Goal: Answer question/provide support: Share knowledge or assist other users

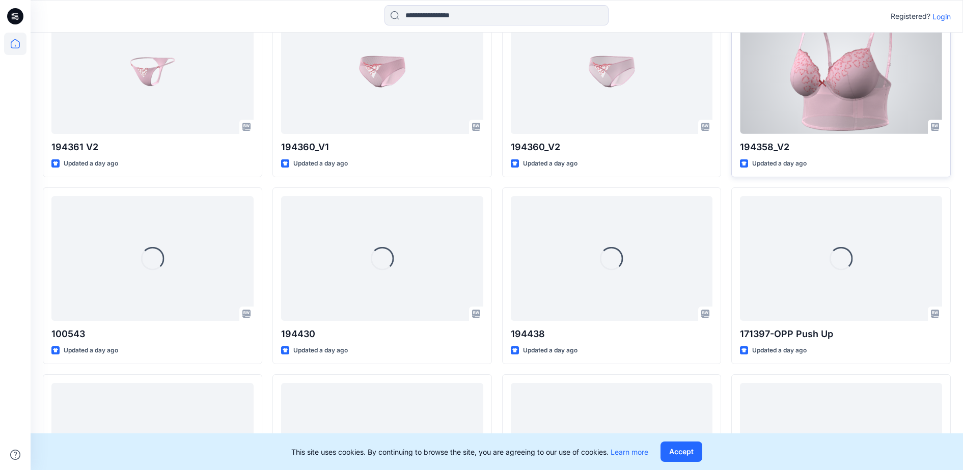
scroll to position [2038, 0]
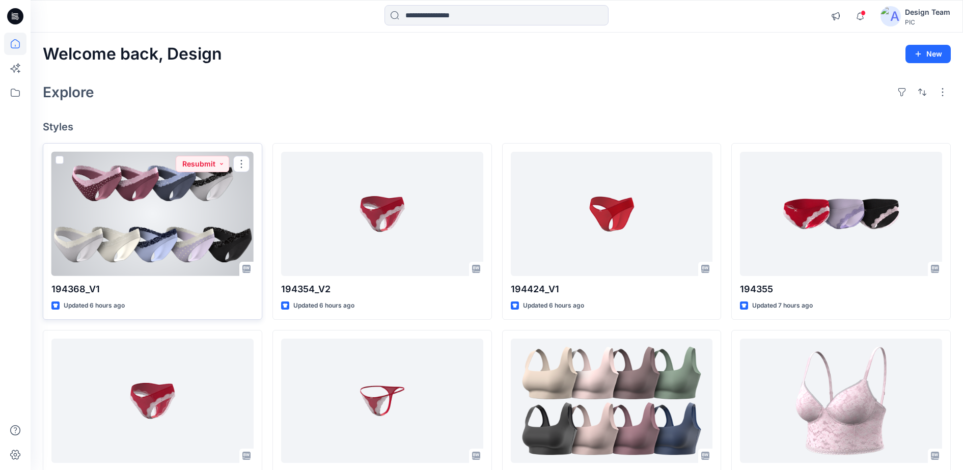
click at [194, 202] on div at bounding box center [152, 214] width 202 height 125
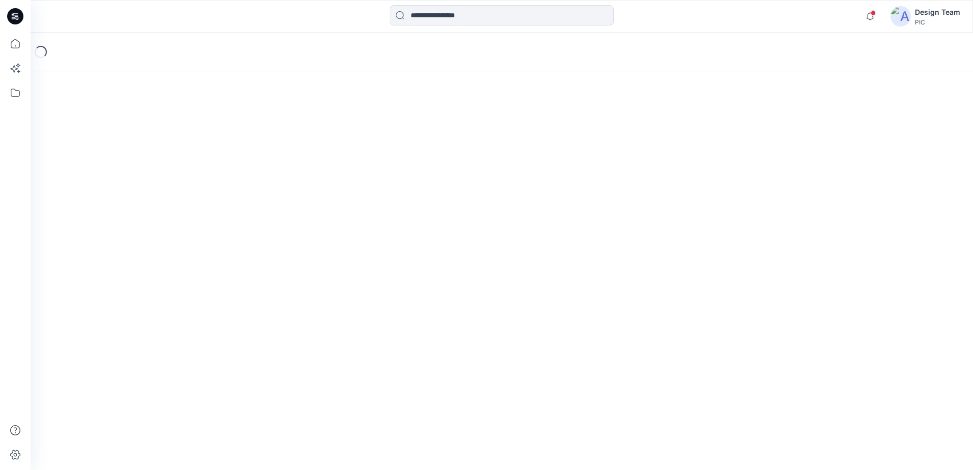
click at [194, 202] on div "Loading..." at bounding box center [502, 252] width 942 height 438
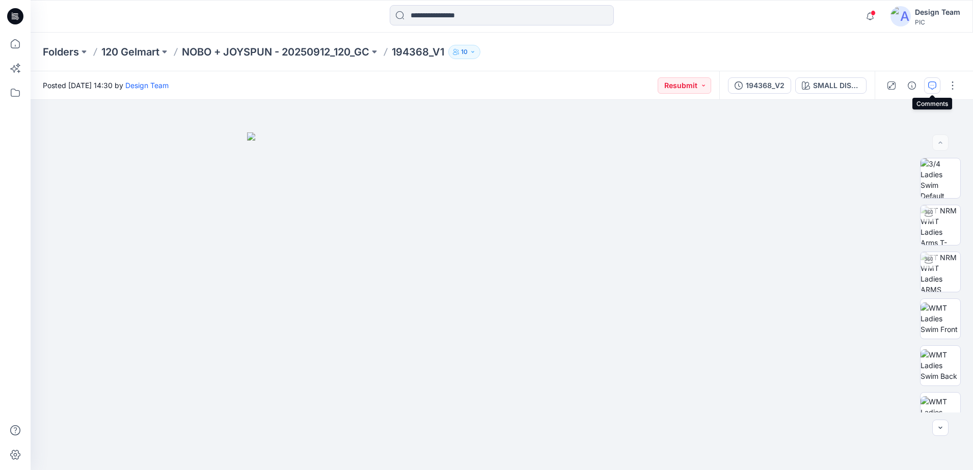
click at [927, 92] on button "button" at bounding box center [932, 85] width 16 height 16
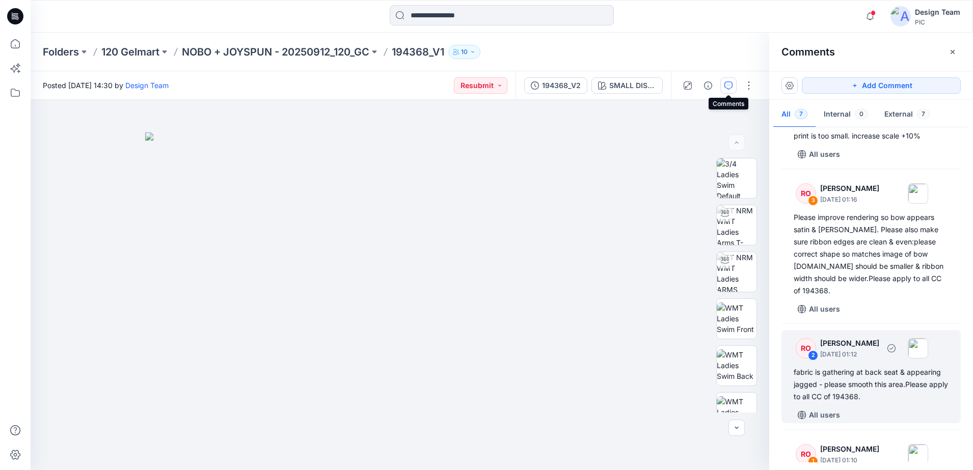
scroll to position [382, 0]
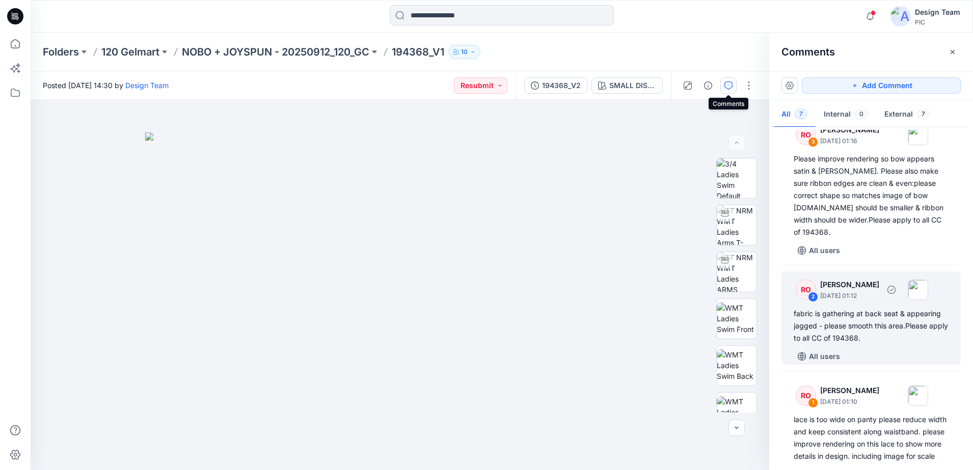
click at [818, 290] on div "RO 2 Raquel Ortiz October 03, 2025 01:12" at bounding box center [858, 290] width 141 height 28
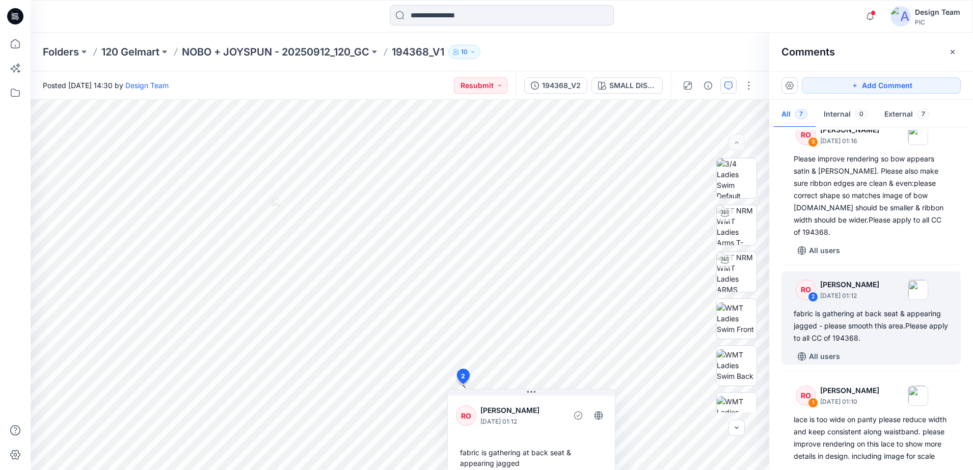
scroll to position [421, 0]
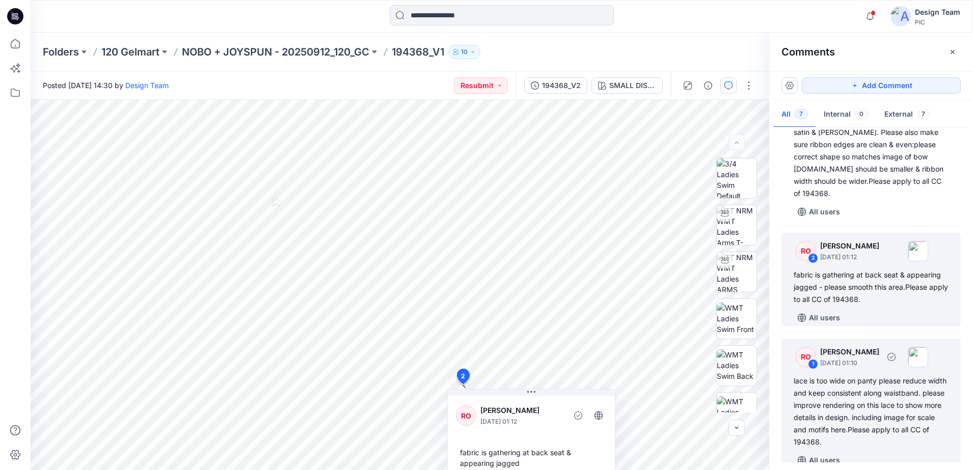
click at [813, 359] on div "1" at bounding box center [813, 364] width 10 height 10
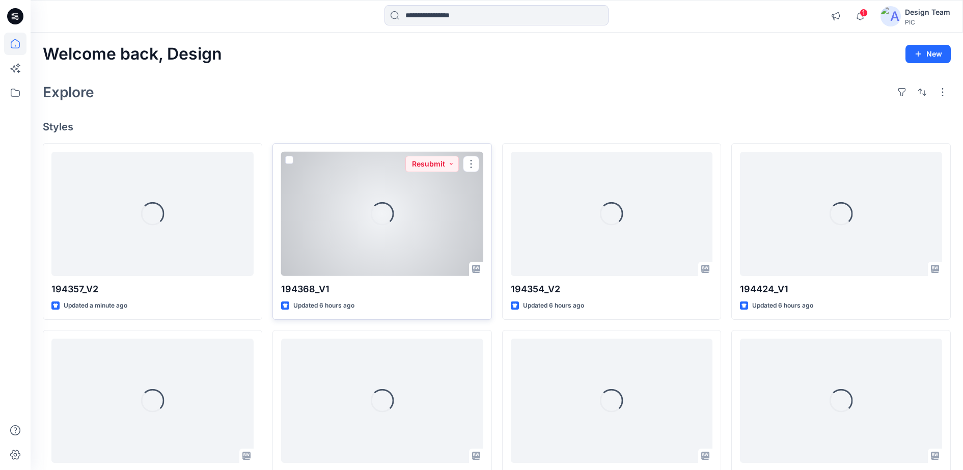
click at [376, 225] on div "Loading..." at bounding box center [381, 213] width 23 height 23
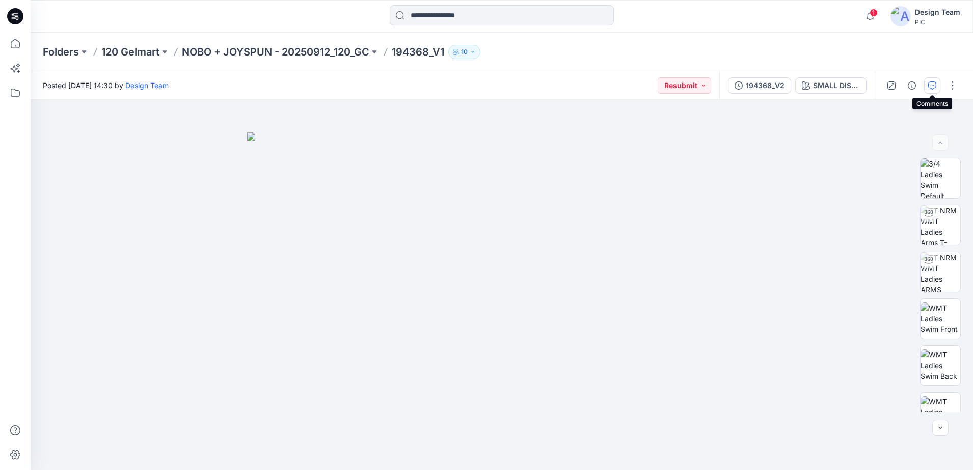
click at [928, 86] on icon "button" at bounding box center [932, 86] width 8 height 8
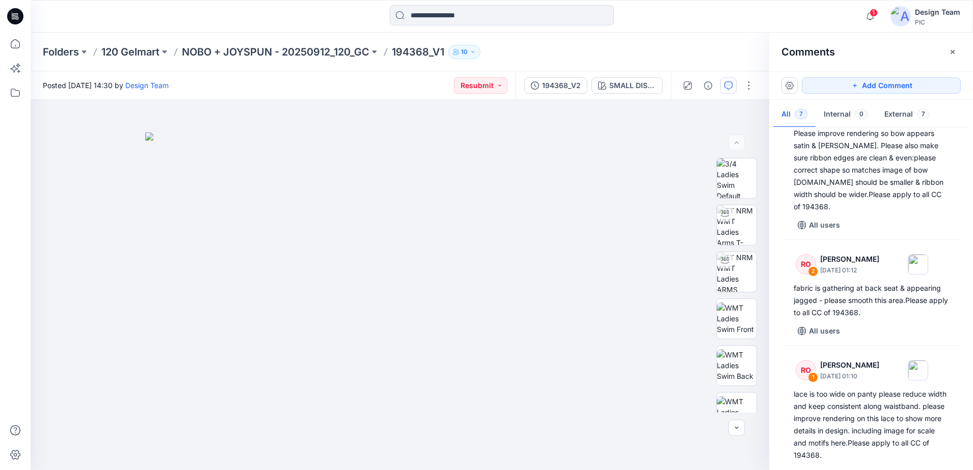
scroll to position [421, 0]
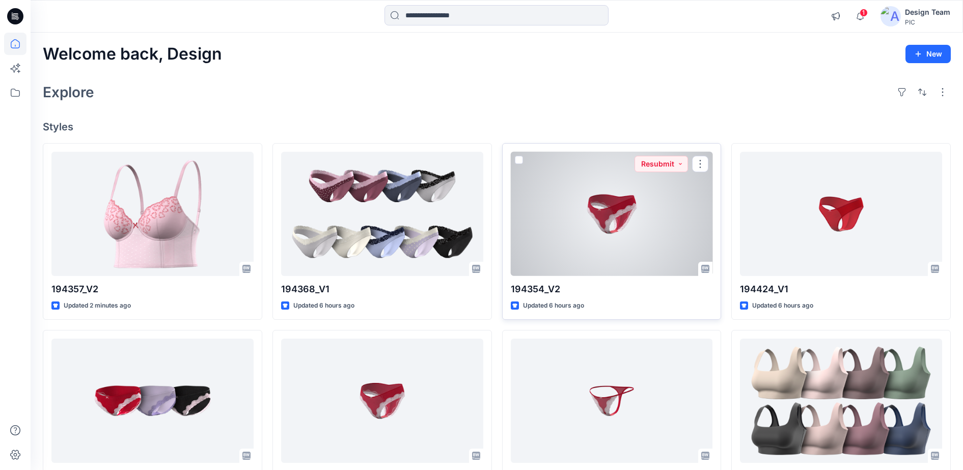
click at [595, 247] on div at bounding box center [612, 214] width 202 height 125
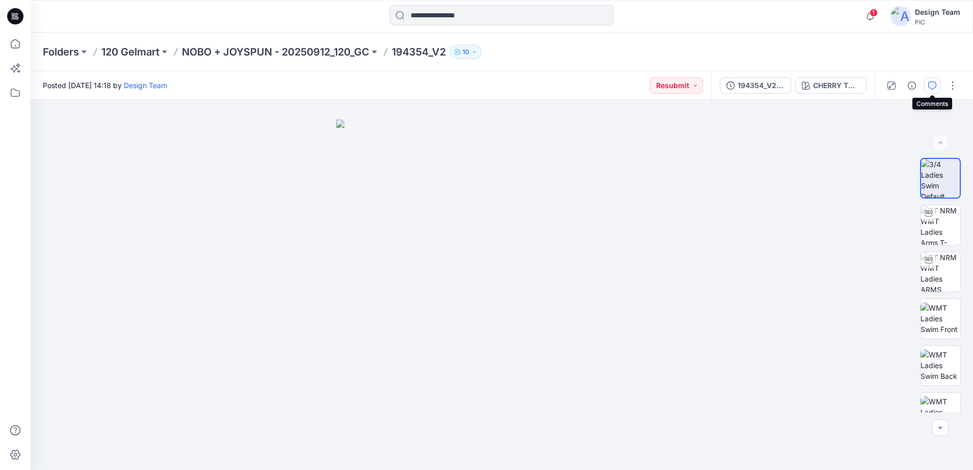
click at [930, 83] on icon "button" at bounding box center [932, 86] width 8 height 8
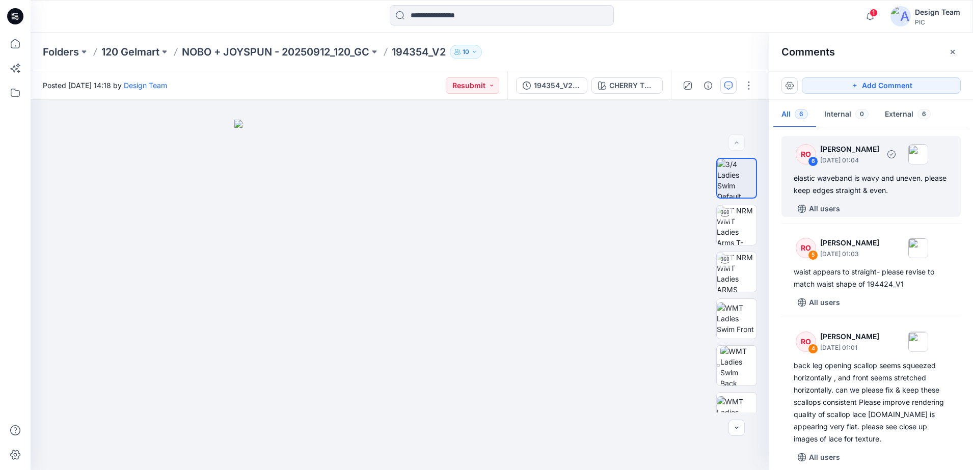
click at [810, 161] on div "6" at bounding box center [813, 161] width 10 height 10
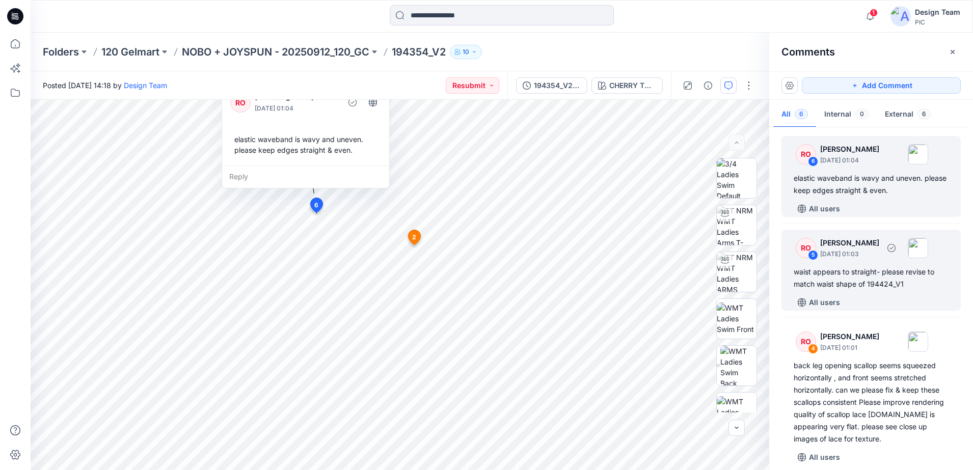
click at [814, 241] on div "RO 5" at bounding box center [806, 248] width 20 height 20
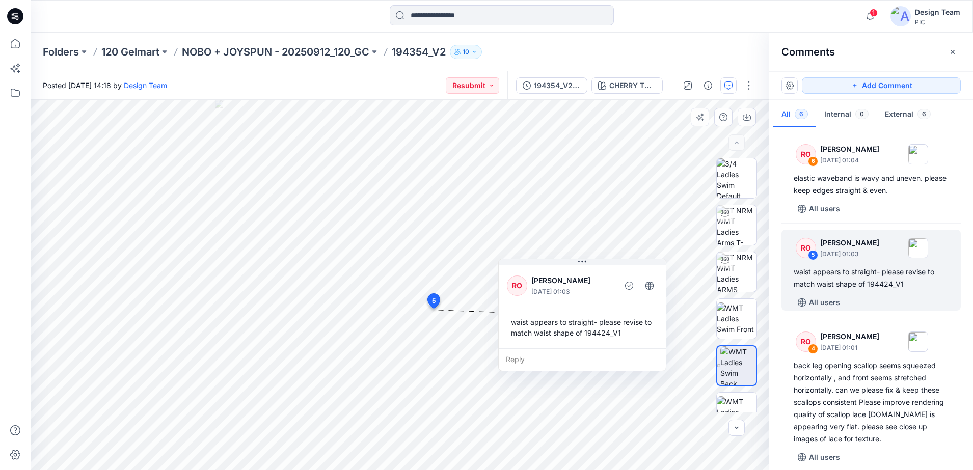
drag, startPoint x: 500, startPoint y: 345, endPoint x: 581, endPoint y: 290, distance: 97.5
click at [581, 290] on p "October 03, 2025 01:03" at bounding box center [572, 292] width 83 height 10
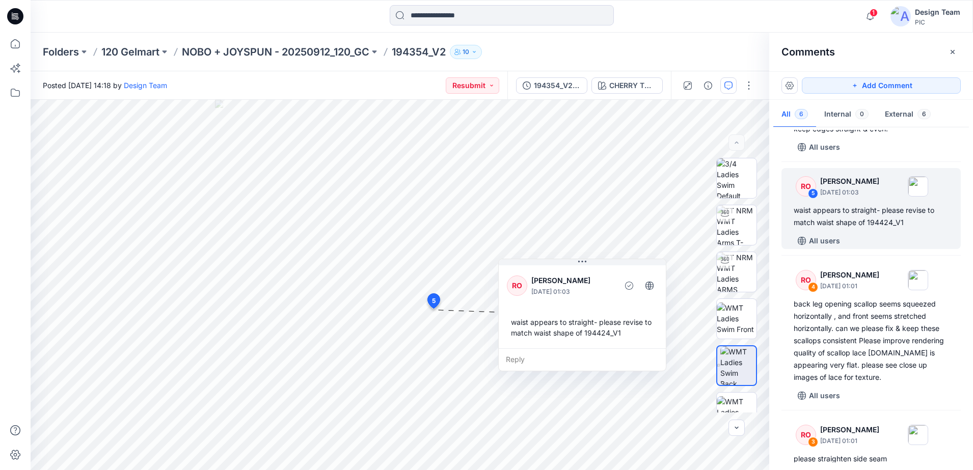
scroll to position [127, 0]
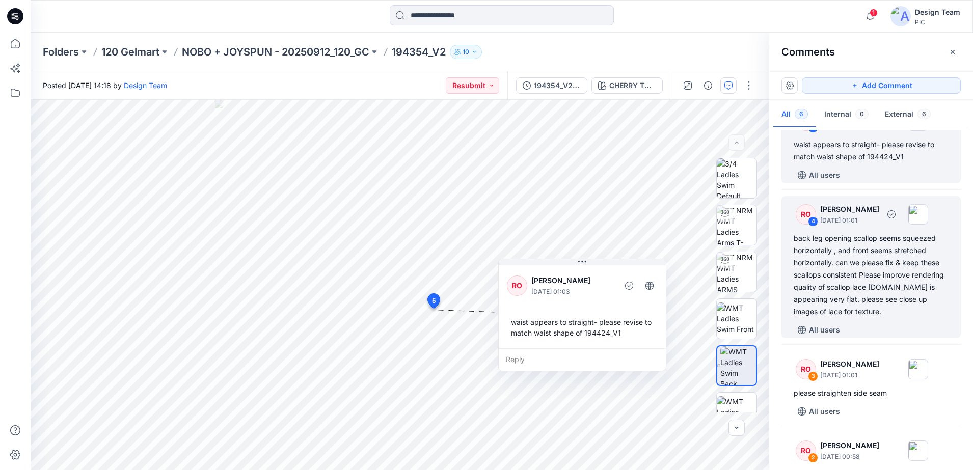
click at [805, 209] on div "RO" at bounding box center [806, 214] width 20 height 20
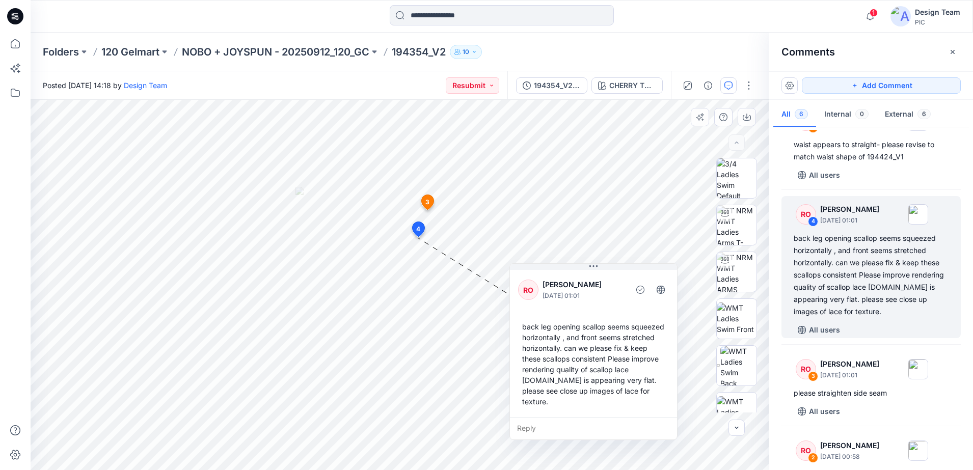
drag, startPoint x: 515, startPoint y: 265, endPoint x: 621, endPoint y: 287, distance: 109.1
click at [621, 287] on p "Raquel Ortiz" at bounding box center [584, 285] width 83 height 12
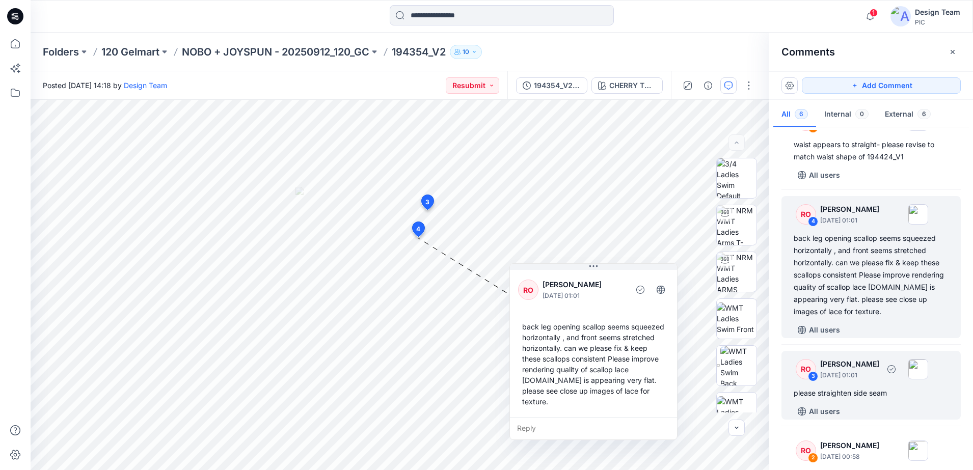
click at [815, 380] on div "3" at bounding box center [813, 376] width 10 height 10
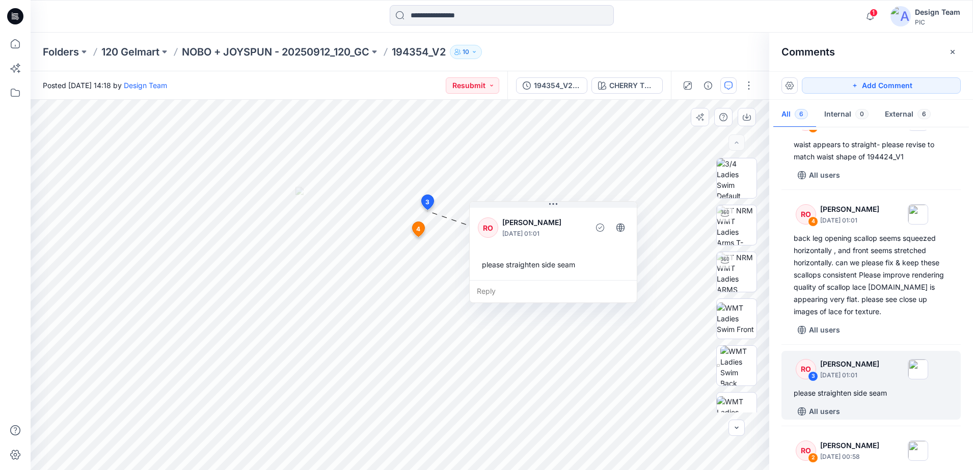
drag, startPoint x: 490, startPoint y: 268, endPoint x: 548, endPoint y: 248, distance: 61.1
click at [548, 255] on div "please straighten side seam" at bounding box center [553, 264] width 151 height 19
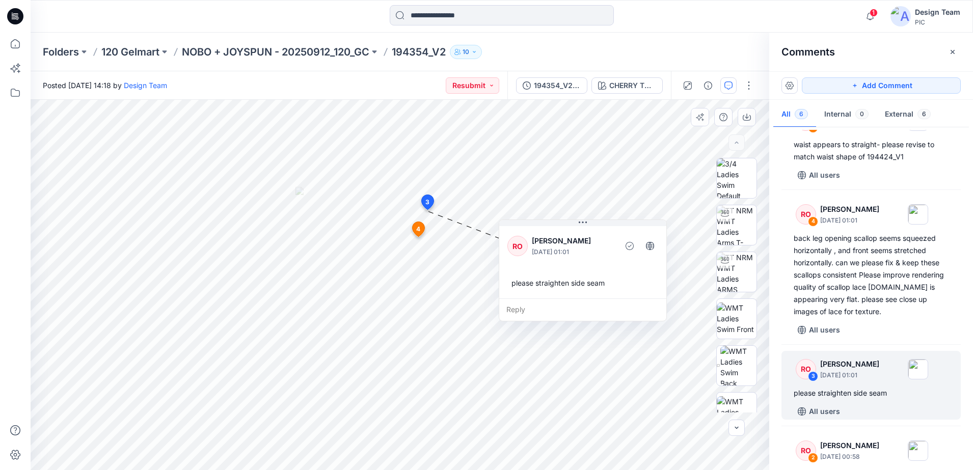
drag, startPoint x: 535, startPoint y: 253, endPoint x: 578, endPoint y: 262, distance: 43.3
click at [578, 262] on div "RO Raquel Ortiz October 03, 2025 01:01 please straighten side seam" at bounding box center [582, 261] width 167 height 74
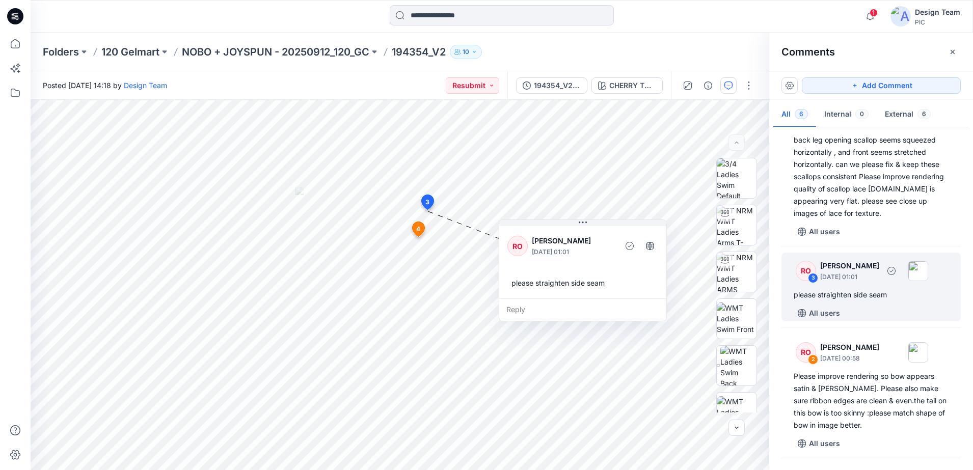
scroll to position [255, 0]
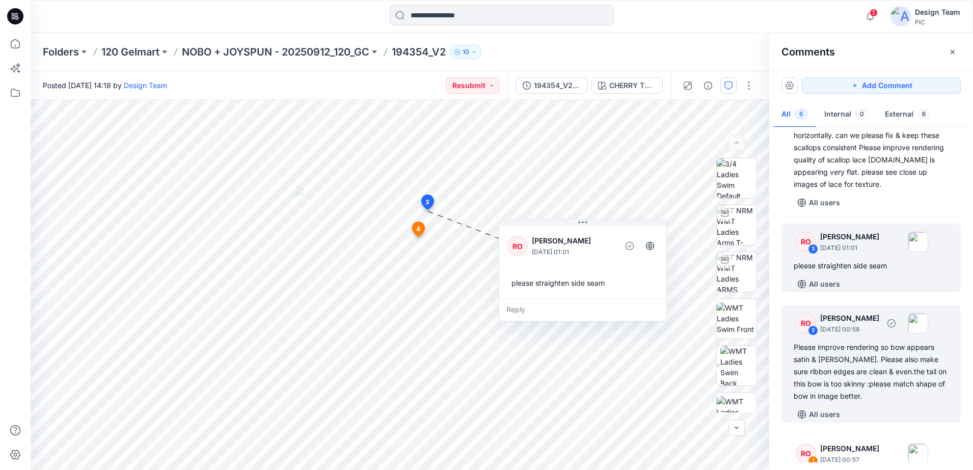
click at [851, 368] on div "Please improve rendering so bow appears satin & shiny. Please also make sure ri…" at bounding box center [871, 371] width 155 height 61
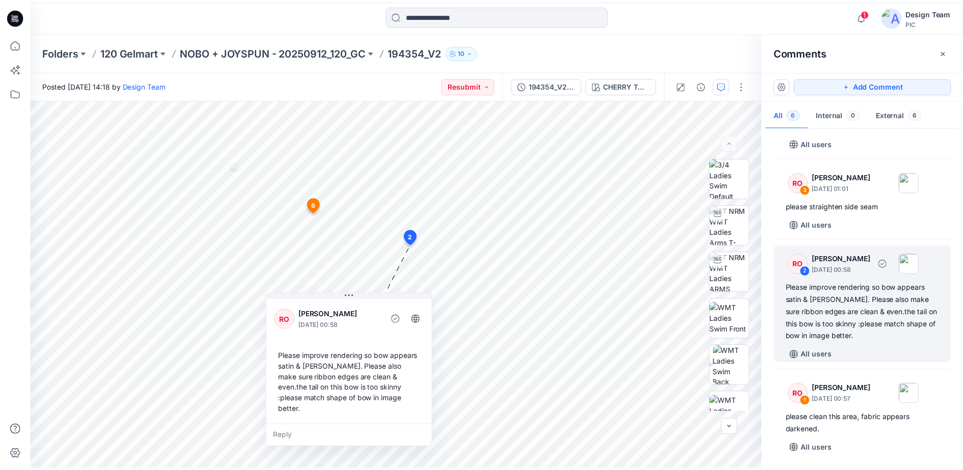
scroll to position [315, 0]
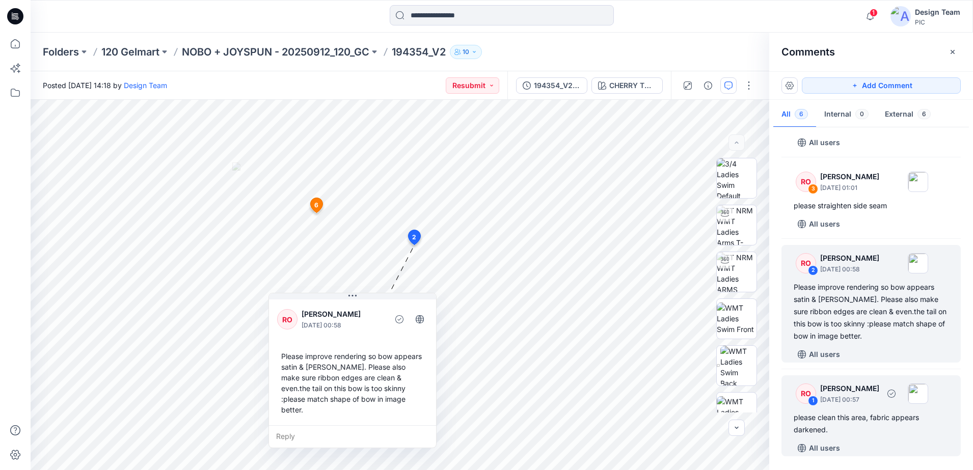
click at [865, 402] on p "October 03, 2025 00:57" at bounding box center [849, 400] width 59 height 10
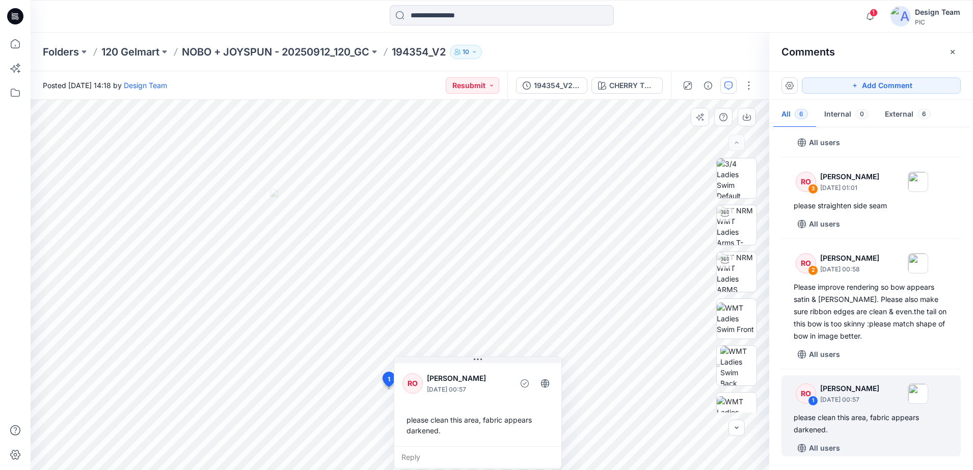
drag, startPoint x: 483, startPoint y: 427, endPoint x: 504, endPoint y: 383, distance: 48.5
click at [504, 383] on div "Raquel Ortiz October 03, 2025 00:57" at bounding box center [468, 383] width 83 height 22
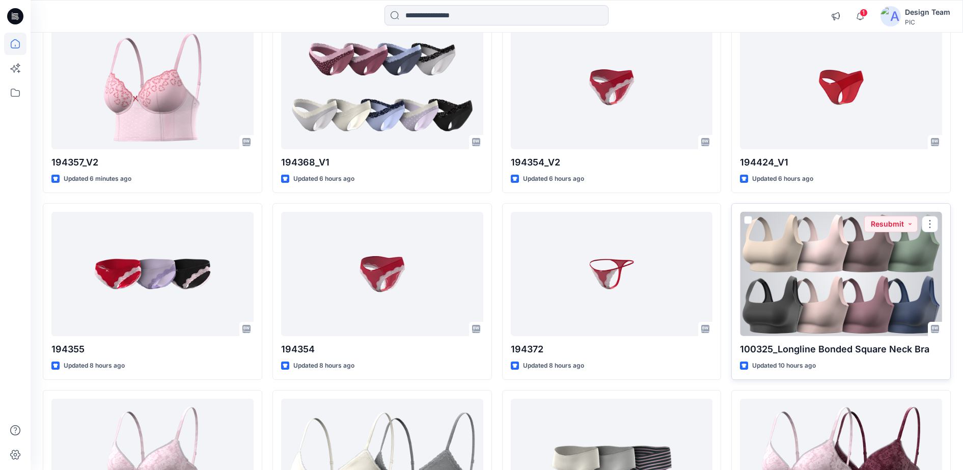
scroll to position [127, 0]
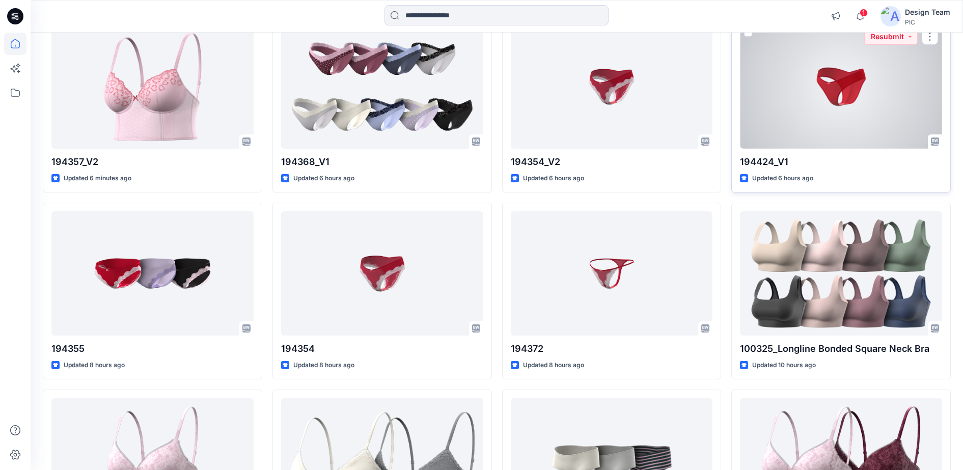
click at [816, 105] on div at bounding box center [841, 86] width 202 height 125
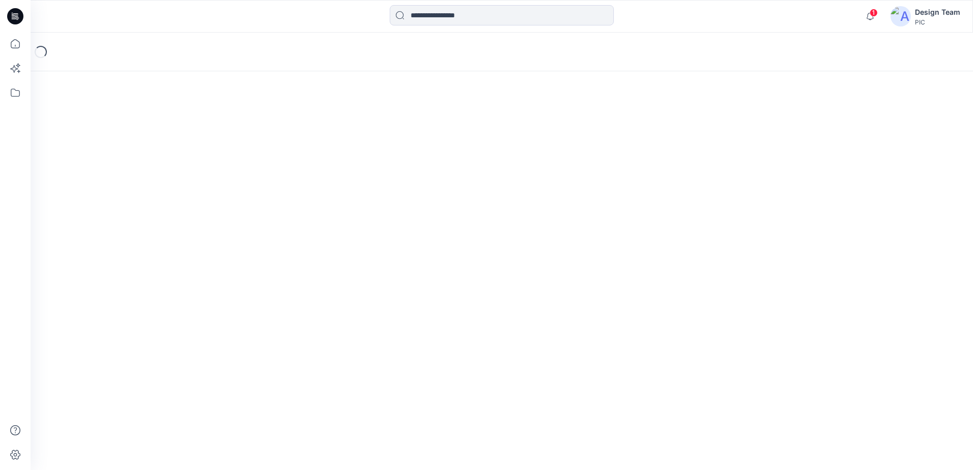
click at [816, 105] on div "Loading..." at bounding box center [502, 252] width 942 height 438
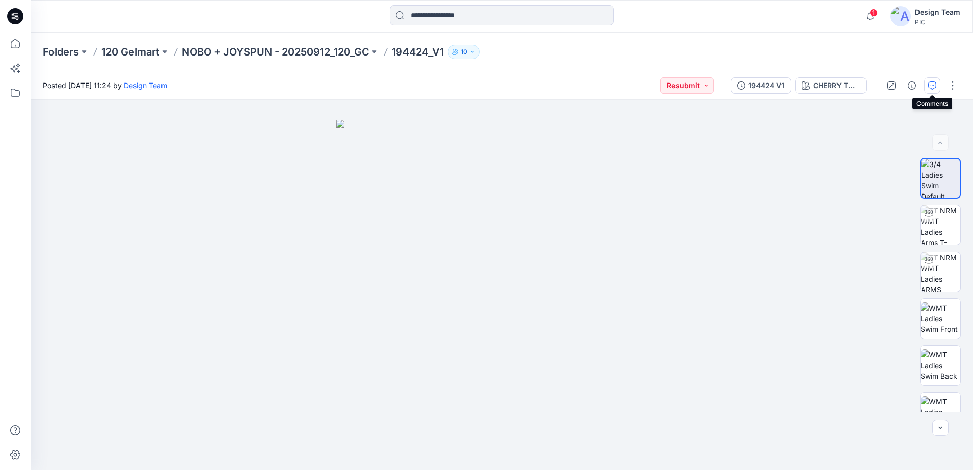
click at [933, 86] on icon "button" at bounding box center [932, 86] width 8 height 8
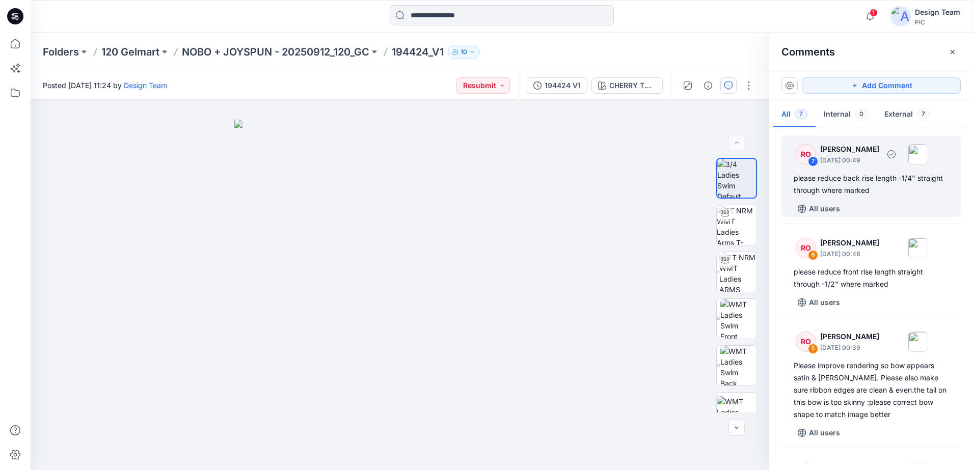
click at [843, 170] on div "RO 7 Raquel Ortiz October 03, 2025 00:49 please reduce back rise length -1/4" s…" at bounding box center [870, 176] width 179 height 81
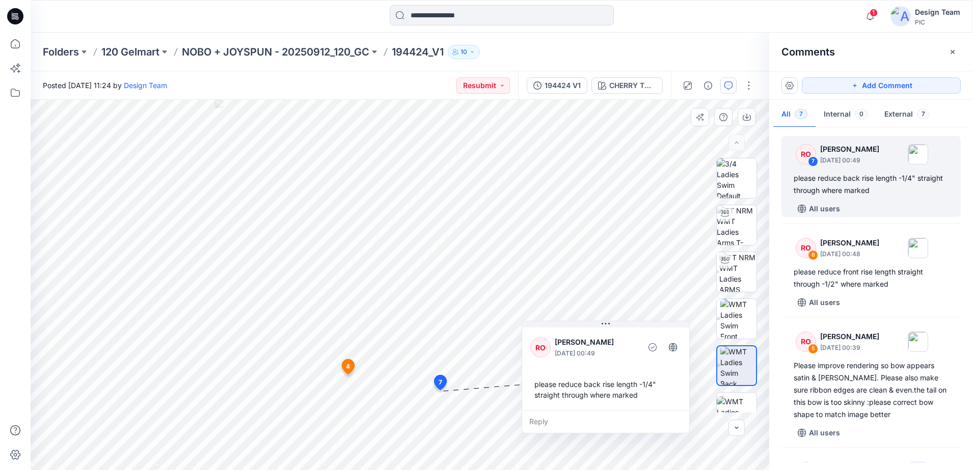
drag, startPoint x: 513, startPoint y: 430, endPoint x: 511, endPoint y: 373, distance: 57.6
click at [555, 359] on p "October 03, 2025 00:49" at bounding box center [596, 353] width 83 height 10
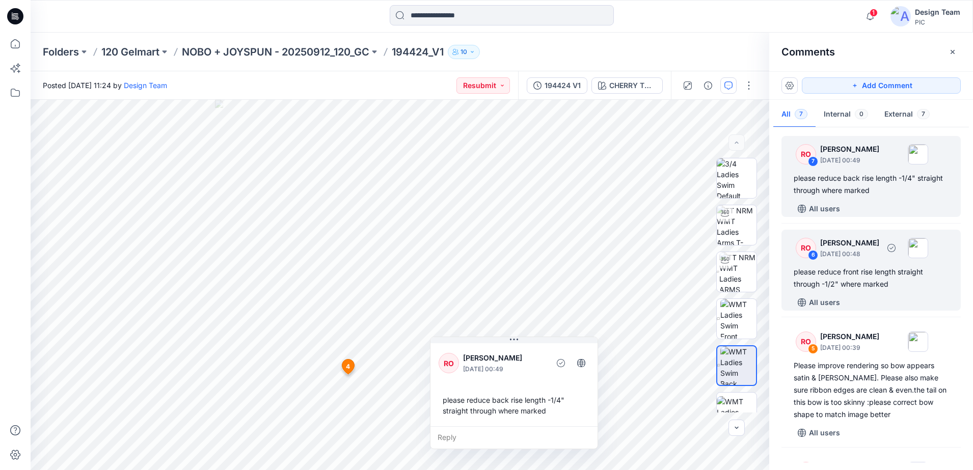
click at [821, 263] on div "RO 6 Raquel Ortiz October 03, 2025 00:48 please reduce front rise length straig…" at bounding box center [870, 270] width 179 height 81
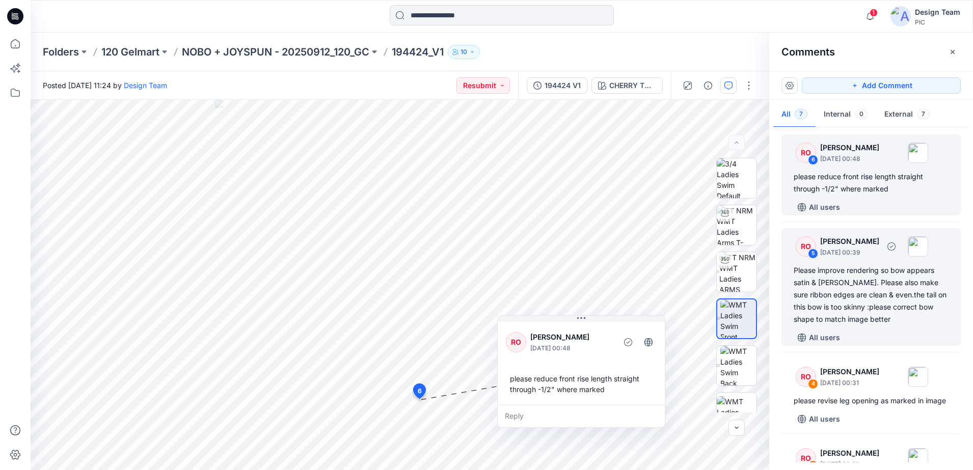
scroll to position [127, 0]
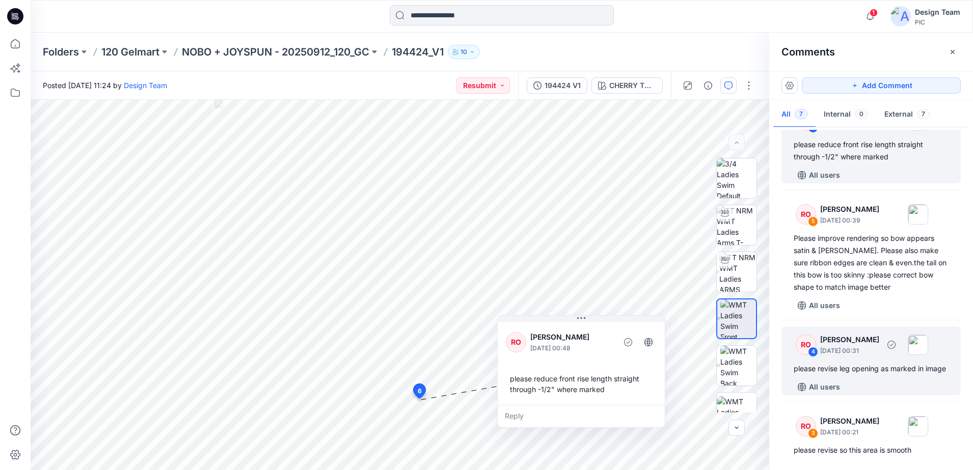
click at [826, 356] on div "RO 4 Raquel Ortiz October 03, 2025 00:31" at bounding box center [858, 345] width 141 height 28
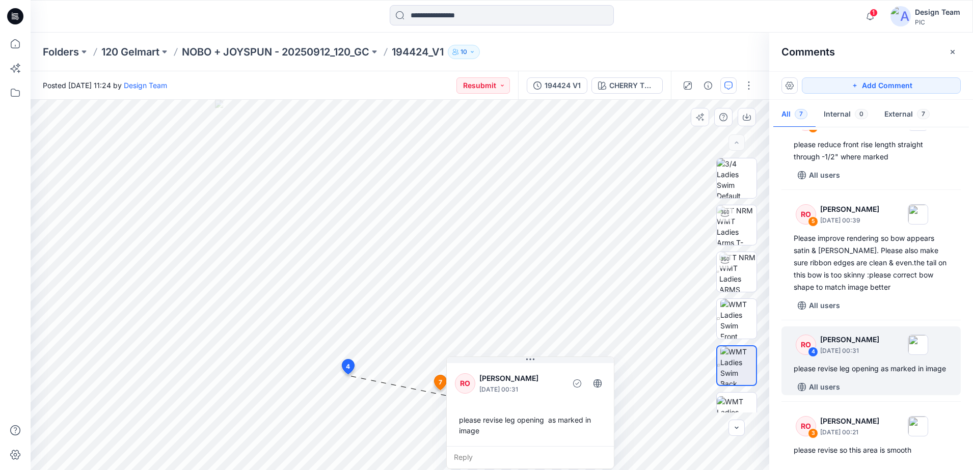
drag, startPoint x: 462, startPoint y: 451, endPoint x: 575, endPoint y: 443, distance: 113.9
click at [575, 443] on div "RO Raquel Ortiz October 03, 2025 00:31 please revise leg opening as marked in i…" at bounding box center [530, 403] width 167 height 85
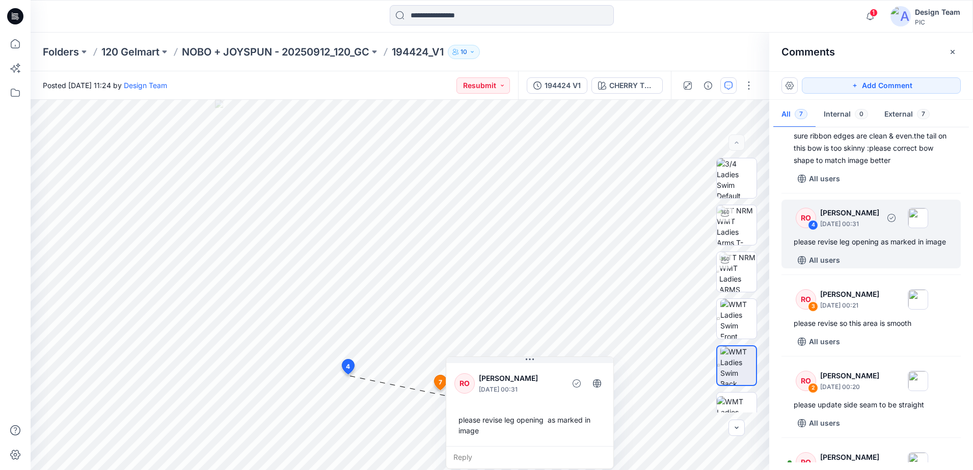
scroll to position [255, 0]
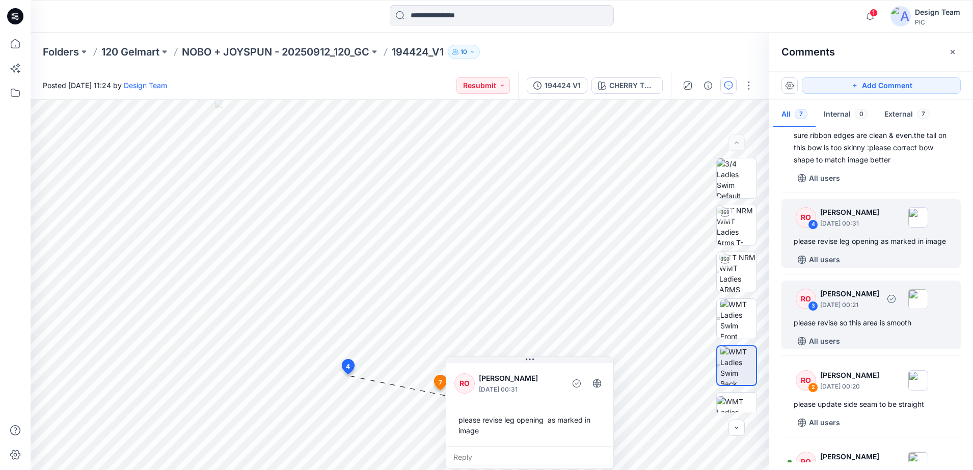
click at [879, 327] on div "RO 3 Raquel Ortiz October 03, 2025 00:21 please revise so this area is smooth A…" at bounding box center [870, 315] width 179 height 69
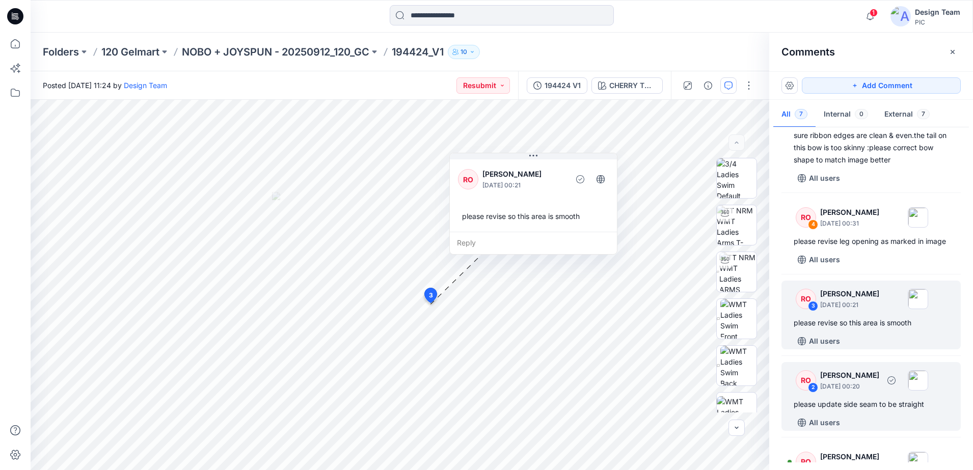
click at [815, 393] on div "2" at bounding box center [813, 388] width 10 height 10
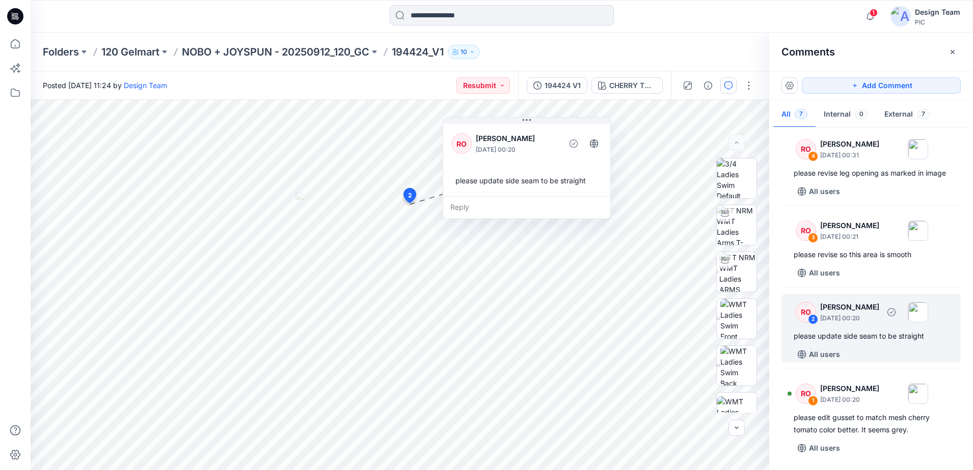
scroll to position [335, 0]
click at [822, 396] on p "October 03, 2025 00:20" at bounding box center [849, 400] width 59 height 10
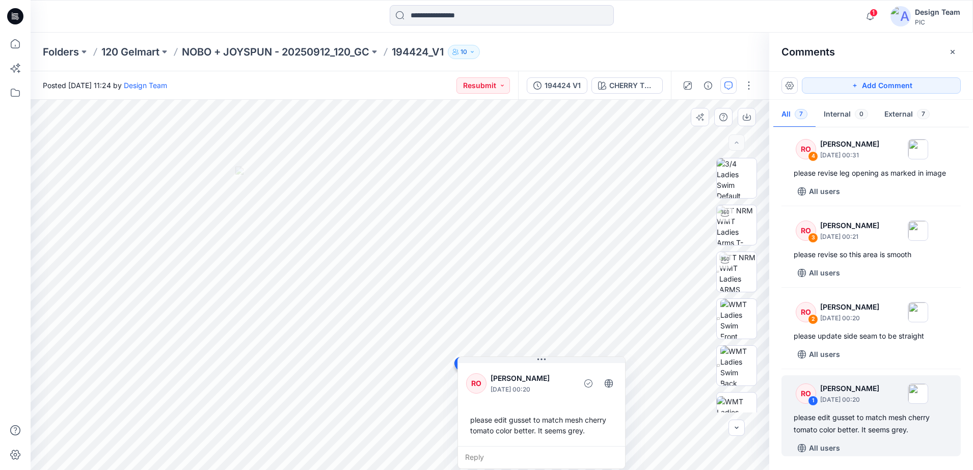
drag, startPoint x: 556, startPoint y: 395, endPoint x: 569, endPoint y: 379, distance: 20.3
click at [569, 379] on p "Raquel Ortiz" at bounding box center [532, 378] width 83 height 12
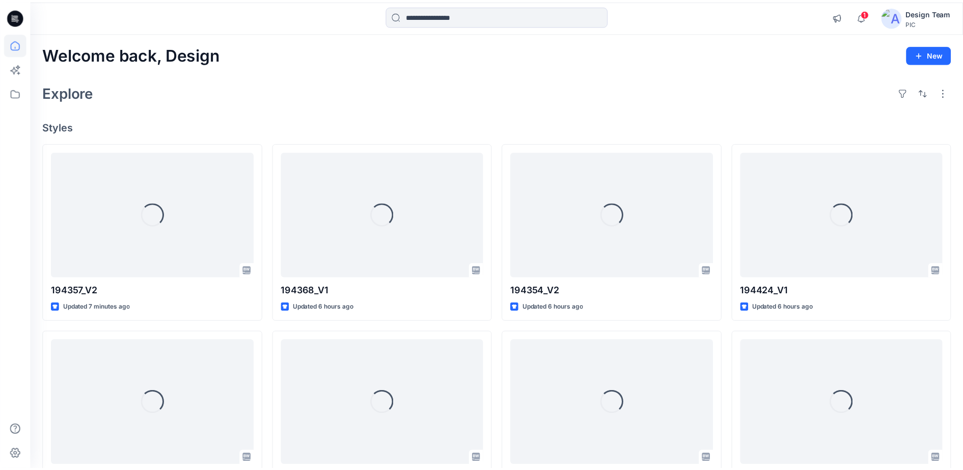
scroll to position [127, 0]
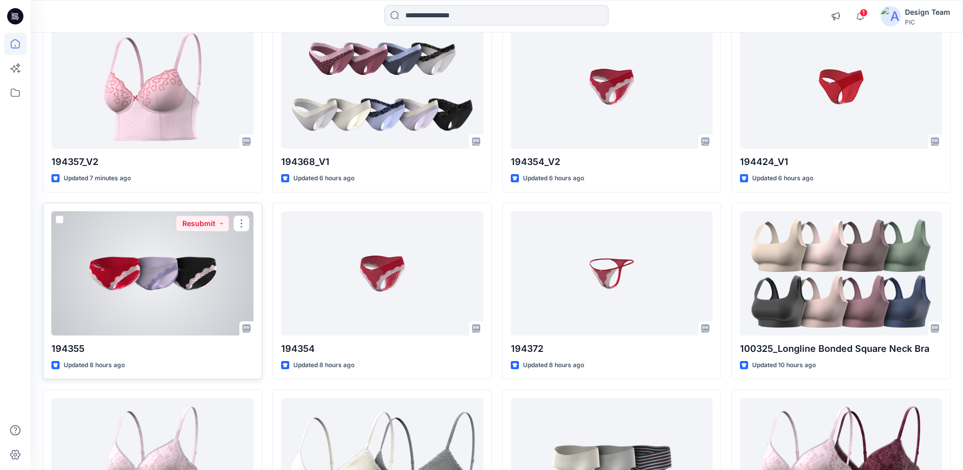
click at [131, 303] on div at bounding box center [152, 273] width 202 height 125
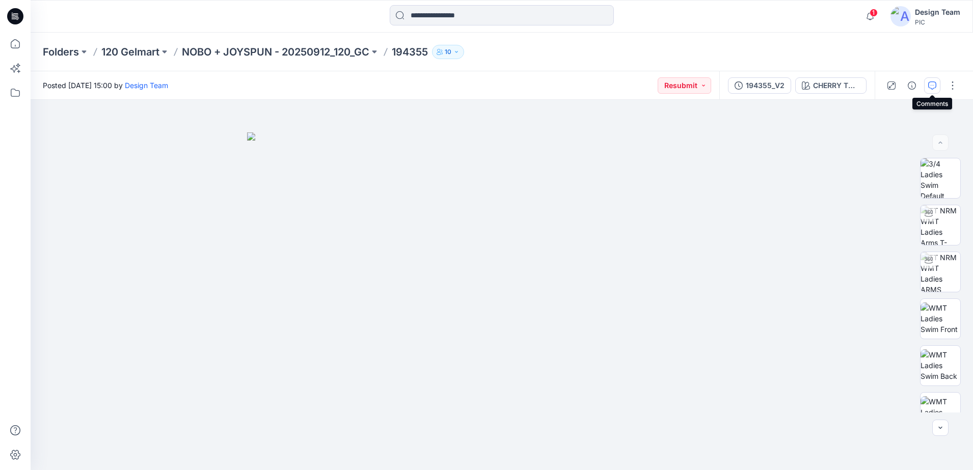
click at [932, 82] on icon "button" at bounding box center [932, 86] width 8 height 8
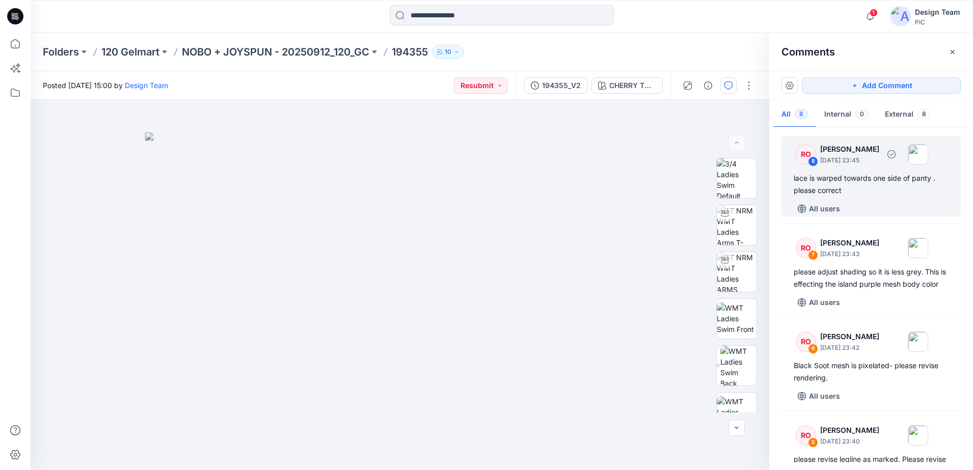
click at [882, 174] on div "lace is warped towards one side of panty . please correct" at bounding box center [871, 184] width 155 height 24
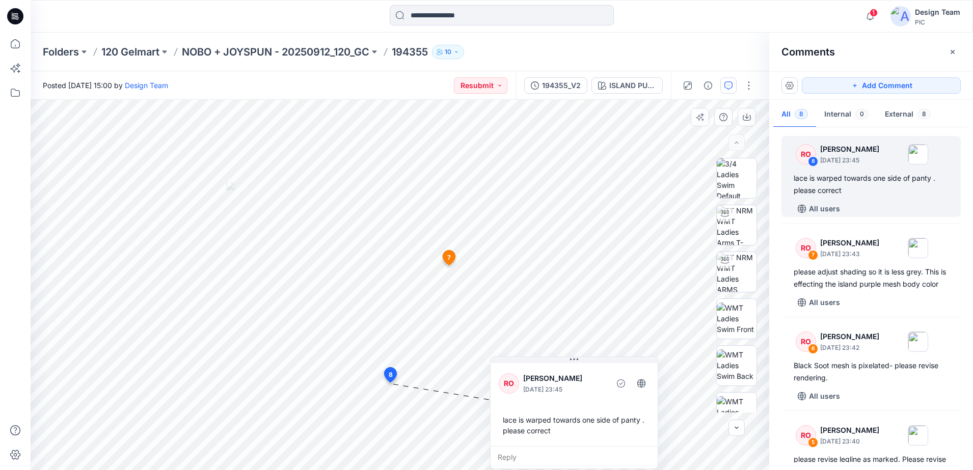
drag, startPoint x: 539, startPoint y: 439, endPoint x: 655, endPoint y: 418, distance: 117.5
click at [655, 418] on div "RO Raquel Ortiz October 02, 2025 23:45 lace is warped towards one side of panty…" at bounding box center [574, 403] width 167 height 85
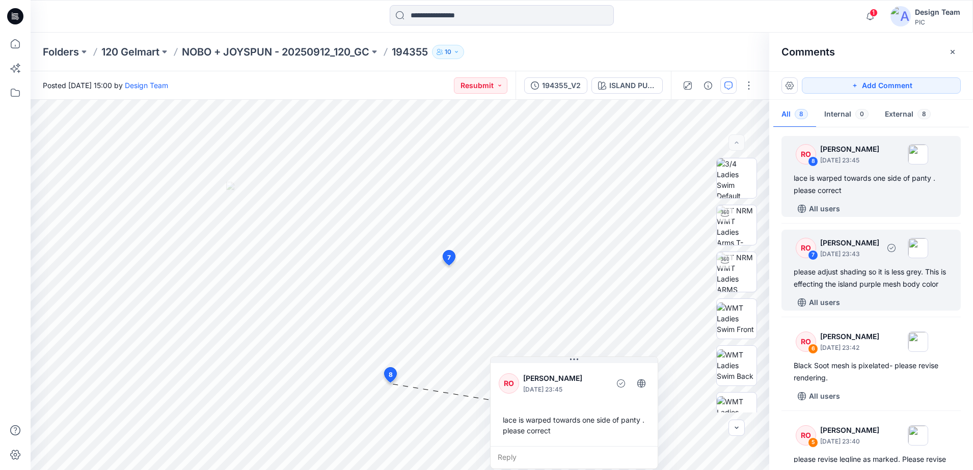
click at [807, 256] on div "RO" at bounding box center [806, 248] width 20 height 20
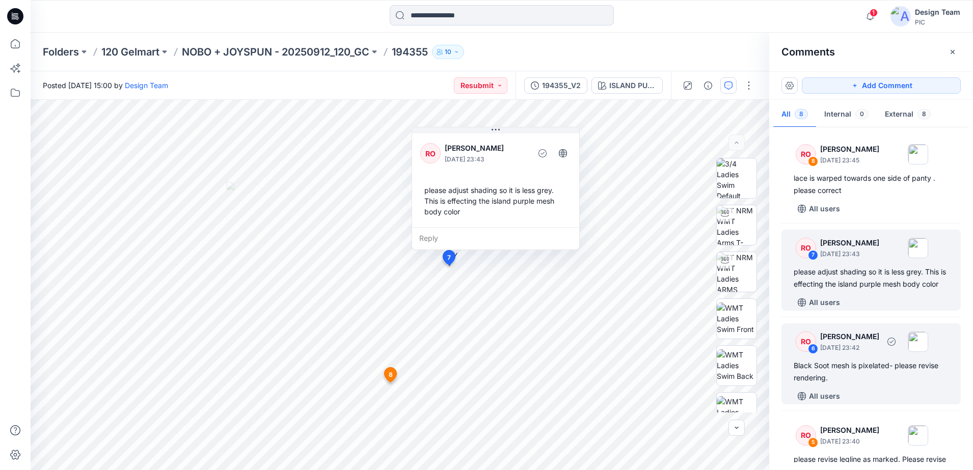
click at [814, 354] on div "6" at bounding box center [813, 349] width 10 height 10
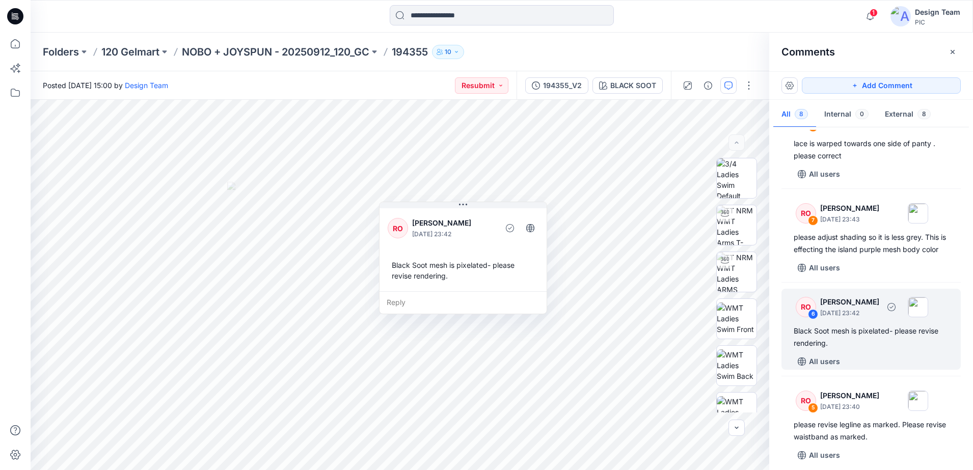
scroll to position [64, 0]
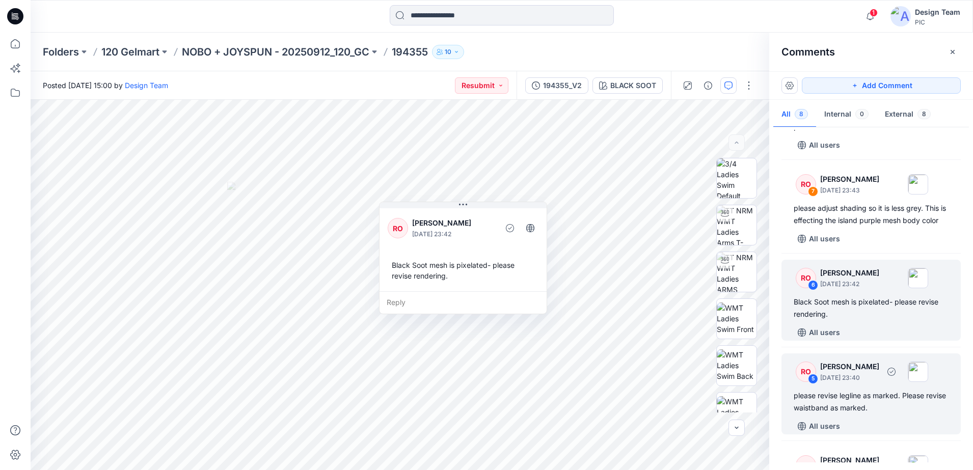
click at [812, 382] on div "RO" at bounding box center [806, 372] width 20 height 20
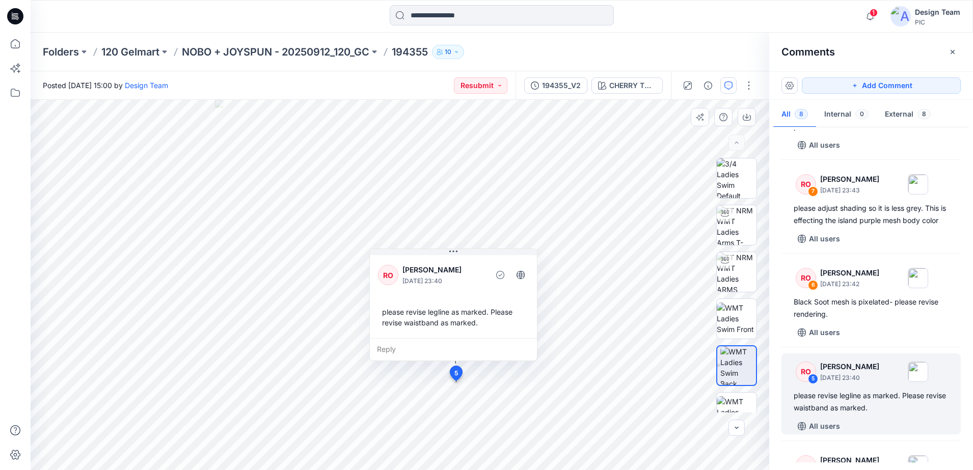
drag, startPoint x: 383, startPoint y: 395, endPoint x: 519, endPoint y: 339, distance: 147.6
click at [519, 339] on div "Reply" at bounding box center [453, 349] width 167 height 22
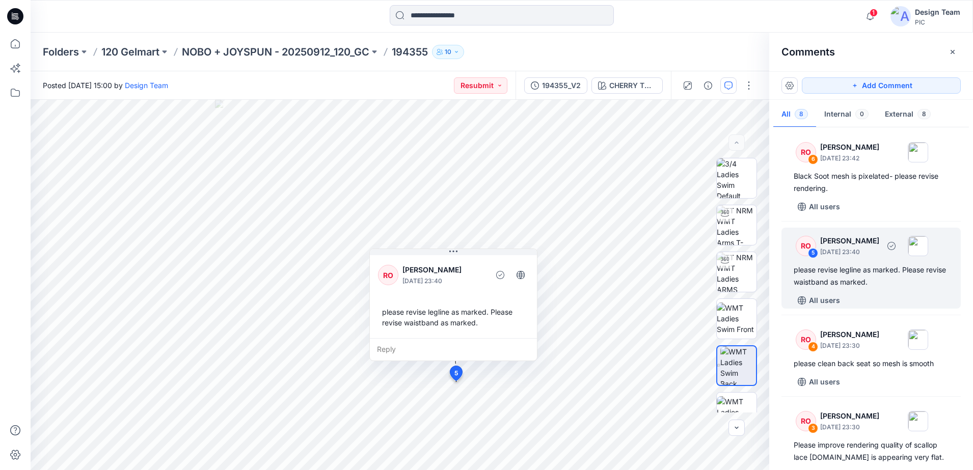
scroll to position [191, 0]
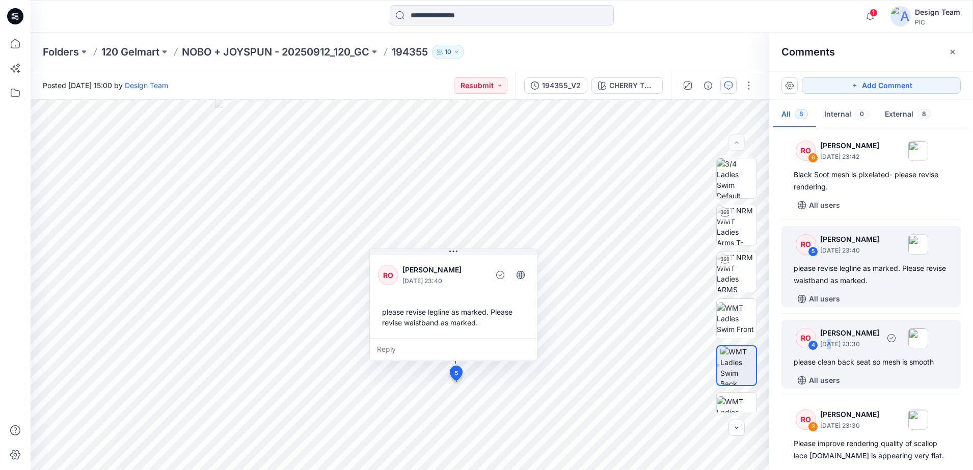
click at [830, 352] on div "RO 4 Raquel Ortiz October 02, 2025 23:30" at bounding box center [858, 338] width 141 height 28
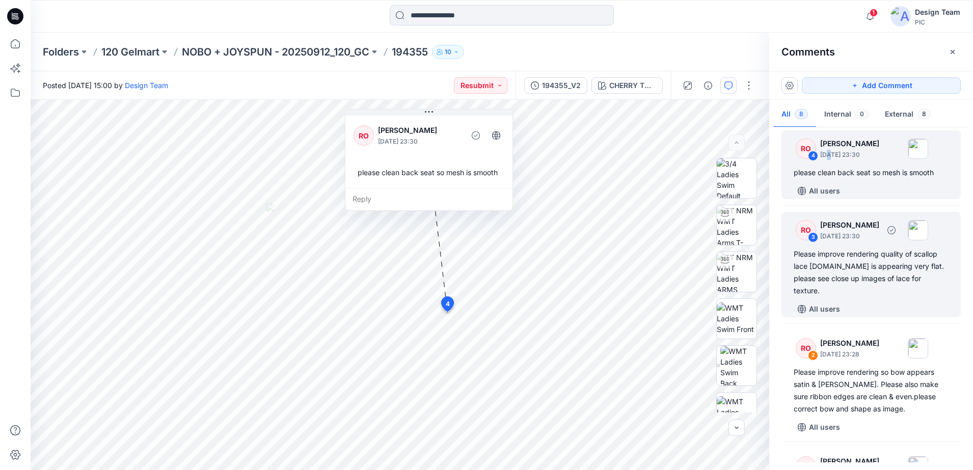
scroll to position [382, 0]
click at [809, 242] on div "RO 3 Raquel Ortiz October 02, 2025 23:30" at bounding box center [858, 228] width 141 height 28
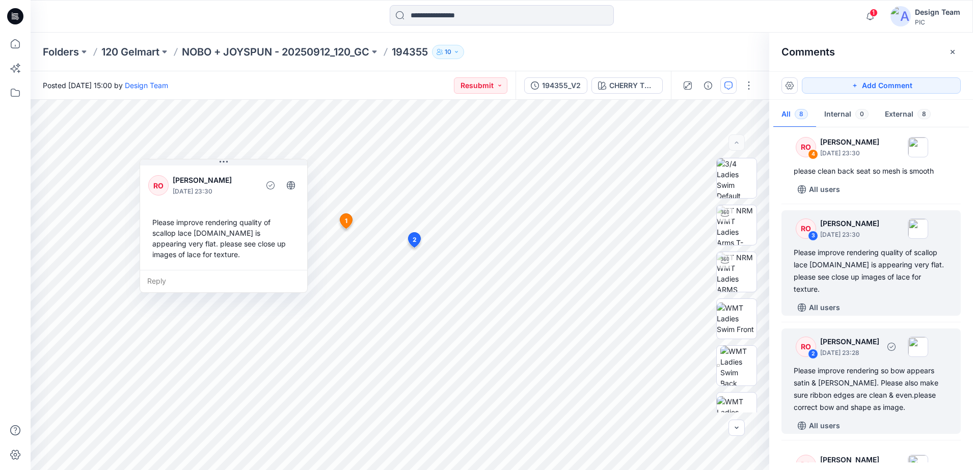
click at [807, 339] on div "RO" at bounding box center [806, 347] width 20 height 20
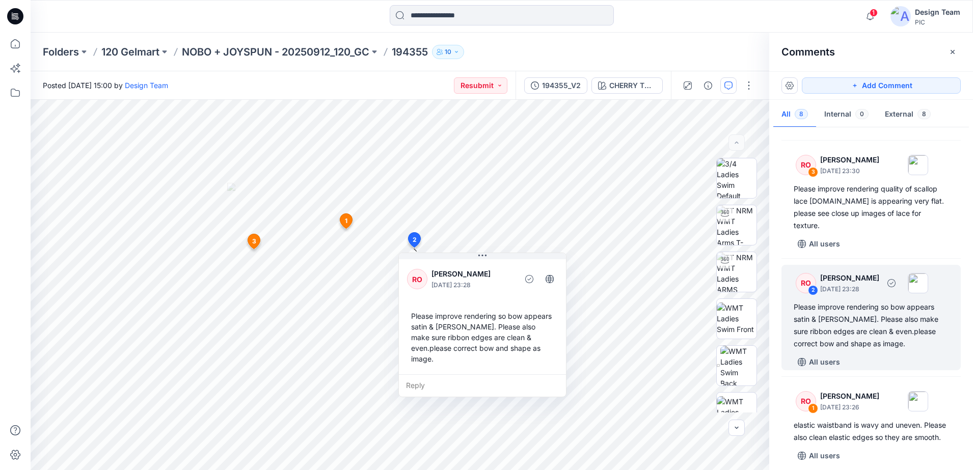
scroll to position [466, 0]
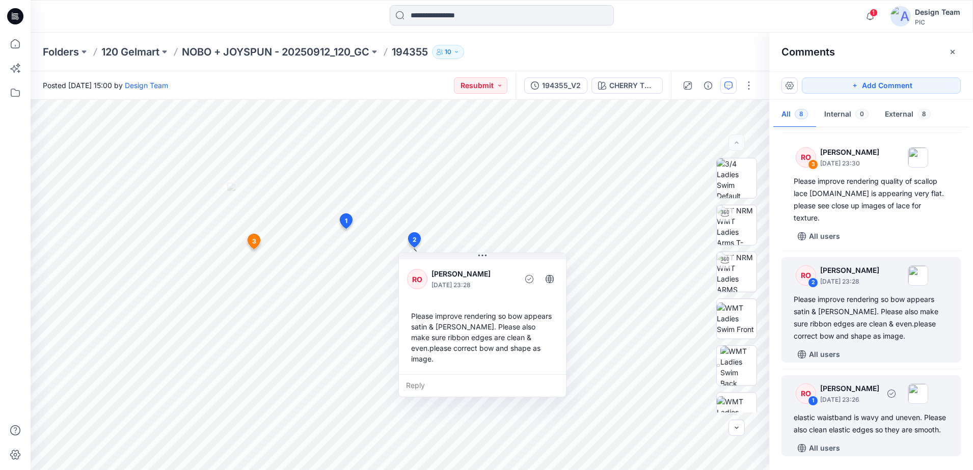
click at [804, 387] on div "RO" at bounding box center [806, 394] width 20 height 20
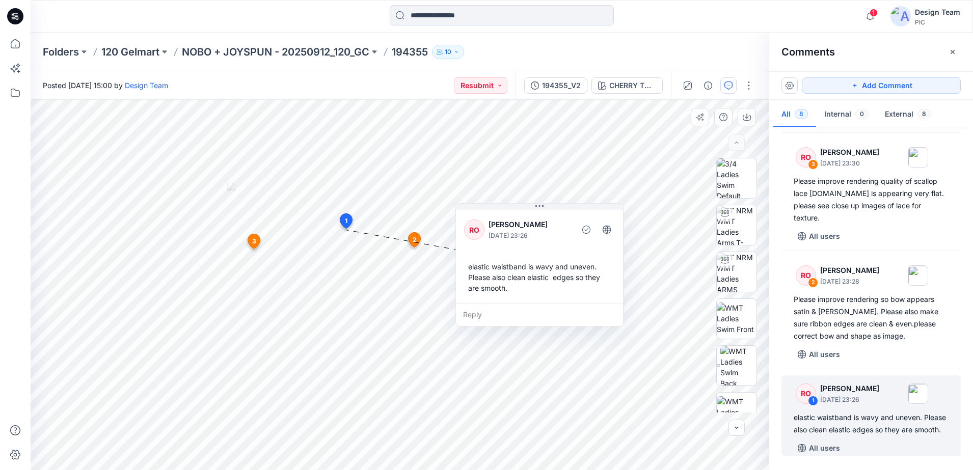
drag, startPoint x: 505, startPoint y: 234, endPoint x: 554, endPoint y: 319, distance: 98.1
click at [554, 319] on div "Reply" at bounding box center [539, 315] width 167 height 22
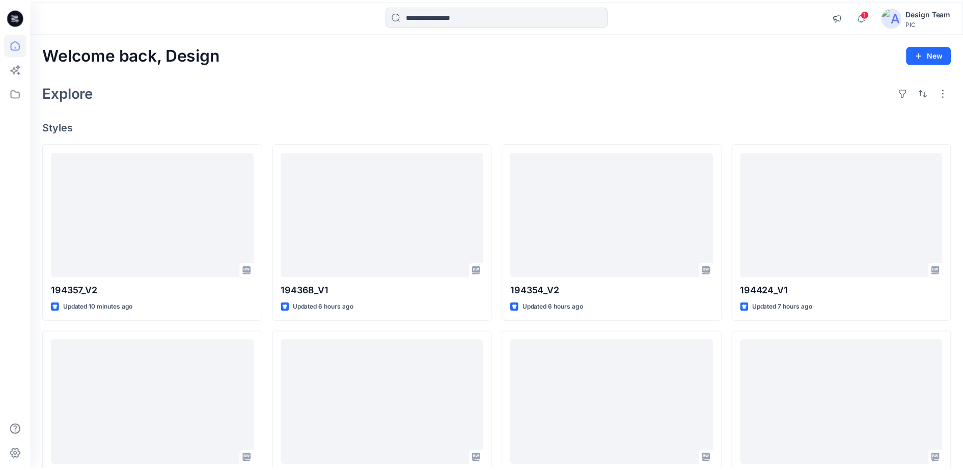
scroll to position [127, 0]
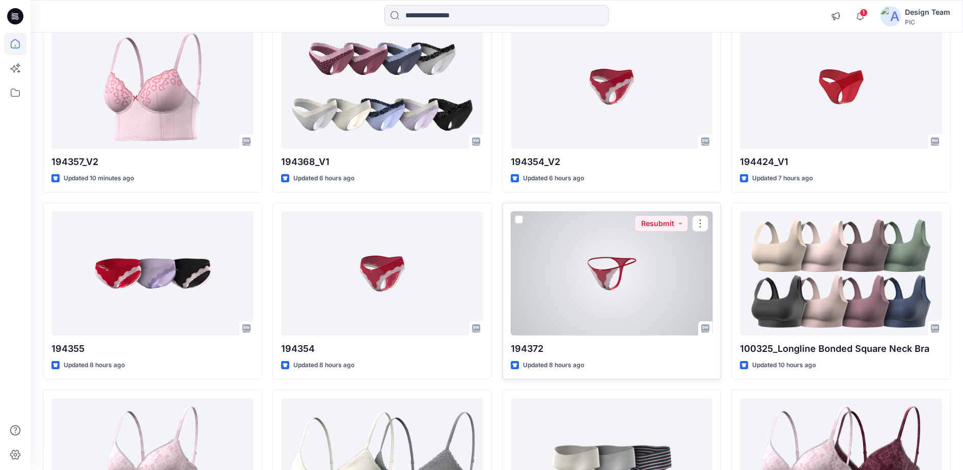
click at [654, 336] on div "194372 Updated 8 hours ago Resubmit" at bounding box center [612, 291] width 220 height 177
click at [638, 264] on div at bounding box center [612, 273] width 202 height 125
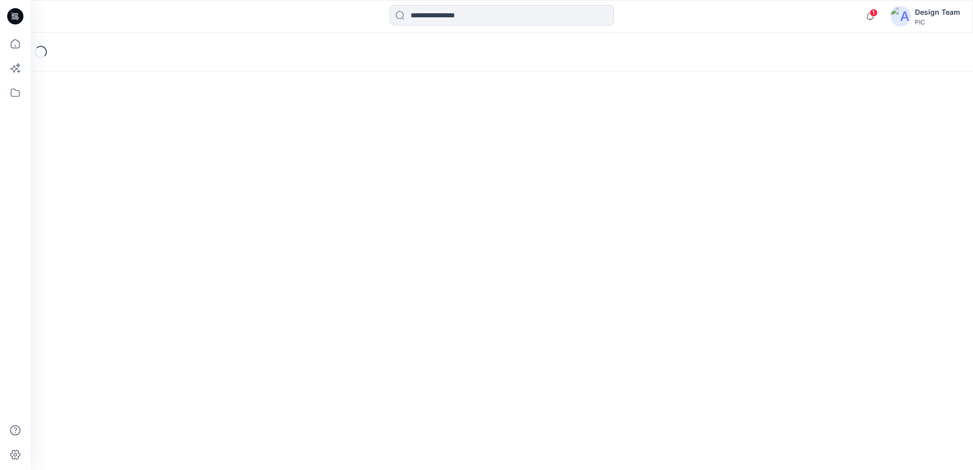
click at [638, 266] on div "Loading..." at bounding box center [502, 252] width 942 height 438
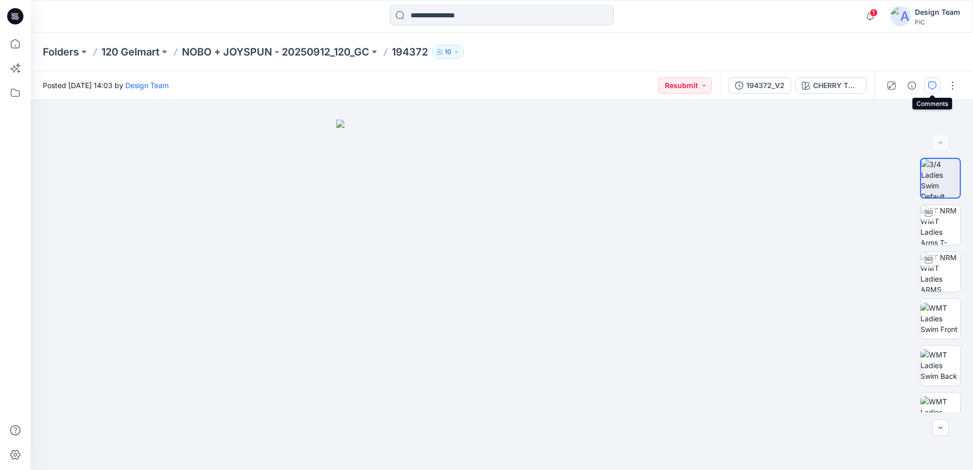
click at [929, 85] on icon "button" at bounding box center [932, 86] width 8 height 8
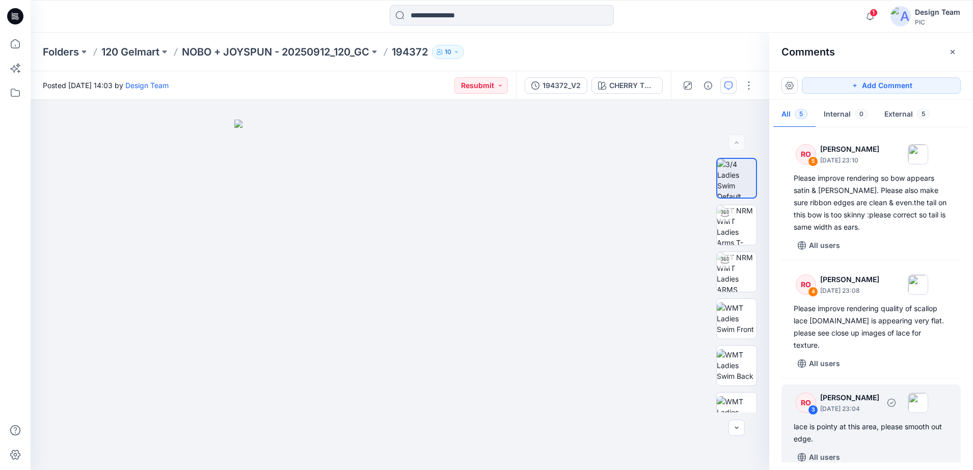
click at [824, 402] on div "RO 3 Raquel Ortiz October 02, 2025 23:04" at bounding box center [858, 403] width 141 height 28
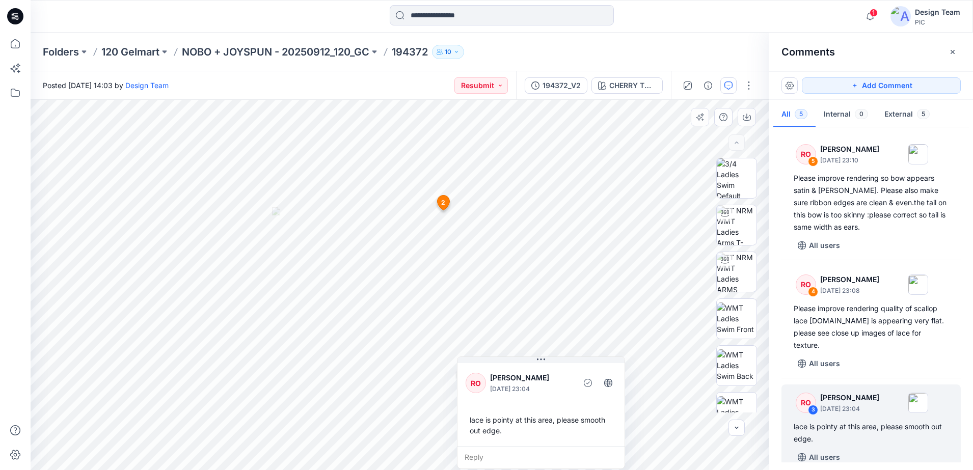
drag, startPoint x: 565, startPoint y: 416, endPoint x: 575, endPoint y: 389, distance: 28.7
click at [575, 389] on div at bounding box center [574, 383] width 3 height 28
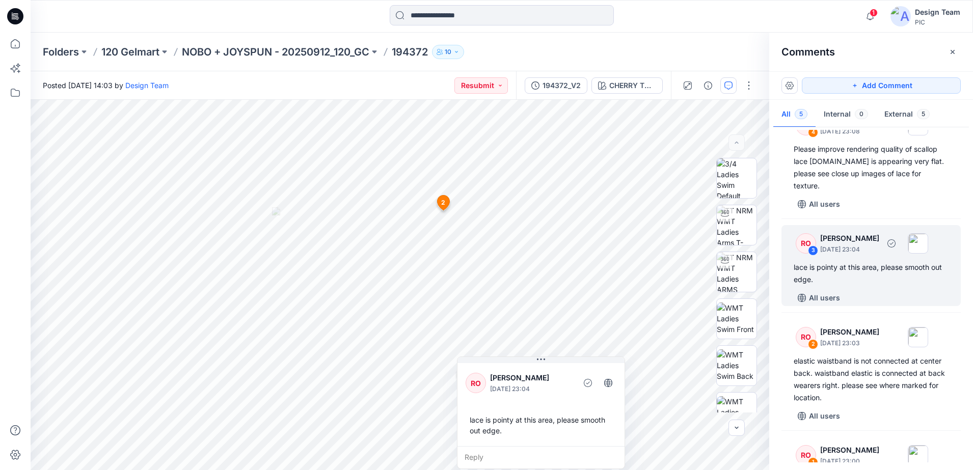
scroll to position [191, 0]
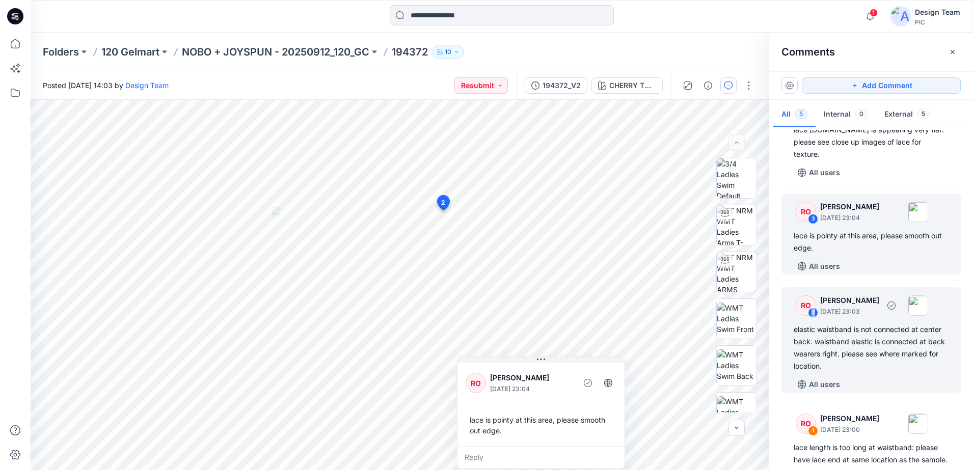
click at [815, 308] on div "2" at bounding box center [813, 313] width 10 height 10
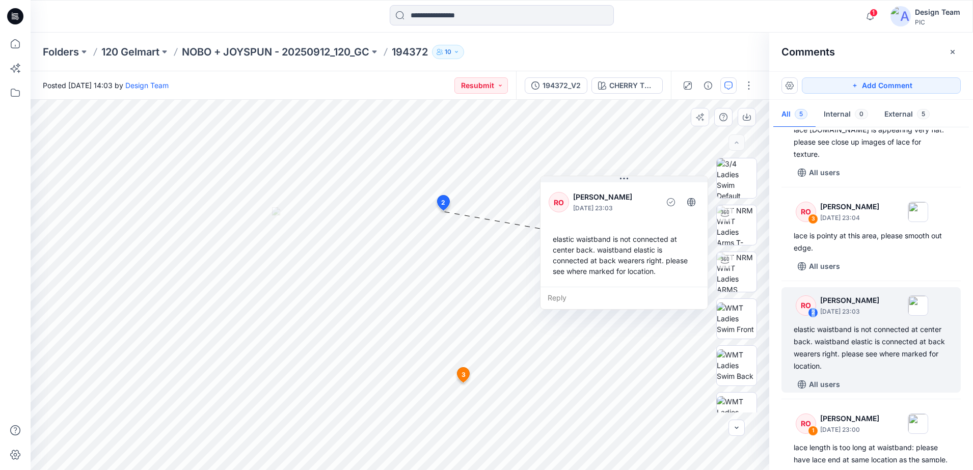
drag, startPoint x: 597, startPoint y: 236, endPoint x: 687, endPoint y: 294, distance: 107.5
click at [687, 294] on div "Reply" at bounding box center [623, 298] width 167 height 22
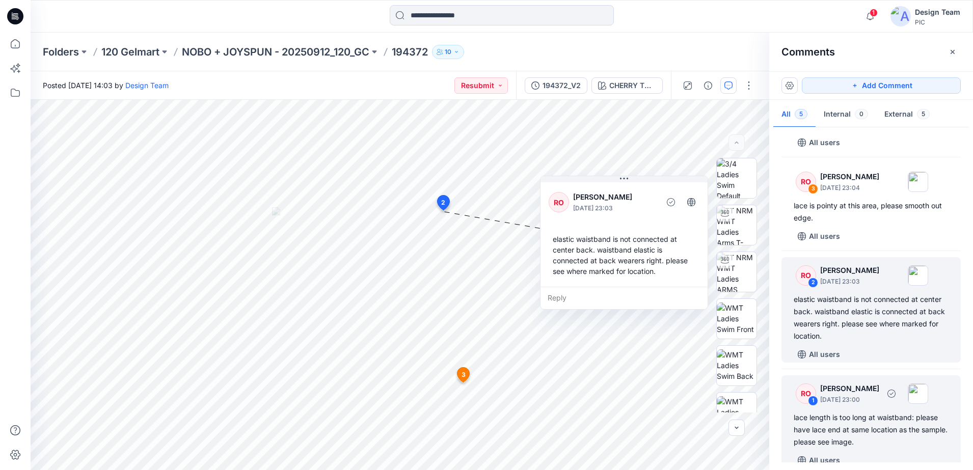
click at [805, 384] on div "RO" at bounding box center [806, 394] width 20 height 20
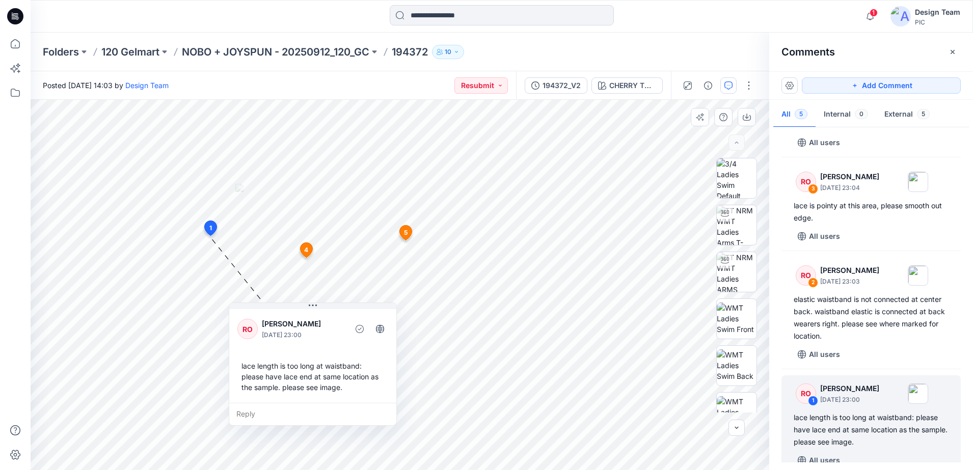
drag, startPoint x: 263, startPoint y: 378, endPoint x: 382, endPoint y: 398, distance: 120.3
click at [382, 398] on div "RO Raquel Ortiz October 02, 2025 23:00 lace length is too long at waistband: pl…" at bounding box center [312, 355] width 167 height 96
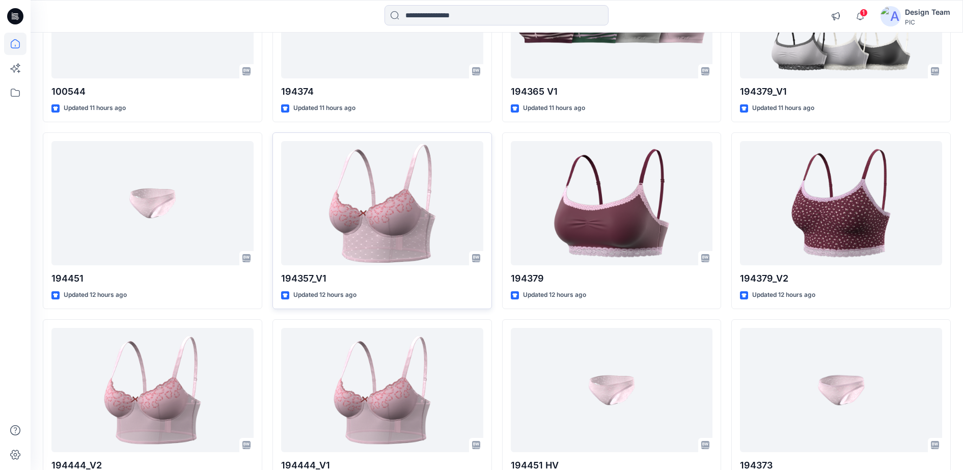
scroll to position [833, 0]
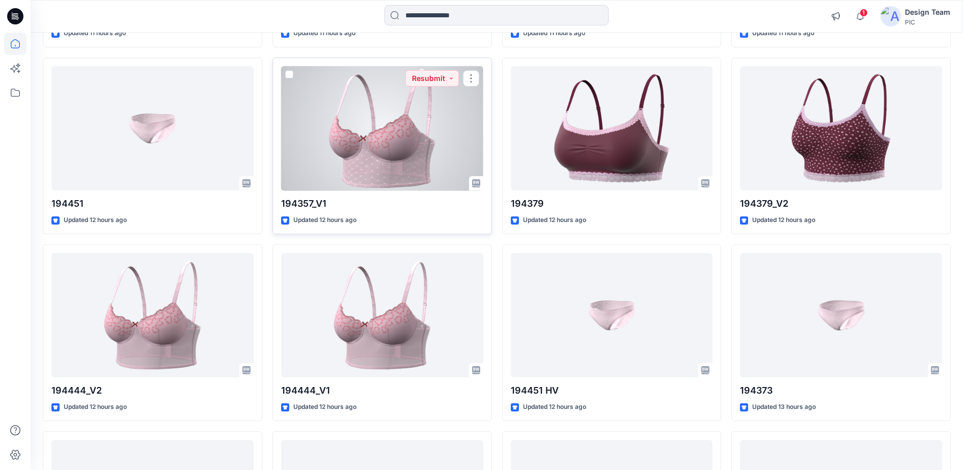
click at [358, 169] on div at bounding box center [382, 128] width 202 height 125
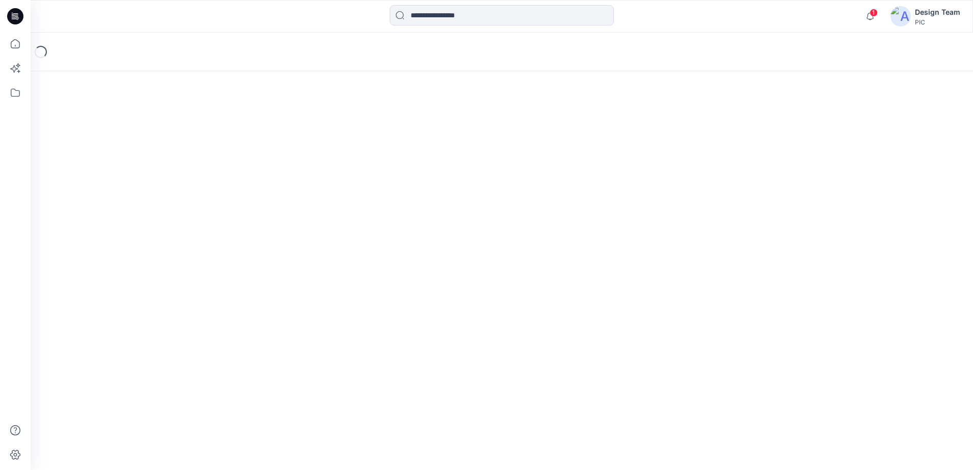
click at [358, 169] on div "Loading..." at bounding box center [502, 252] width 942 height 438
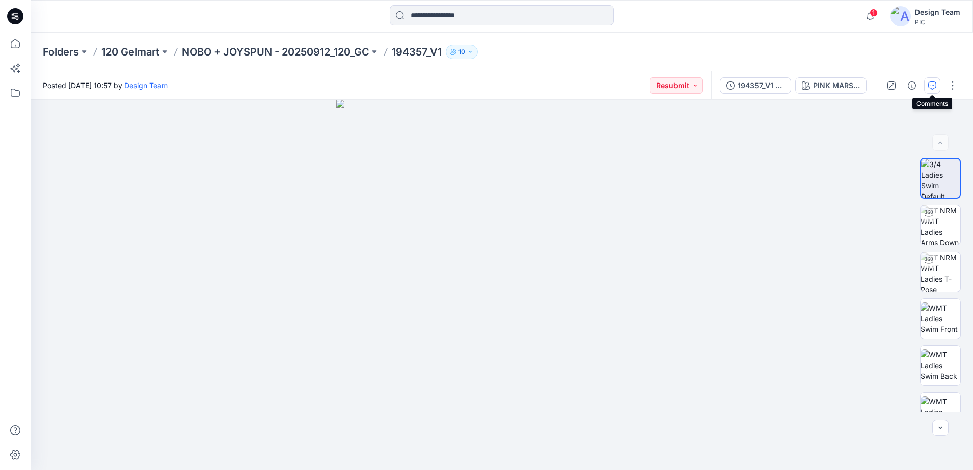
click at [932, 86] on icon "button" at bounding box center [932, 86] width 8 height 8
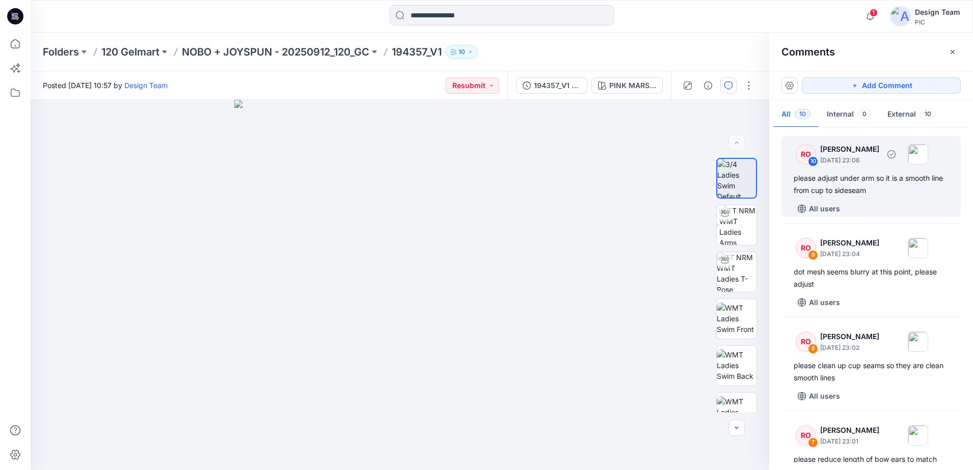
click at [862, 187] on div "please adjust under arm so it is a smooth line from cup to sideseam" at bounding box center [871, 184] width 155 height 24
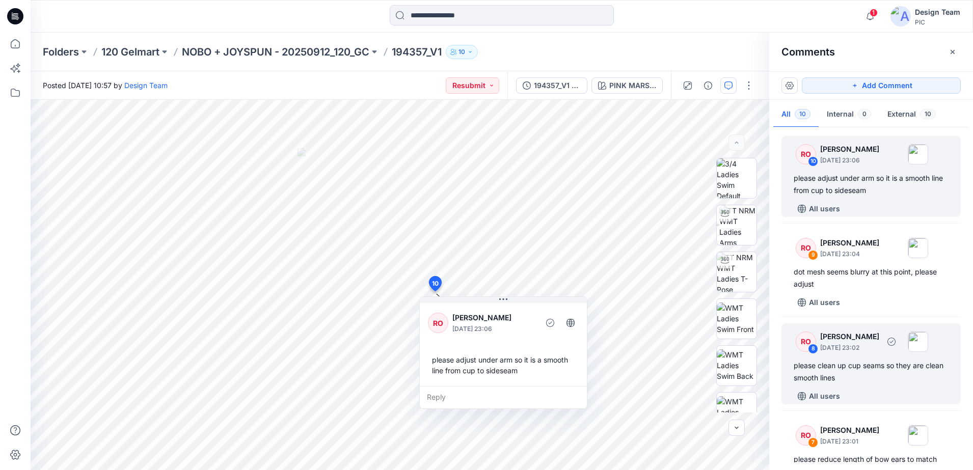
click at [810, 341] on div "RO" at bounding box center [806, 342] width 20 height 20
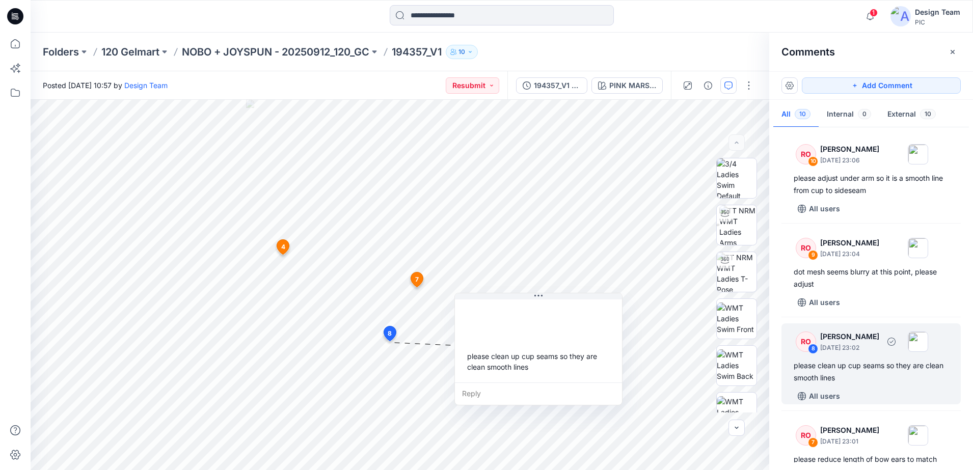
click at [800, 337] on div "RO" at bounding box center [806, 342] width 20 height 20
drag, startPoint x: 577, startPoint y: 381, endPoint x: 576, endPoint y: 394, distance: 13.3
click at [576, 383] on div "RO Raquel Ortiz September 30, 2025 23:02 please clean up cup seams so they are …" at bounding box center [538, 339] width 167 height 85
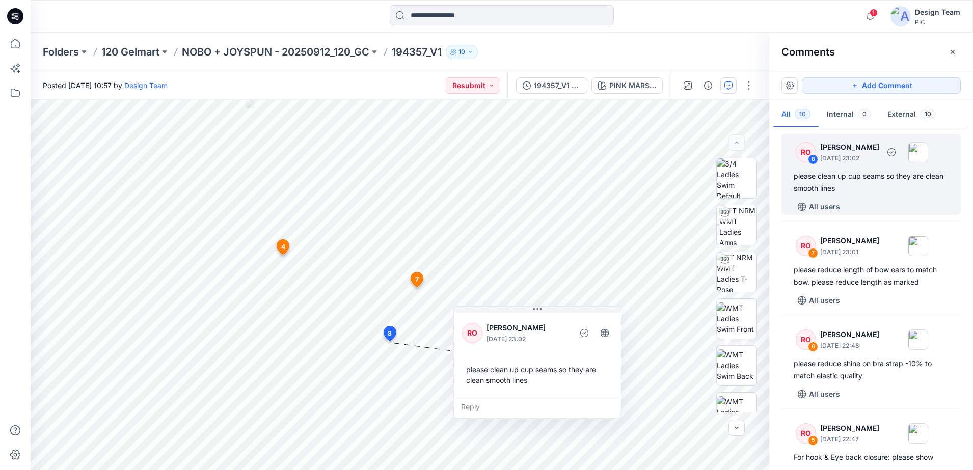
scroll to position [191, 0]
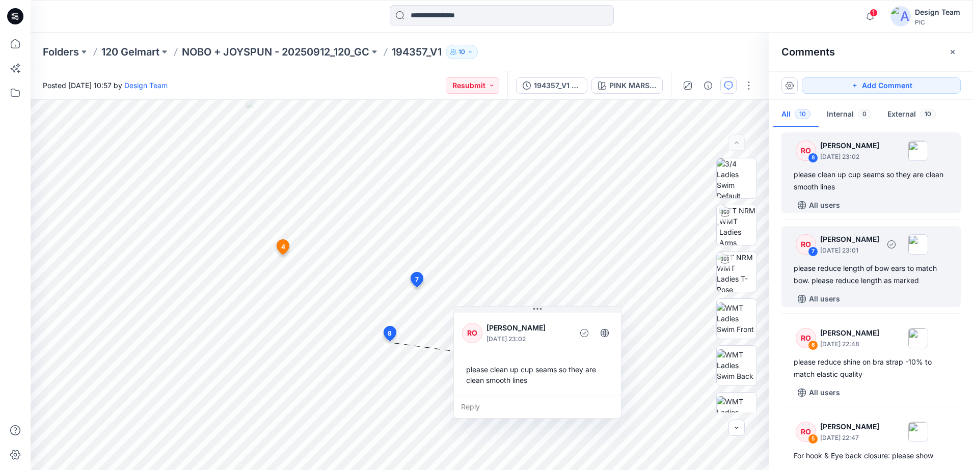
click at [803, 242] on div "RO" at bounding box center [806, 244] width 20 height 20
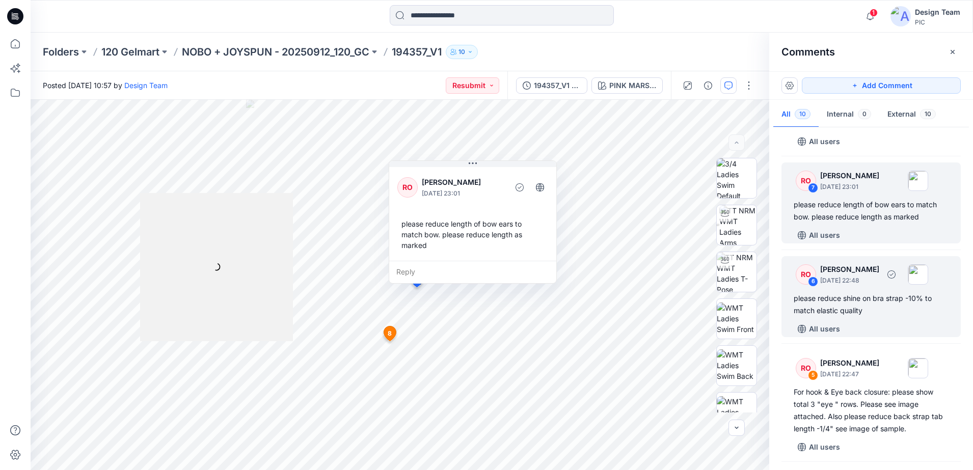
scroll to position [318, 0]
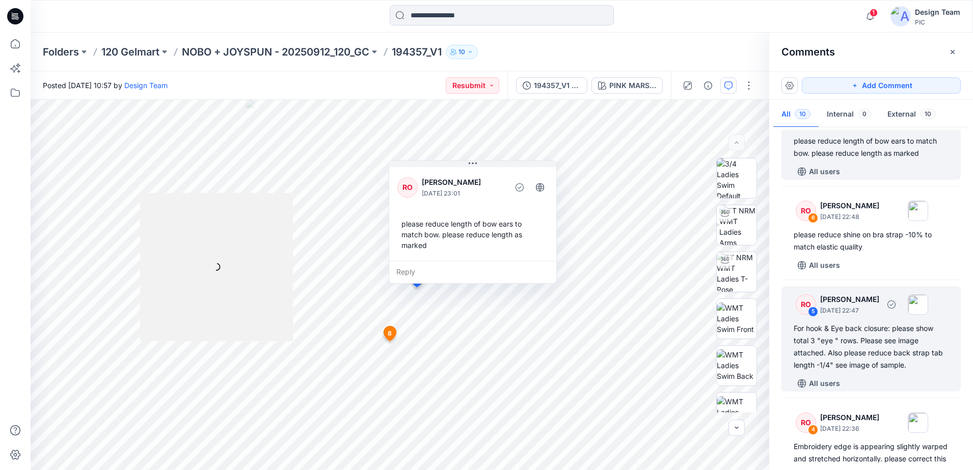
click at [797, 290] on div "RO 5 Raquel Ortiz September 30, 2025 22:47" at bounding box center [858, 304] width 141 height 28
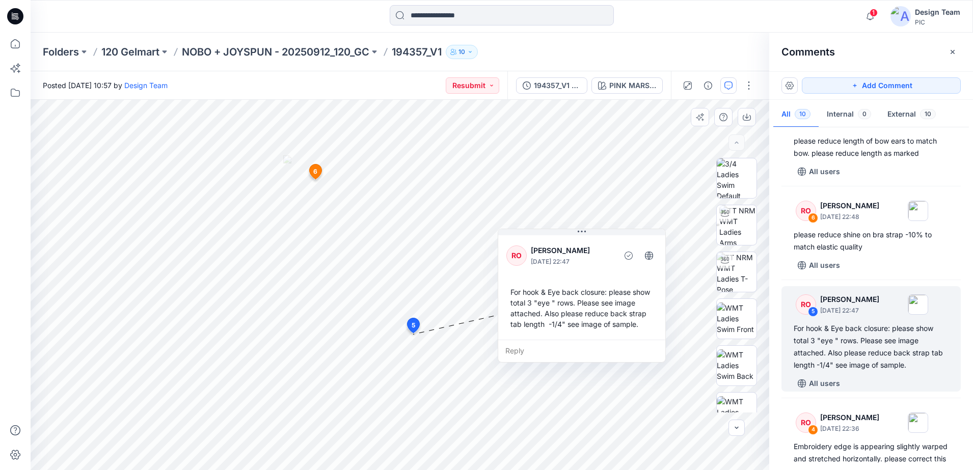
drag, startPoint x: 511, startPoint y: 350, endPoint x: 612, endPoint y: 241, distance: 148.5
click at [612, 241] on div "RO Raquel Ortiz September 30, 2025 22:47" at bounding box center [581, 255] width 151 height 28
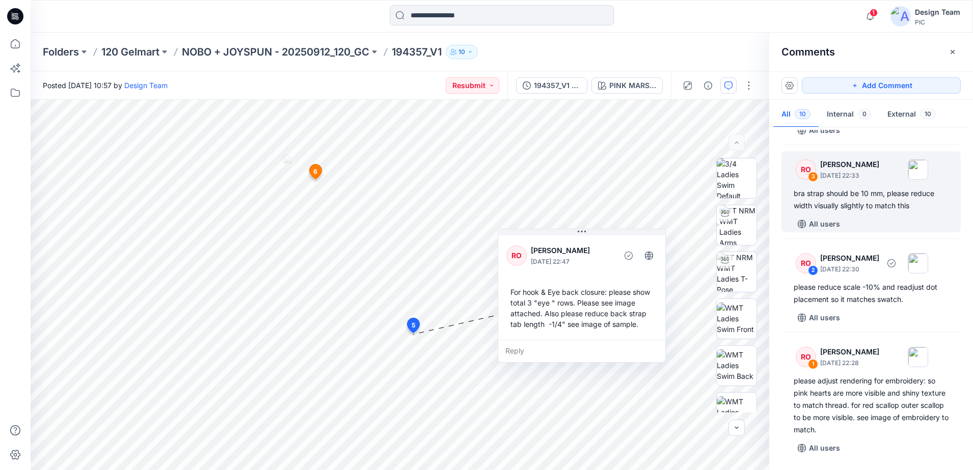
scroll to position [678, 0]
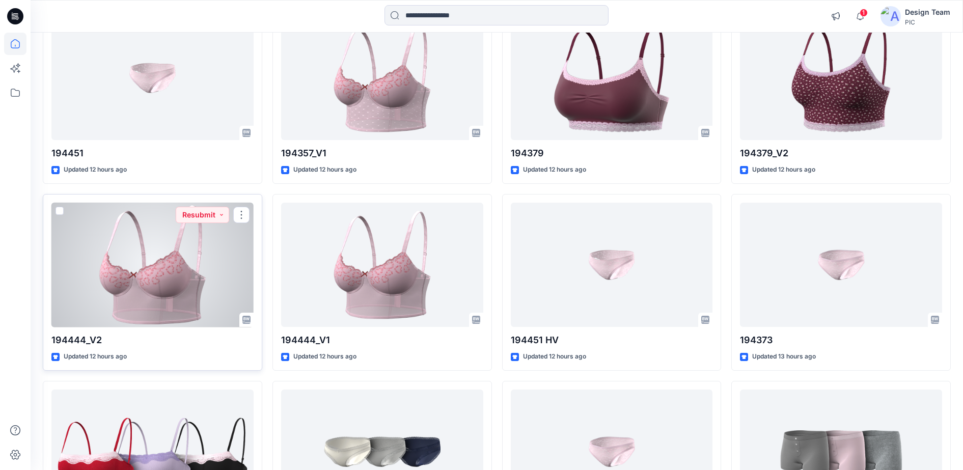
scroll to position [897, 0]
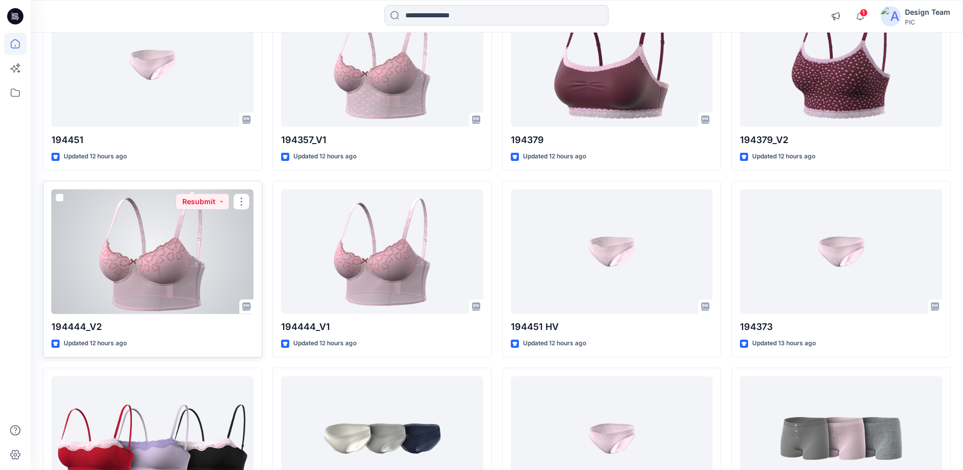
click at [176, 253] on div at bounding box center [152, 252] width 202 height 125
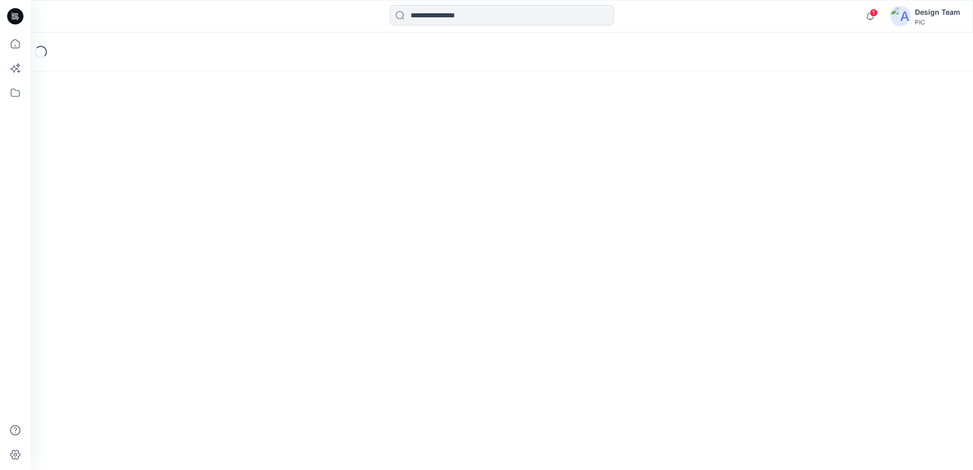
click at [176, 253] on div "Loading..." at bounding box center [502, 252] width 942 height 438
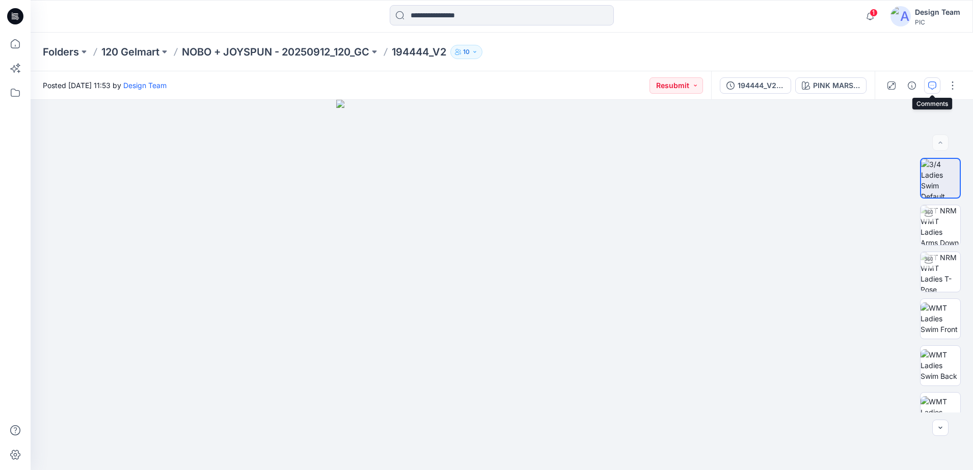
click at [937, 86] on button "button" at bounding box center [932, 85] width 16 height 16
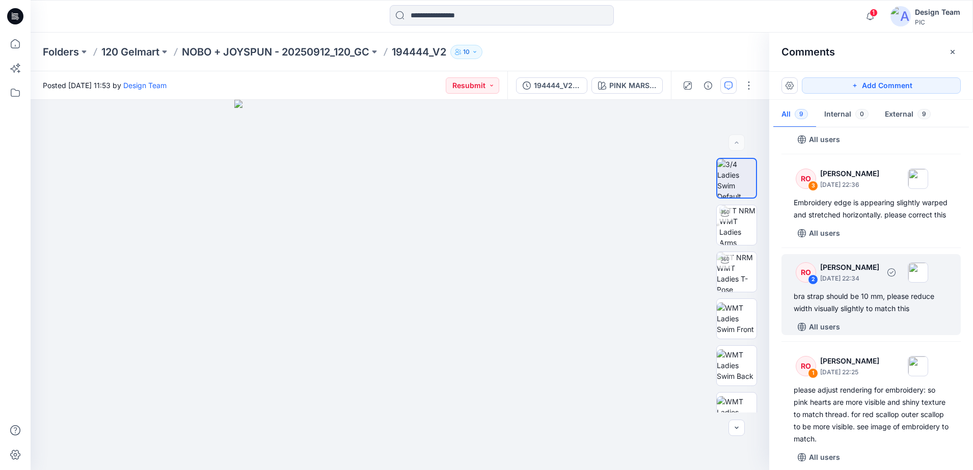
scroll to position [572, 0]
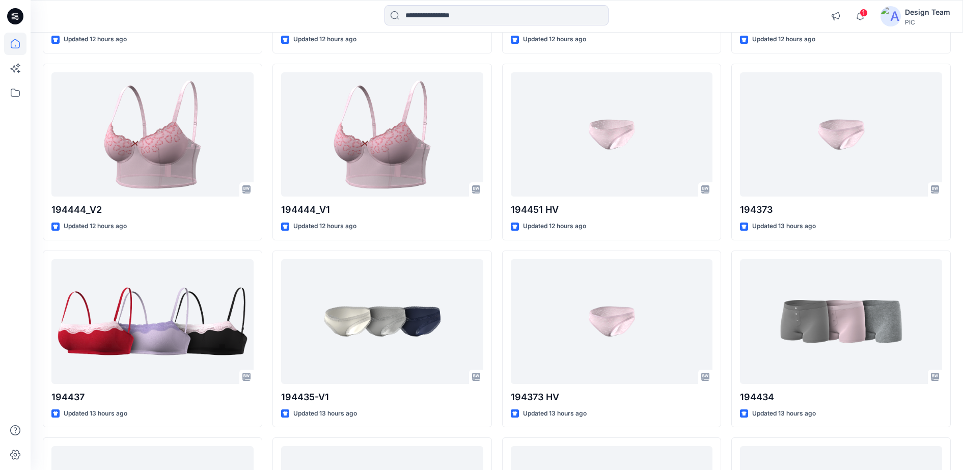
scroll to position [1012, 0]
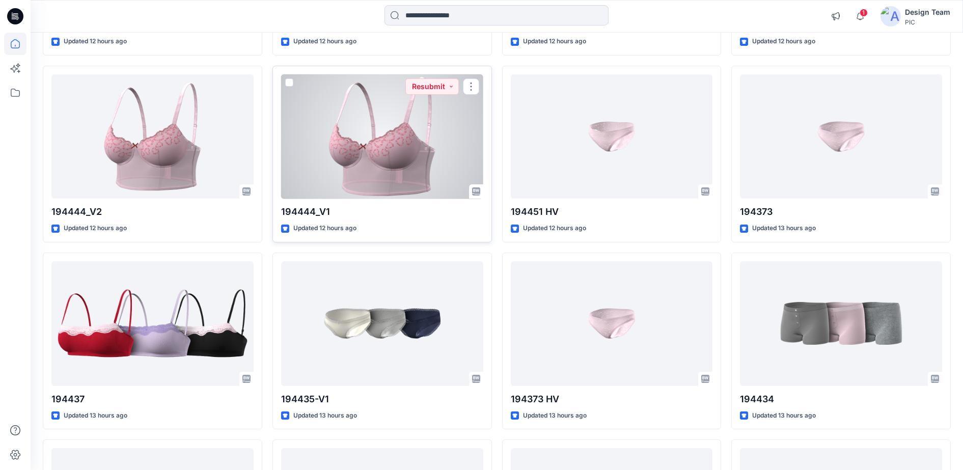
click at [370, 172] on div at bounding box center [382, 136] width 202 height 125
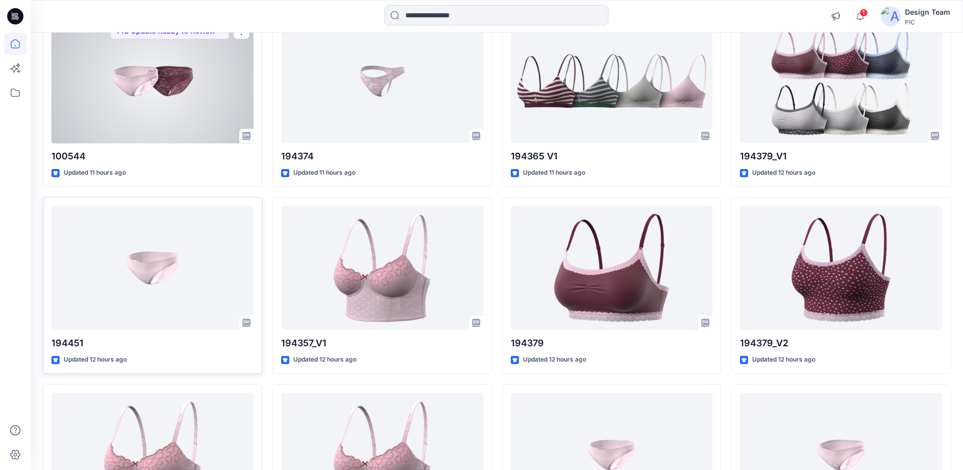
scroll to position [630, 0]
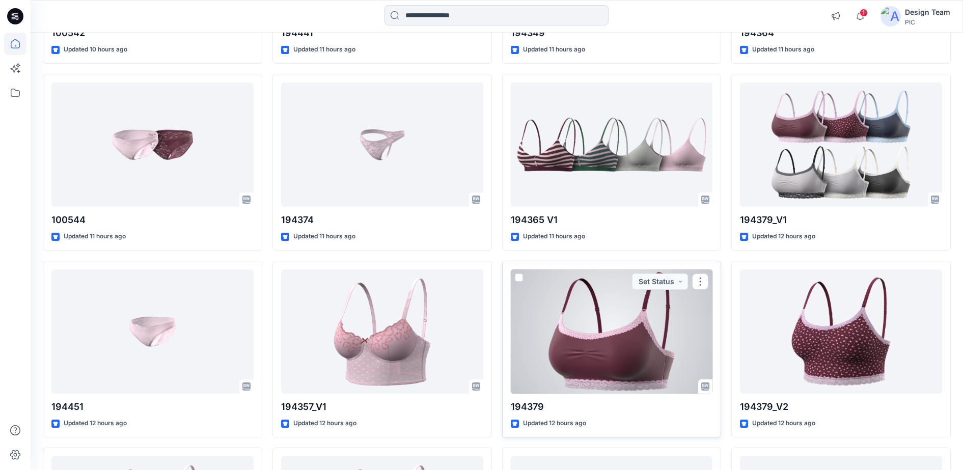
click at [699, 336] on div at bounding box center [612, 331] width 202 height 125
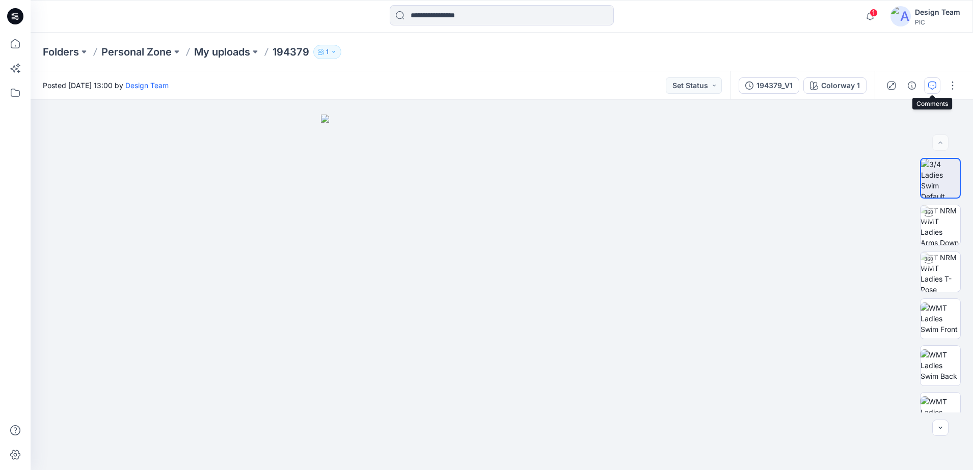
click at [938, 85] on button "button" at bounding box center [932, 85] width 16 height 16
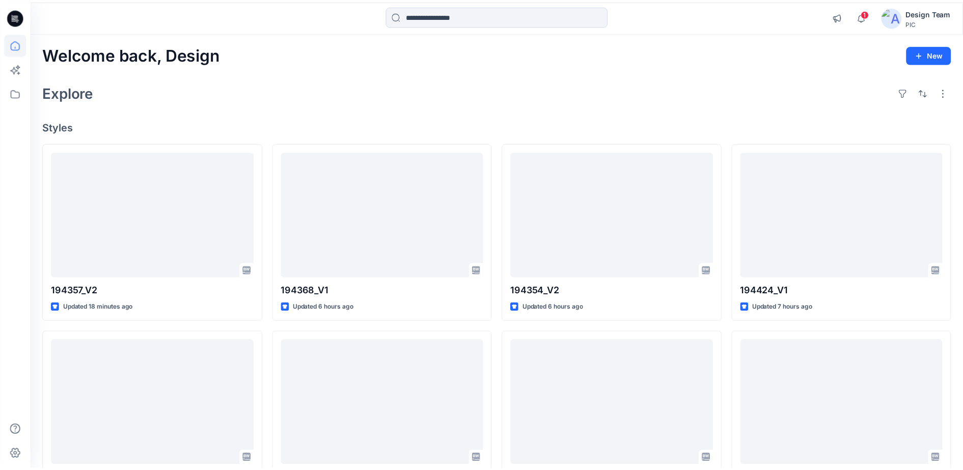
scroll to position [630, 0]
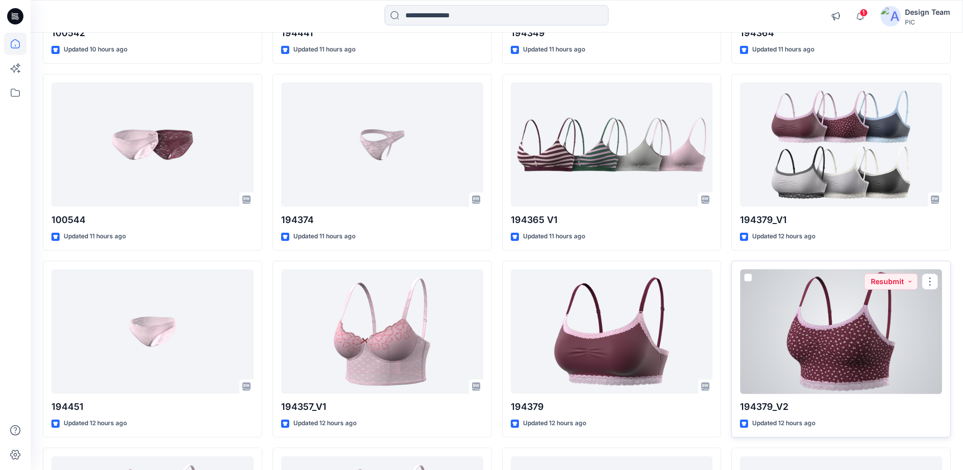
click at [830, 324] on div at bounding box center [841, 331] width 202 height 125
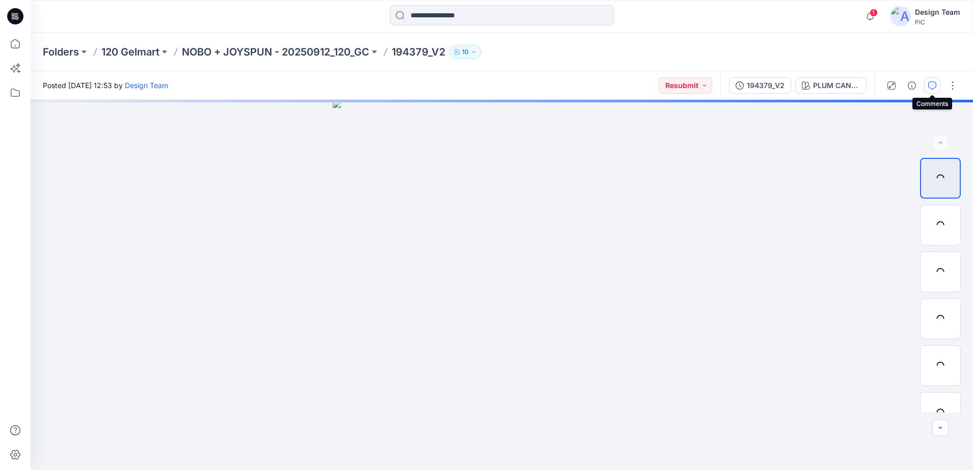
click at [935, 84] on icon "button" at bounding box center [932, 86] width 8 height 8
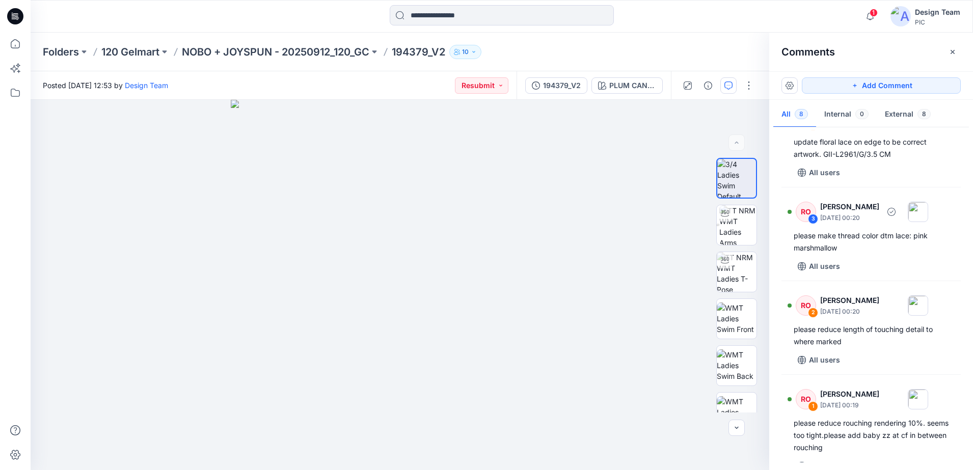
scroll to position [392, 0]
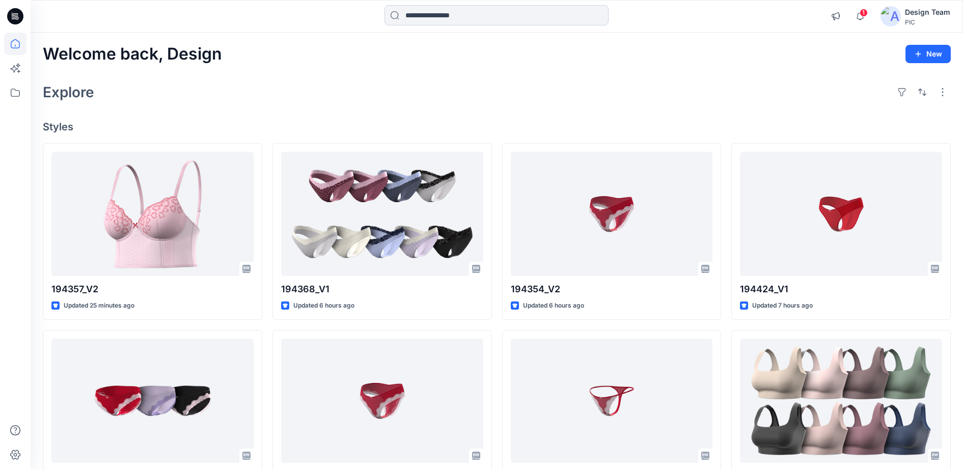
click at [424, 11] on input at bounding box center [497, 15] width 224 height 20
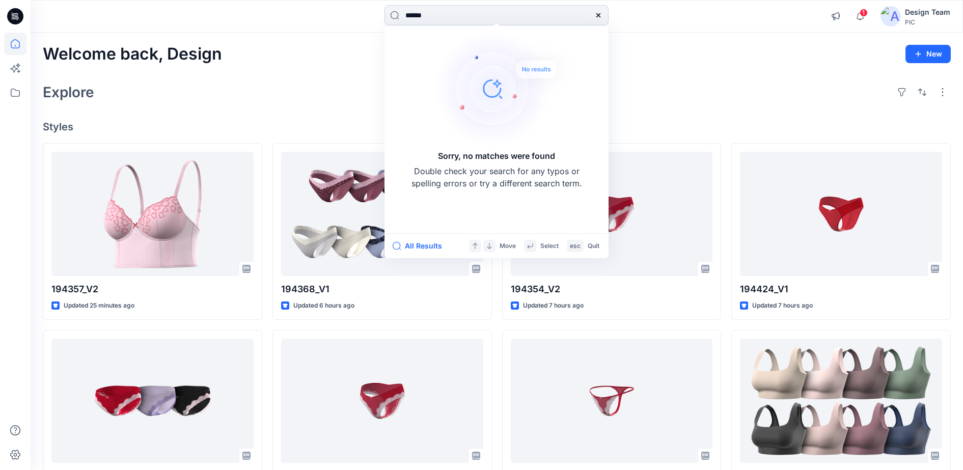
click at [445, 14] on input "******" at bounding box center [497, 15] width 224 height 20
type input "******"
click at [309, 61] on div "Welcome back, Design New" at bounding box center [497, 54] width 908 height 19
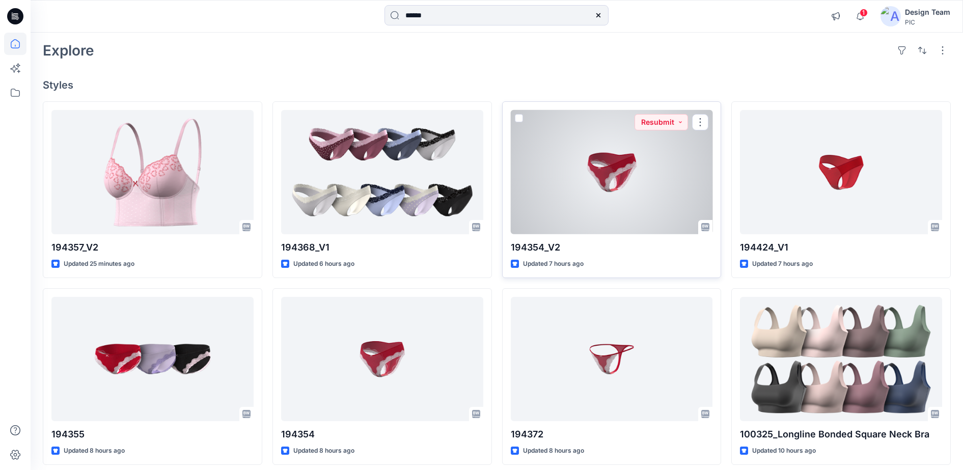
scroll to position [64, 0]
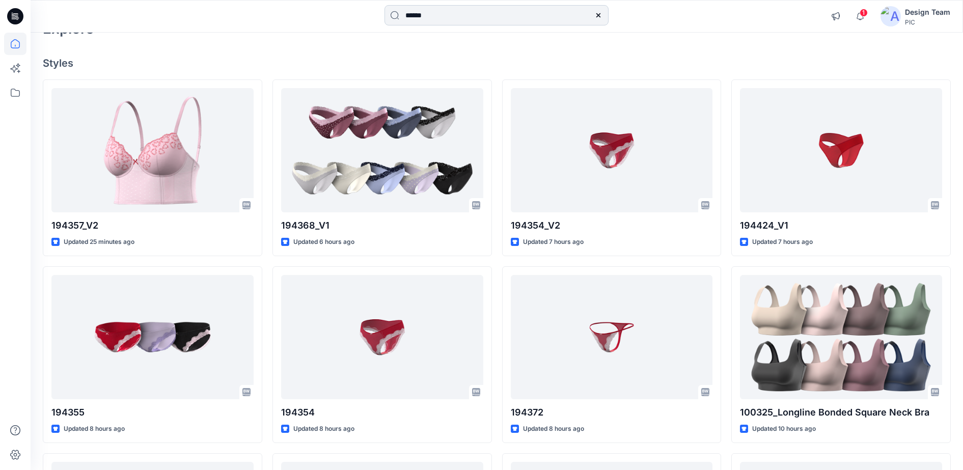
click at [431, 19] on input "******" at bounding box center [497, 15] width 224 height 20
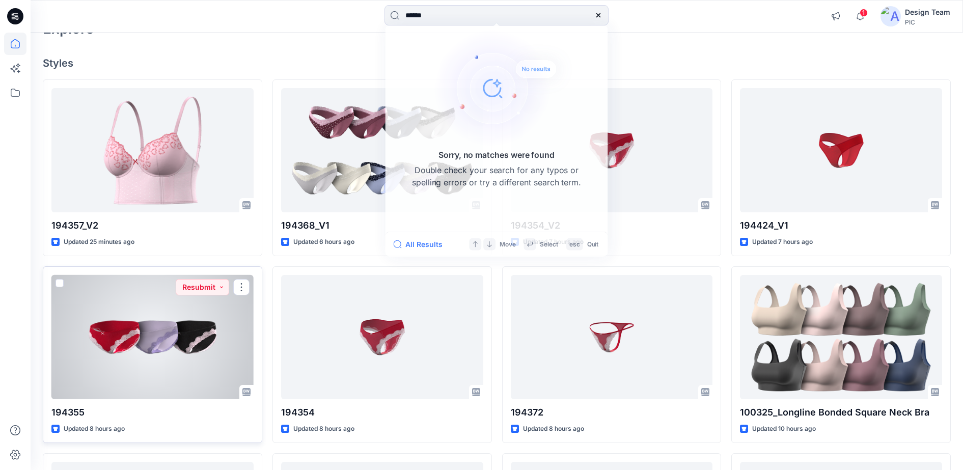
click at [235, 327] on div at bounding box center [152, 337] width 202 height 125
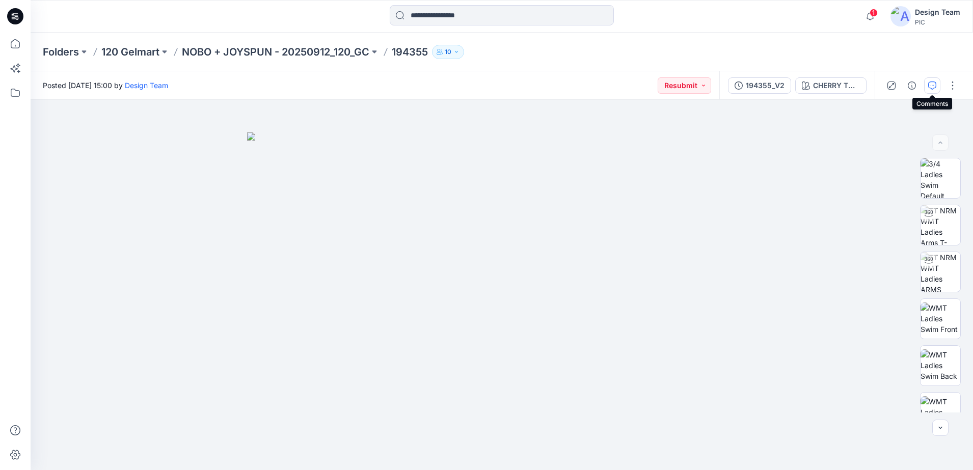
click at [931, 86] on icon "button" at bounding box center [932, 86] width 8 height 8
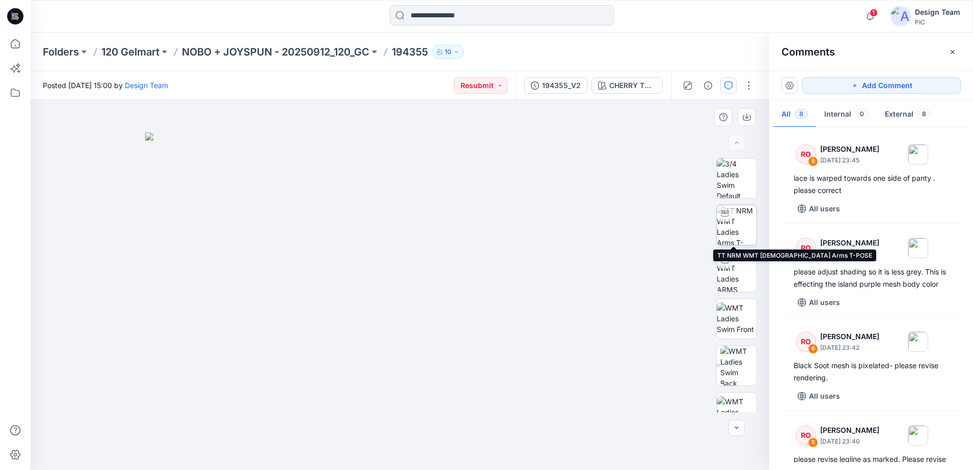
click at [730, 226] on img at bounding box center [737, 225] width 40 height 40
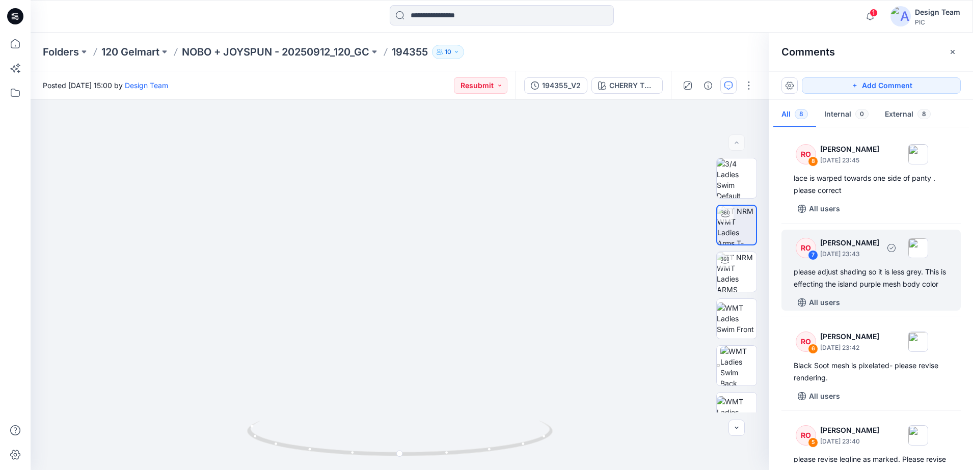
click at [832, 282] on div "please adjust shading so it is less grey. This is effecting the island purple m…" at bounding box center [871, 278] width 155 height 24
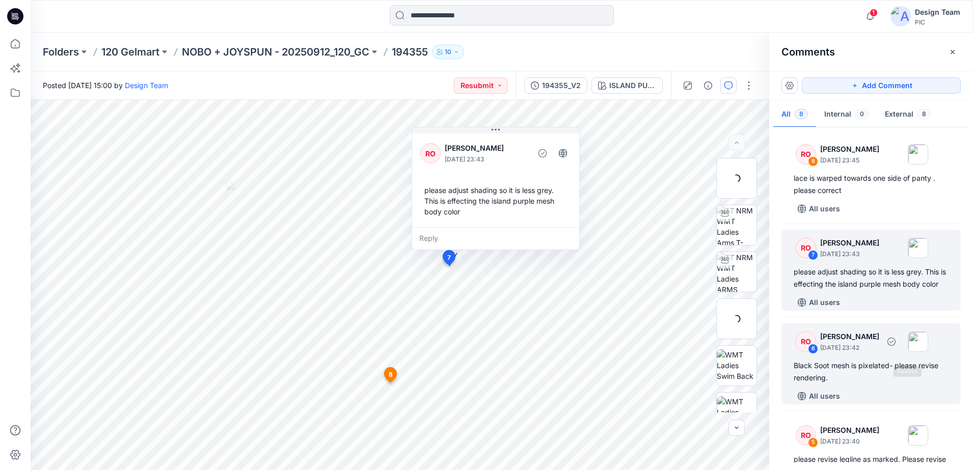
click at [911, 356] on div "RO 6 Raquel Ortiz October 02, 2025 23:42" at bounding box center [858, 342] width 141 height 28
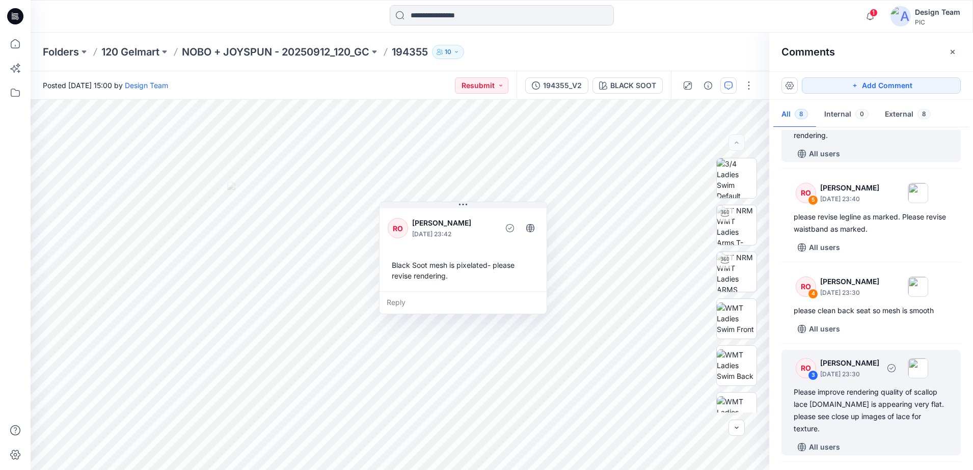
scroll to position [255, 0]
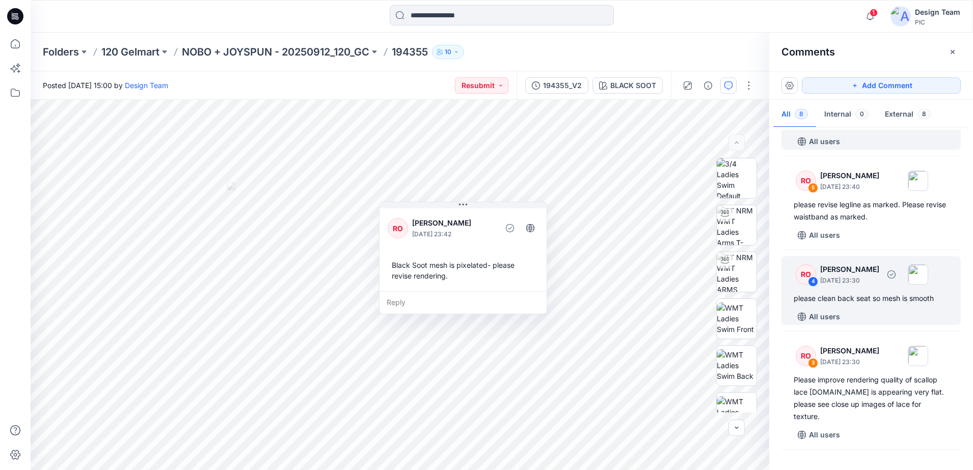
click at [862, 302] on div "RO 4 Raquel Ortiz October 02, 2025 23:30 please clean back seat so mesh is smoo…" at bounding box center [870, 290] width 179 height 69
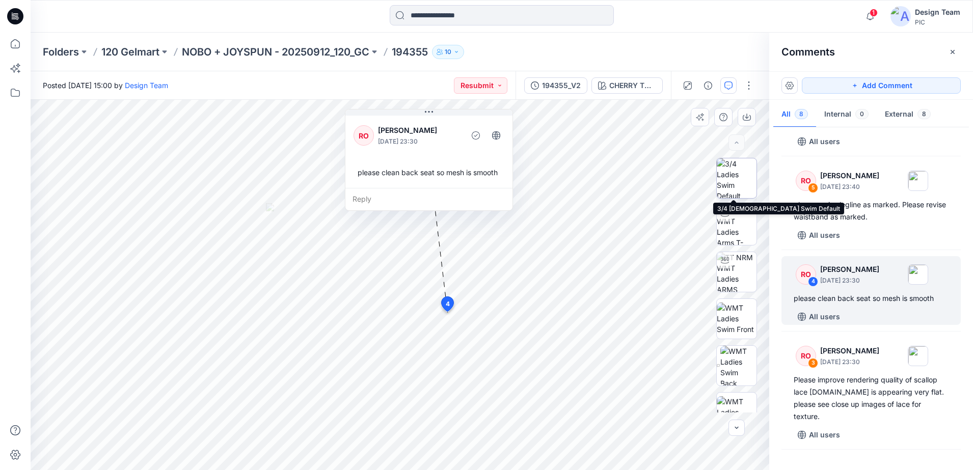
click at [741, 184] on img at bounding box center [737, 178] width 40 height 40
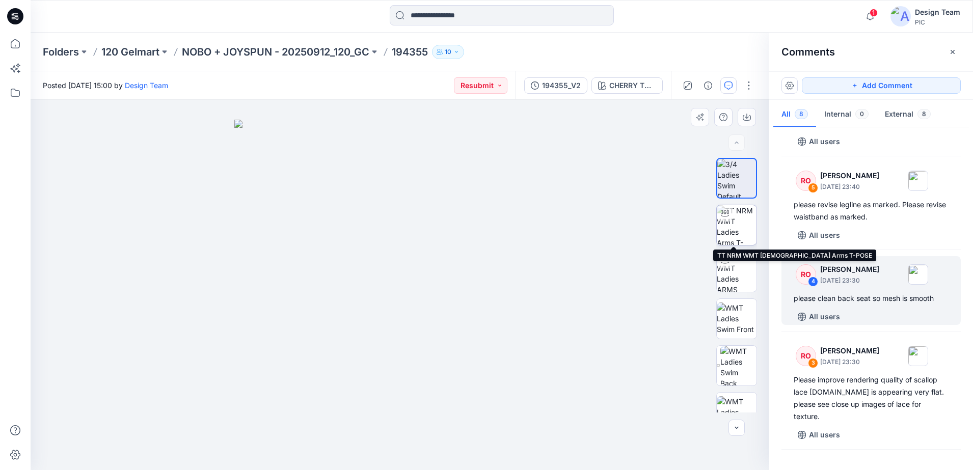
click at [739, 229] on img at bounding box center [737, 225] width 40 height 40
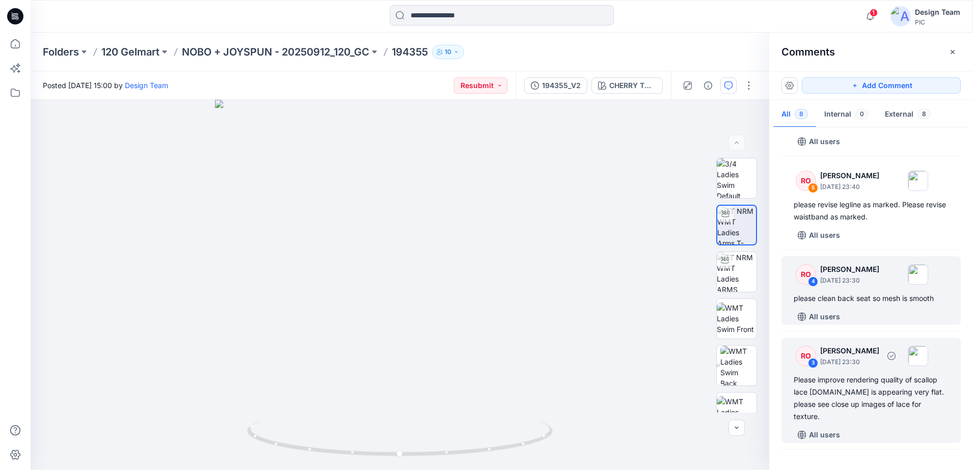
click at [811, 370] on div "RO 3 Raquel Ortiz October 02, 2025 23:30" at bounding box center [858, 356] width 141 height 28
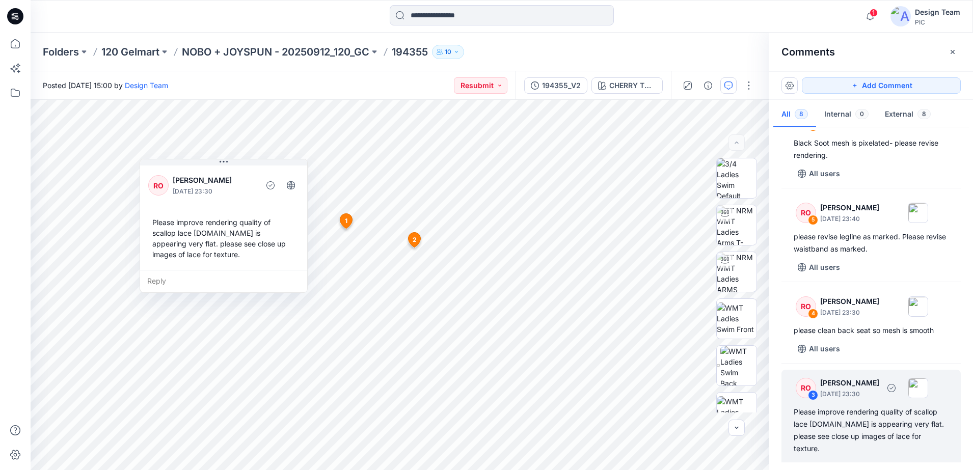
scroll to position [147, 0]
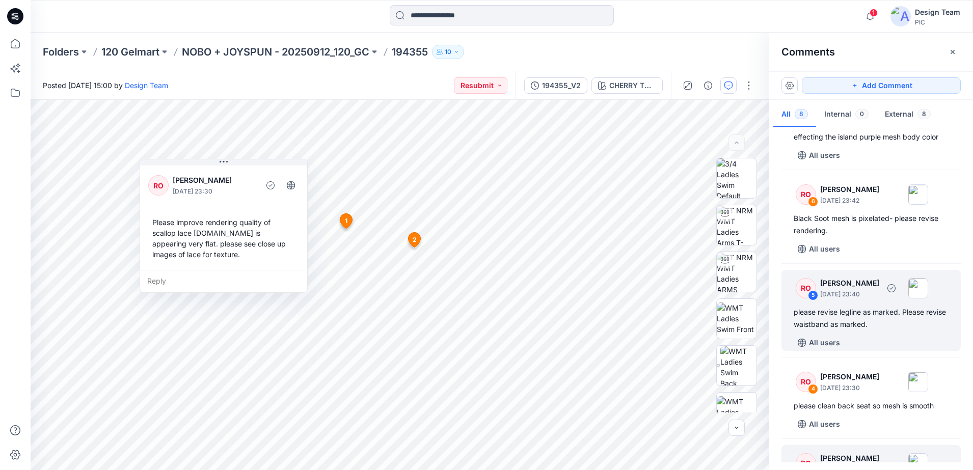
click at [819, 327] on div "please revise legline as marked. Please revise waistband as marked." at bounding box center [871, 318] width 155 height 24
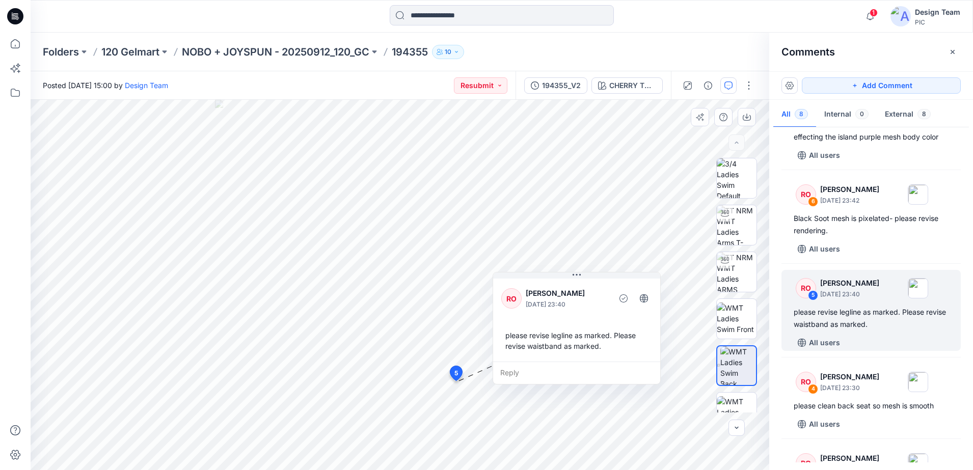
drag, startPoint x: 353, startPoint y: 321, endPoint x: 613, endPoint y: 288, distance: 262.3
click at [613, 288] on div "RO Raquel Ortiz October 02, 2025 23:40" at bounding box center [576, 299] width 151 height 28
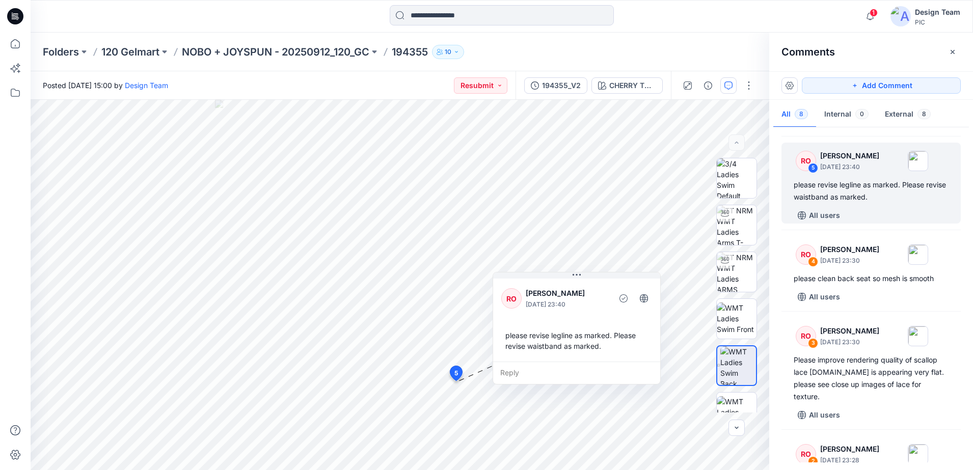
scroll to position [338, 0]
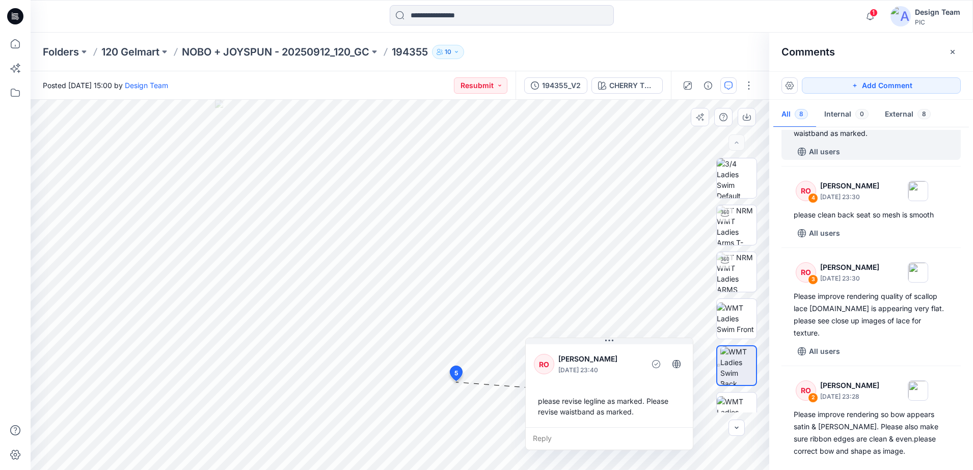
drag, startPoint x: 605, startPoint y: 292, endPoint x: 635, endPoint y: 359, distance: 73.0
click at [635, 359] on p "Raquel Ortiz" at bounding box center [599, 359] width 83 height 12
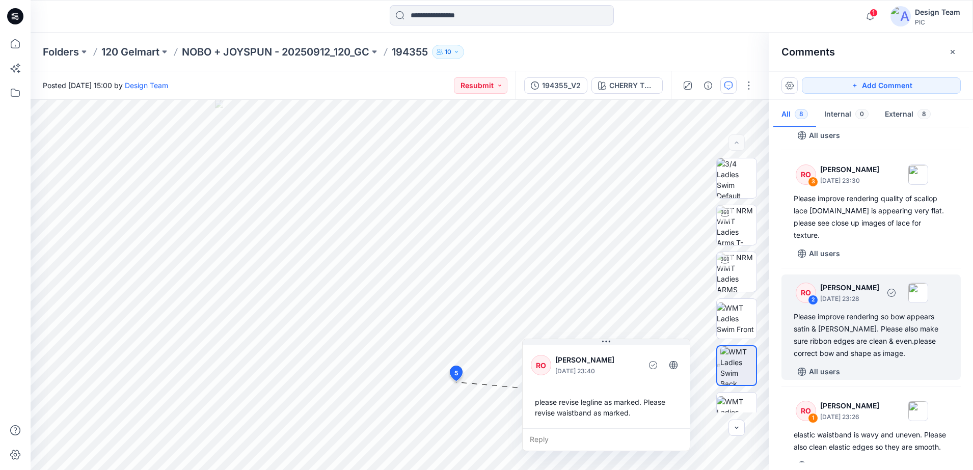
scroll to position [466, 0]
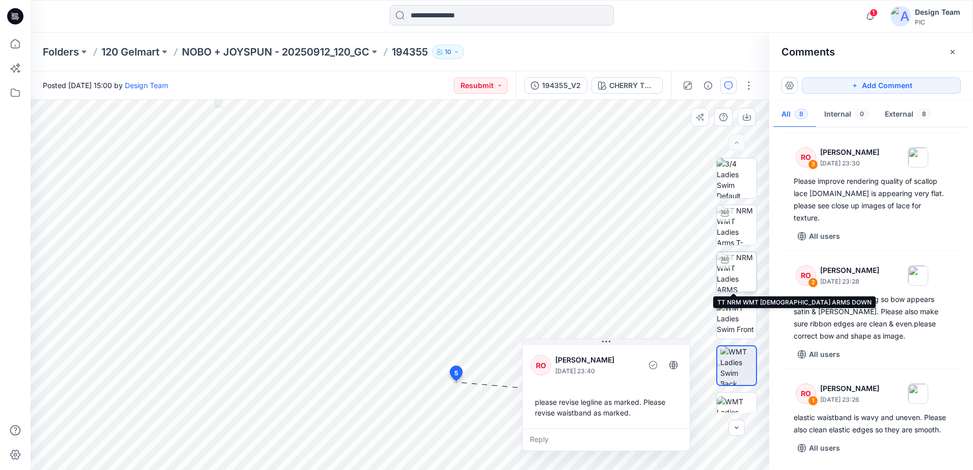
click at [721, 272] on img at bounding box center [737, 272] width 40 height 40
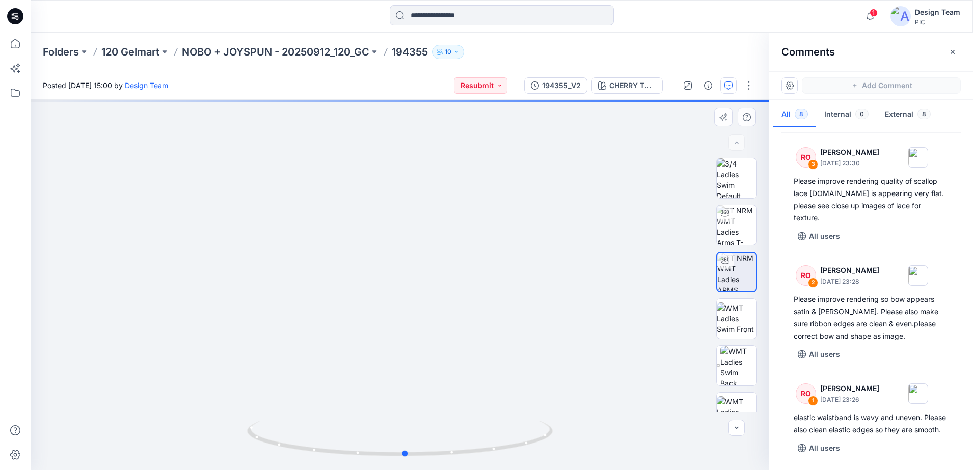
drag, startPoint x: 418, startPoint y: 422, endPoint x: 425, endPoint y: 318, distance: 104.2
click at [425, 318] on div at bounding box center [400, 285] width 739 height 370
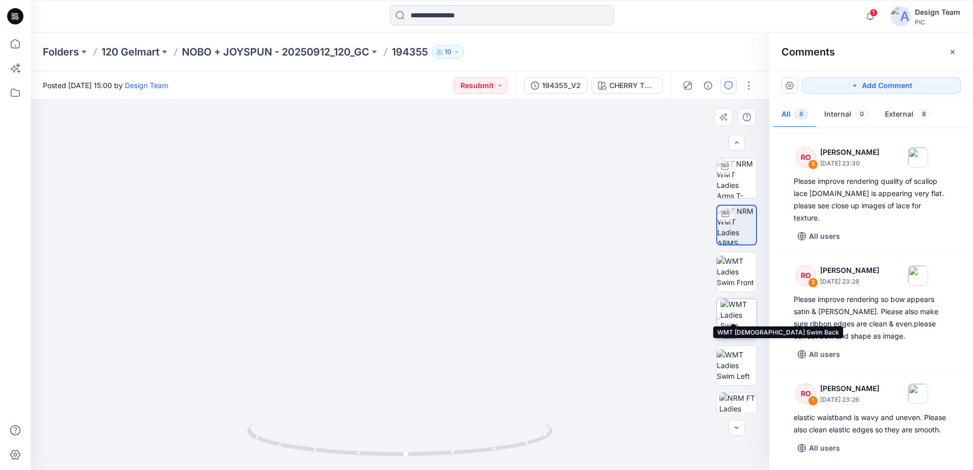
scroll to position [64, 0]
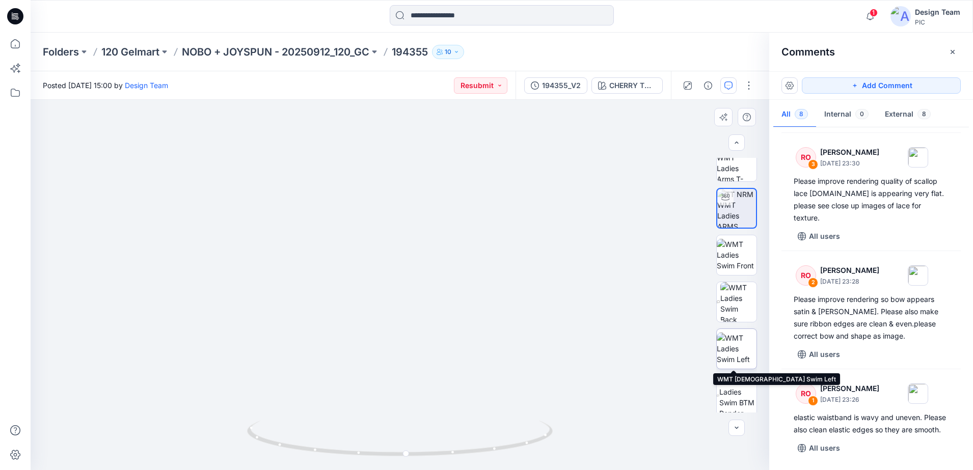
click at [736, 359] on img at bounding box center [737, 349] width 40 height 32
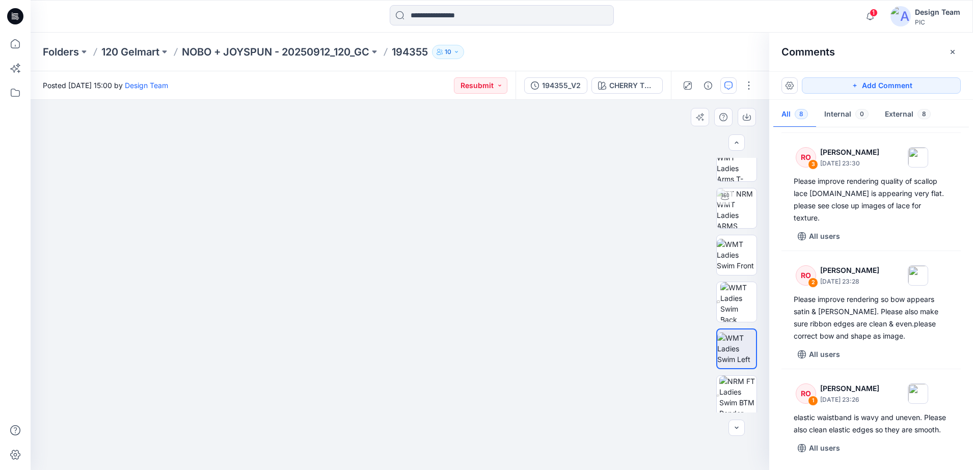
drag, startPoint x: 409, startPoint y: 403, endPoint x: 422, endPoint y: 332, distance: 72.5
click at [422, 332] on img at bounding box center [400, 157] width 662 height 627
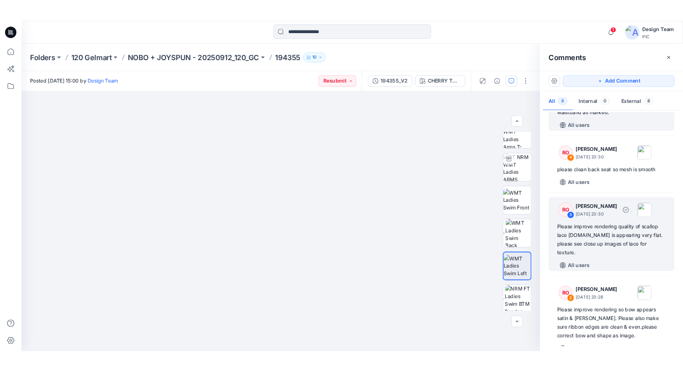
scroll to position [275, 0]
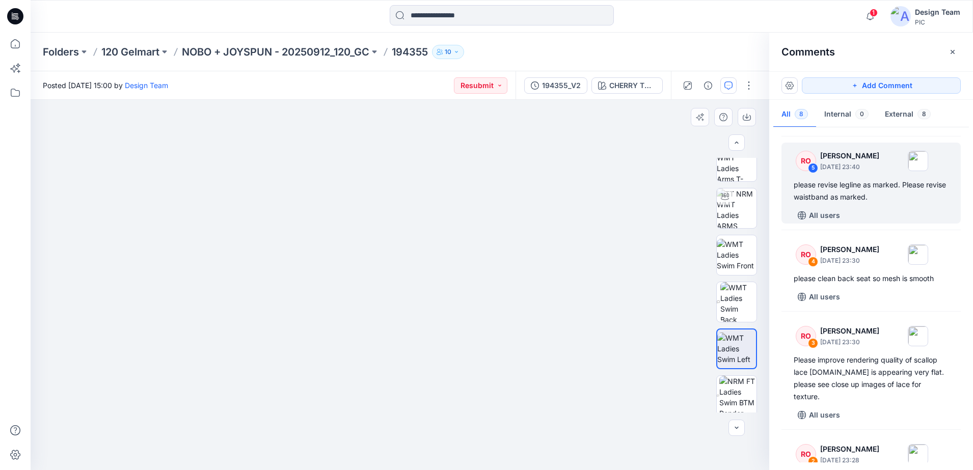
drag, startPoint x: 426, startPoint y: 356, endPoint x: 553, endPoint y: 336, distance: 128.4
click at [553, 336] on img at bounding box center [400, 152] width 662 height 638
click at [740, 402] on img at bounding box center [737, 396] width 37 height 40
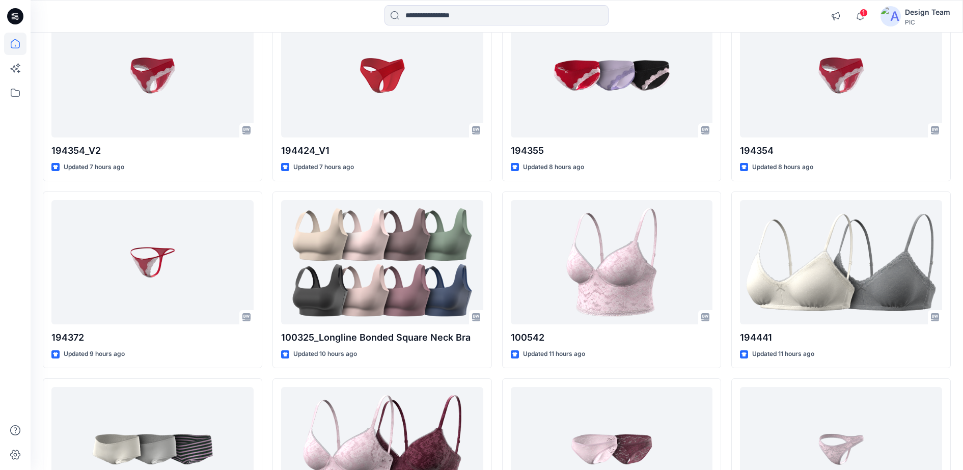
scroll to position [255, 0]
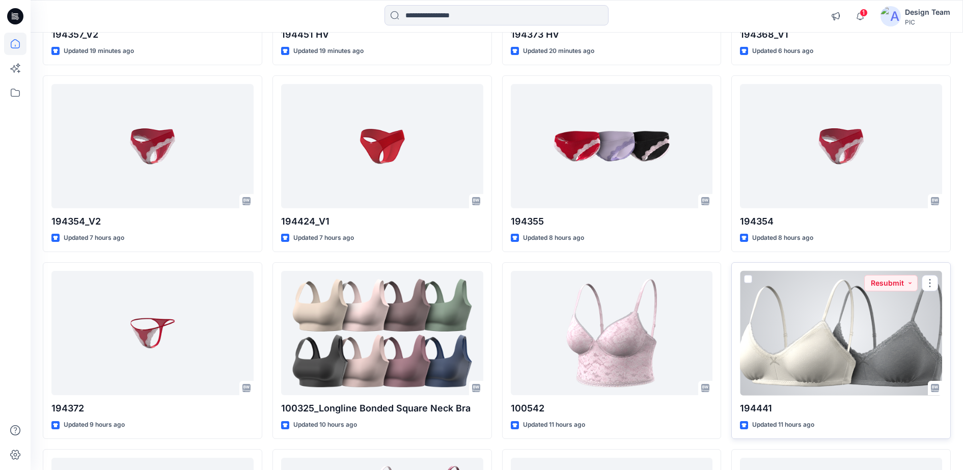
click at [840, 364] on div at bounding box center [841, 333] width 202 height 125
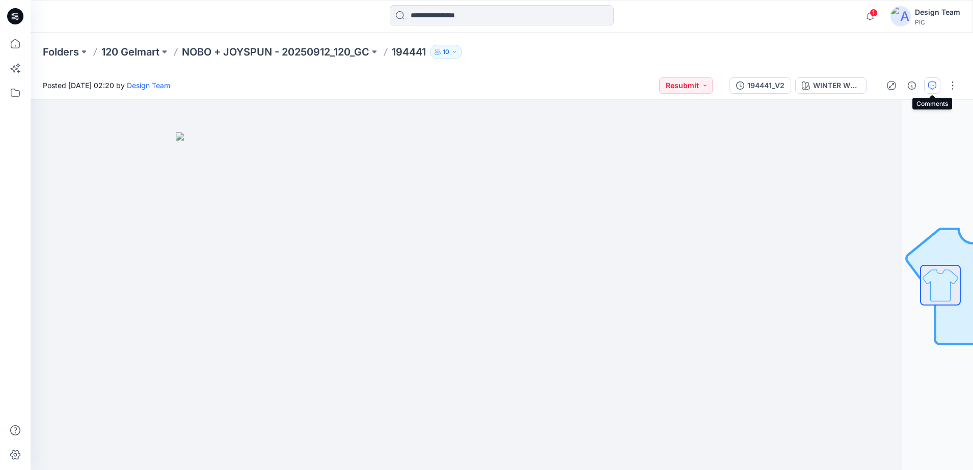
click at [931, 85] on icon "button" at bounding box center [932, 86] width 8 height 8
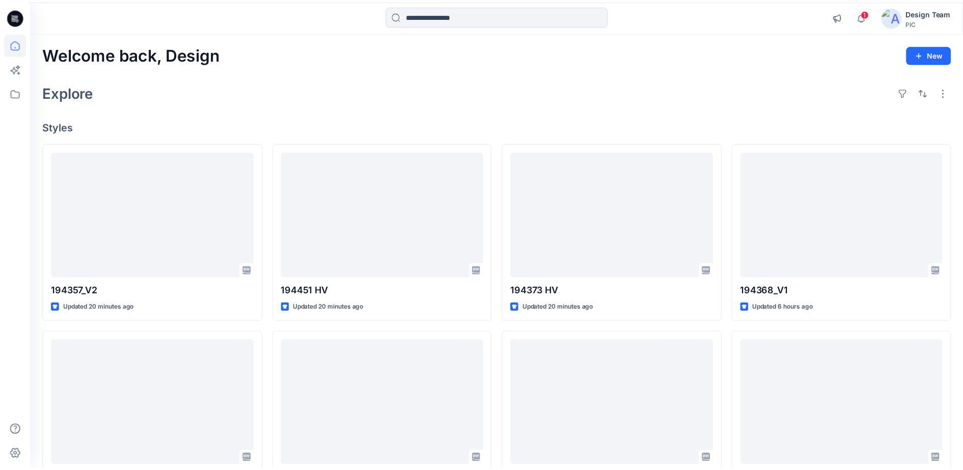
scroll to position [255, 0]
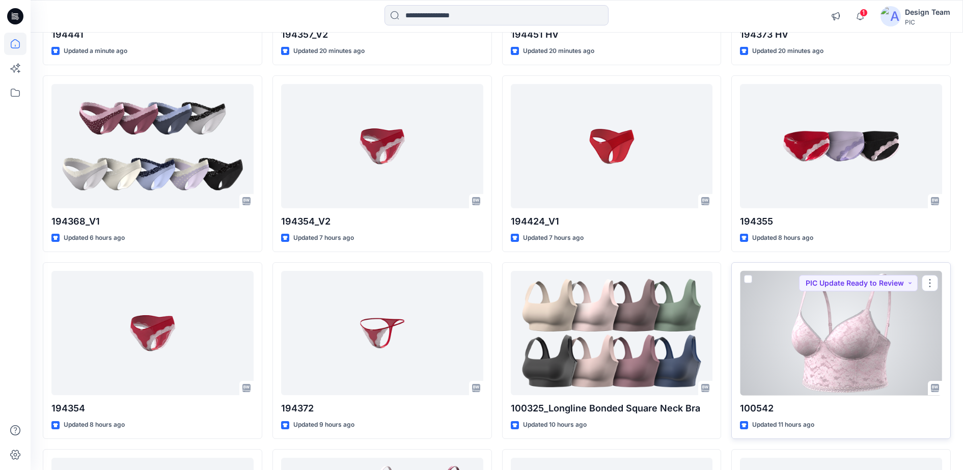
click at [765, 327] on div at bounding box center [841, 333] width 202 height 125
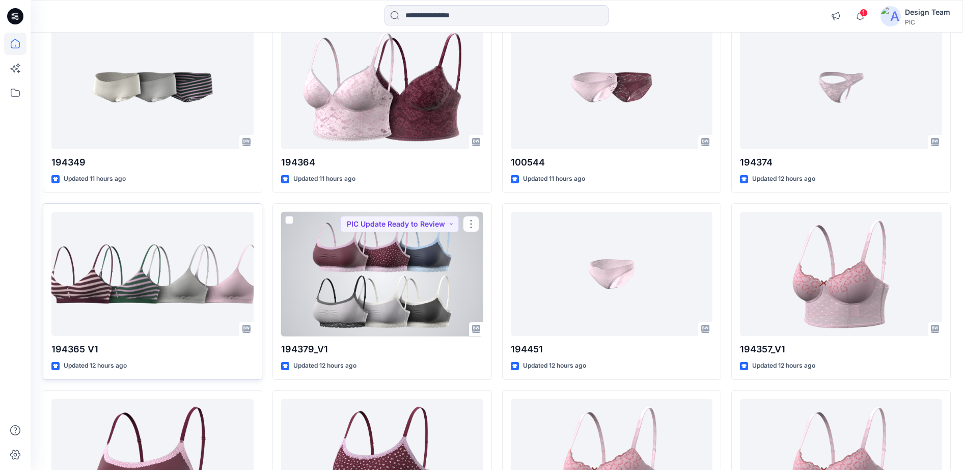
scroll to position [700, 0]
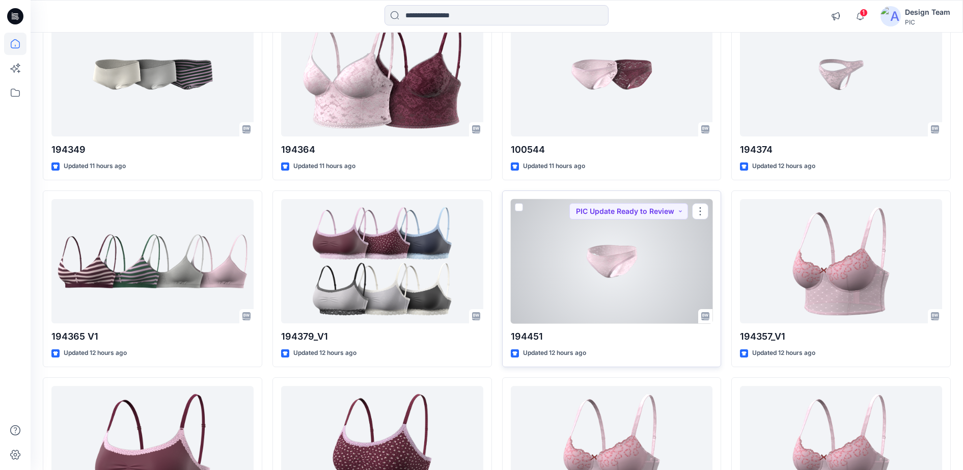
click at [572, 295] on div at bounding box center [612, 261] width 202 height 125
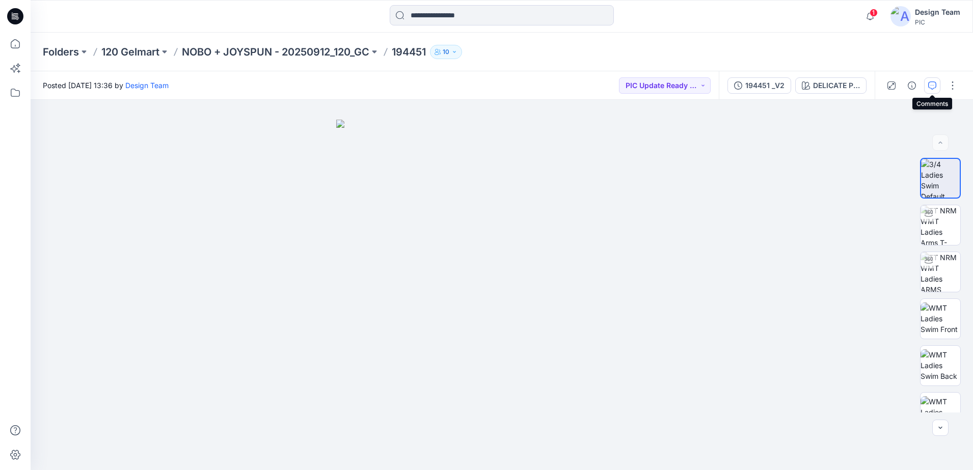
click at [932, 78] on button "button" at bounding box center [932, 85] width 16 height 16
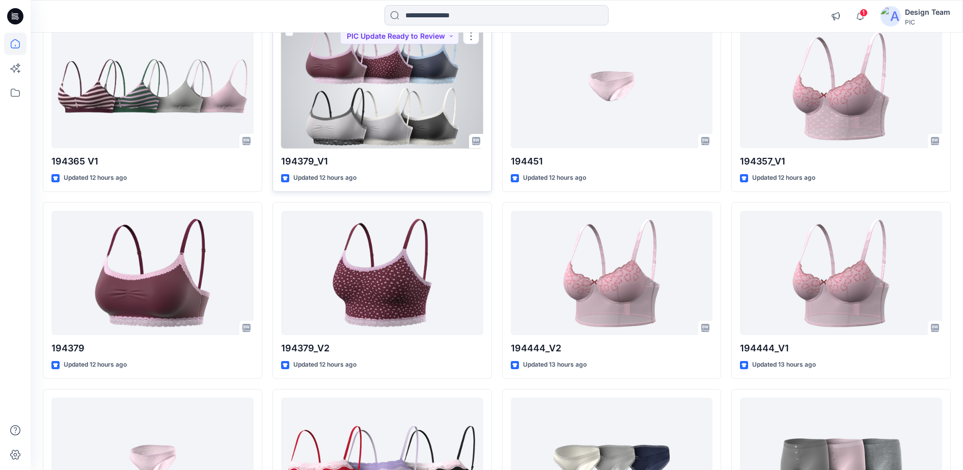
scroll to position [891, 0]
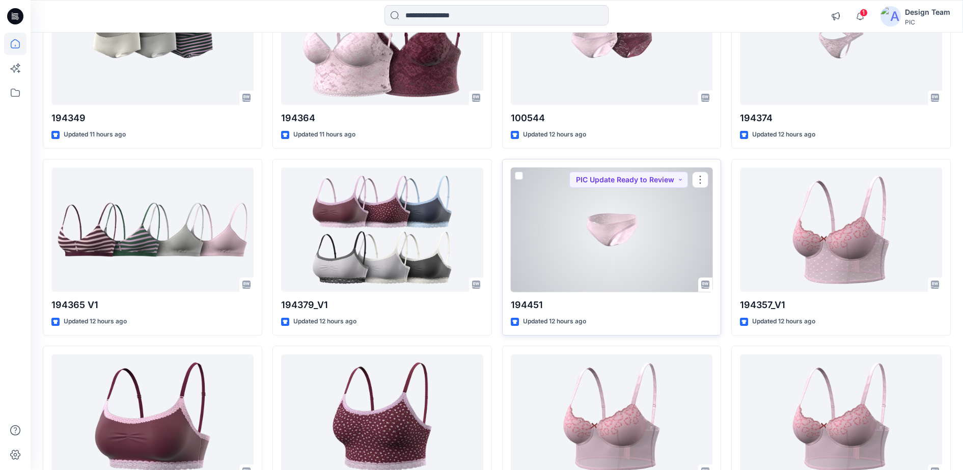
scroll to position [828, 0]
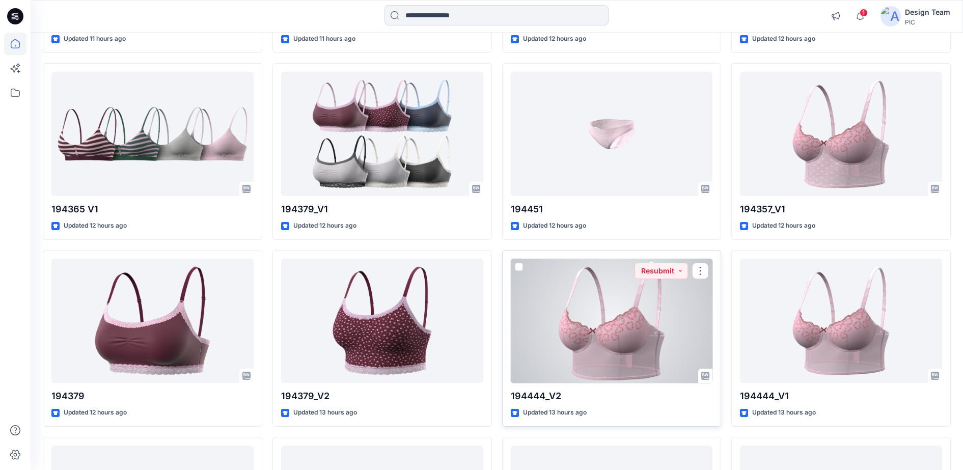
click at [625, 323] on div at bounding box center [612, 321] width 202 height 125
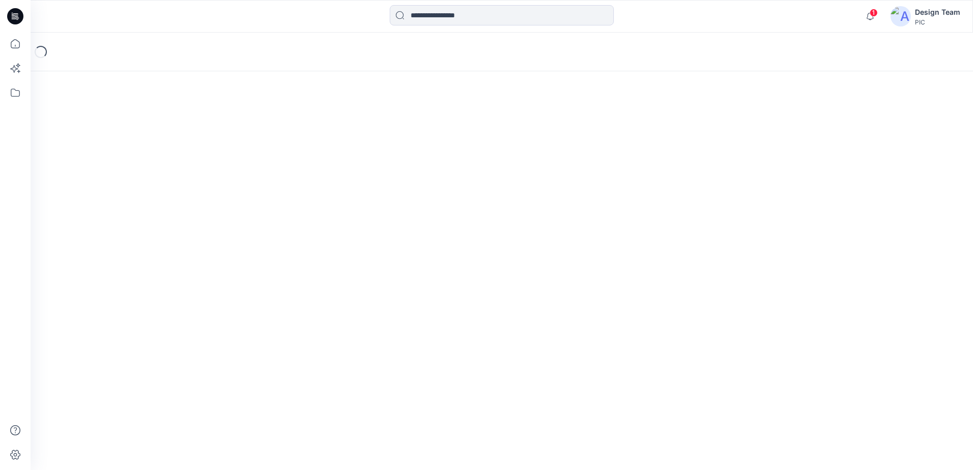
click at [625, 323] on div "Loading..." at bounding box center [502, 252] width 942 height 438
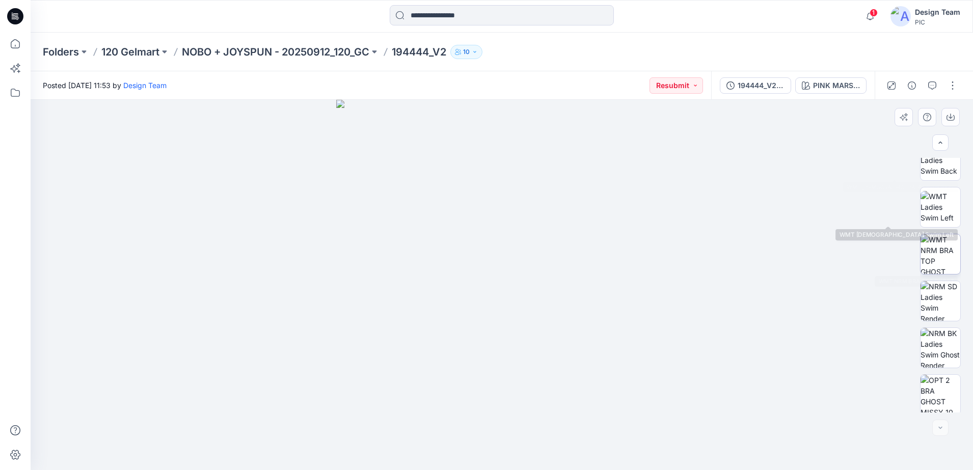
scroll to position [208, 0]
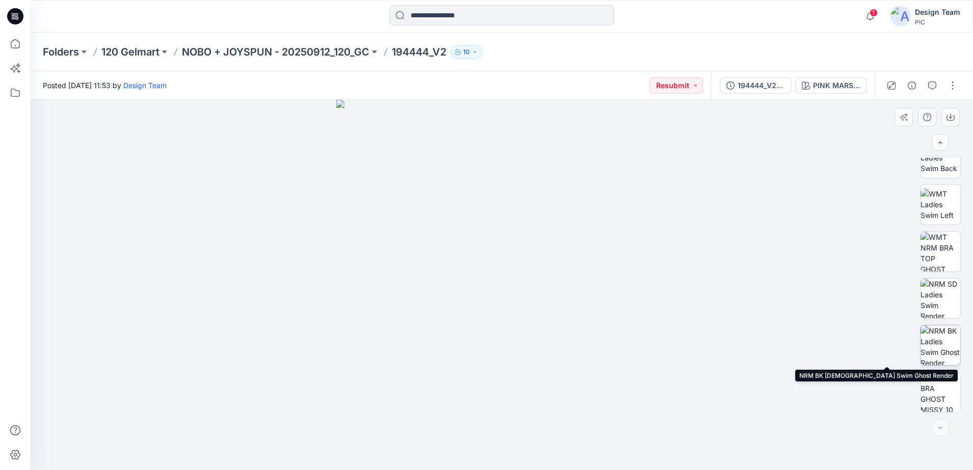
click at [944, 342] on img at bounding box center [941, 346] width 40 height 40
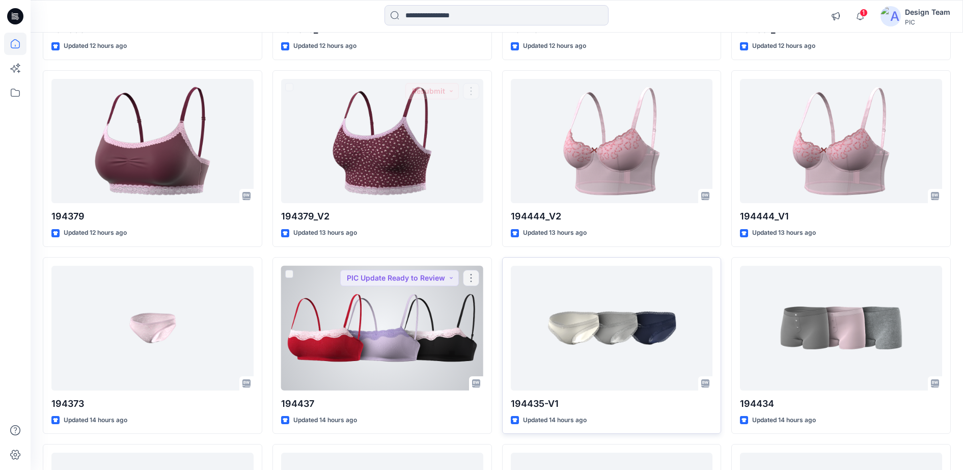
scroll to position [1082, 0]
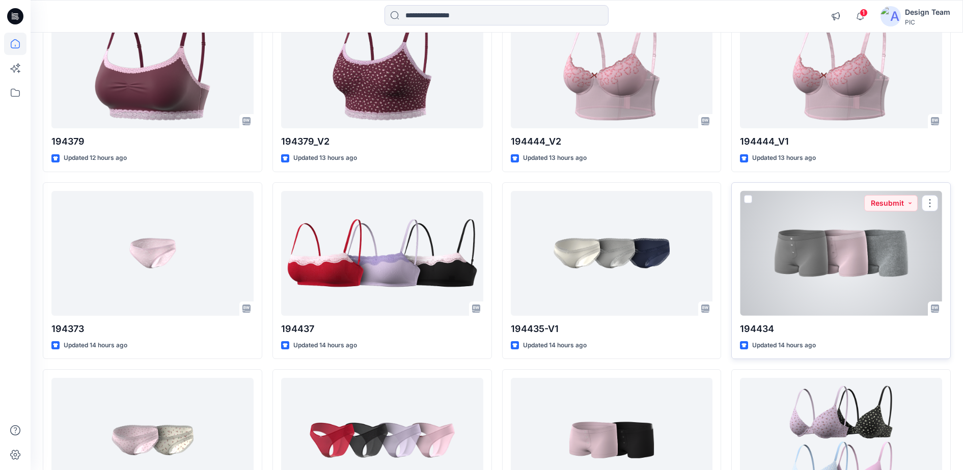
click at [810, 285] on div at bounding box center [841, 253] width 202 height 125
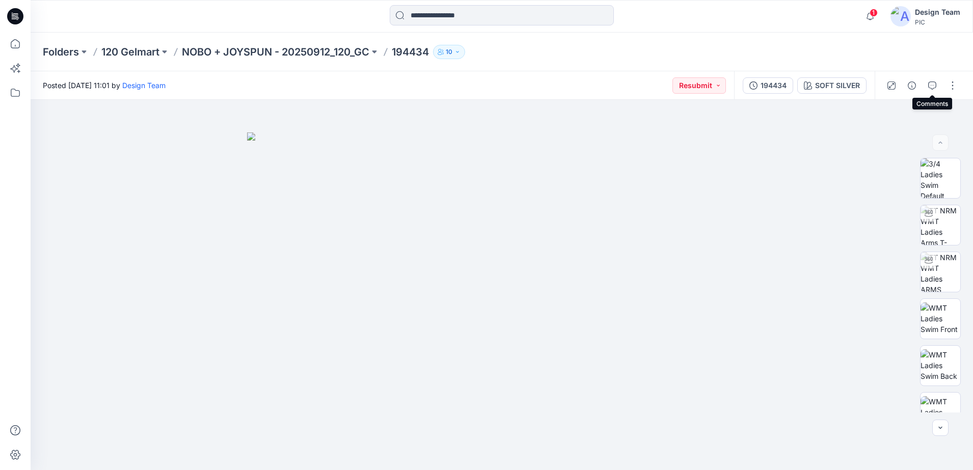
click at [932, 88] on icon "button" at bounding box center [932, 86] width 8 height 8
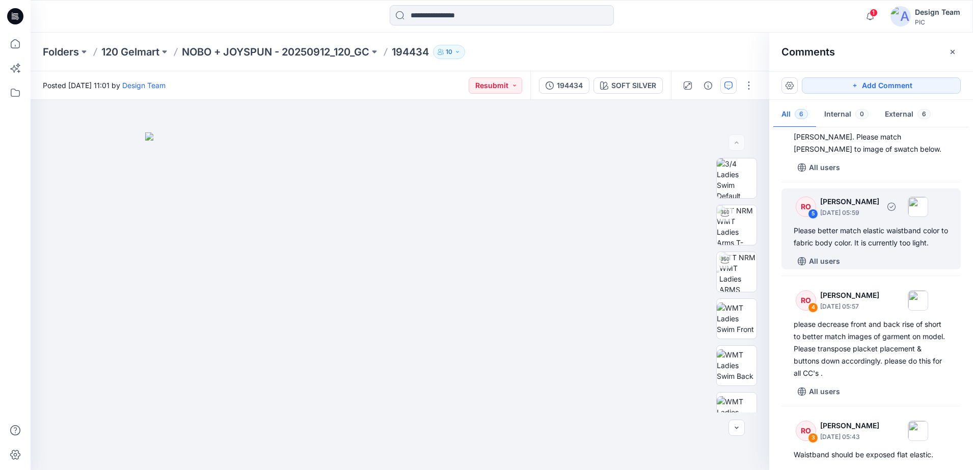
scroll to position [191, 0]
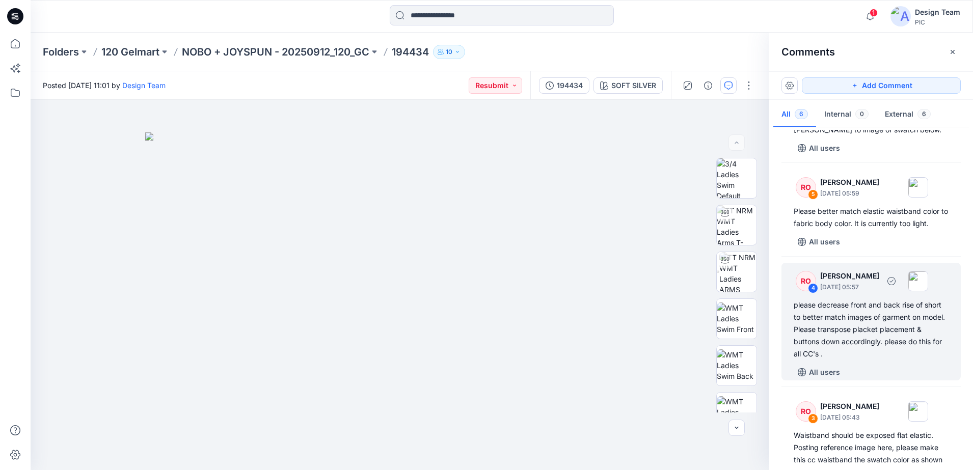
click at [813, 287] on div "4" at bounding box center [813, 288] width 10 height 10
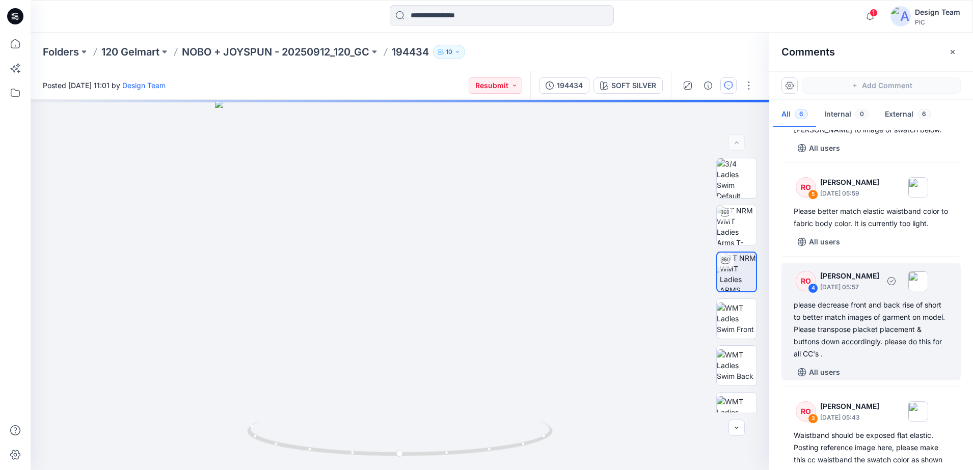
click at [813, 286] on div "4" at bounding box center [813, 288] width 10 height 10
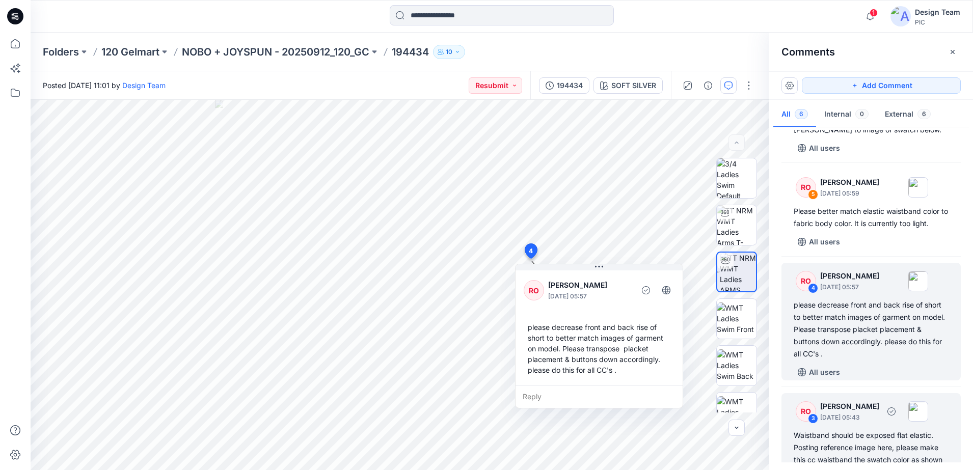
click at [853, 427] on div "RO 3 Raquel Ortiz September 25, 2025 05:43 Waistband should be exposed flat ela…" at bounding box center [870, 445] width 179 height 105
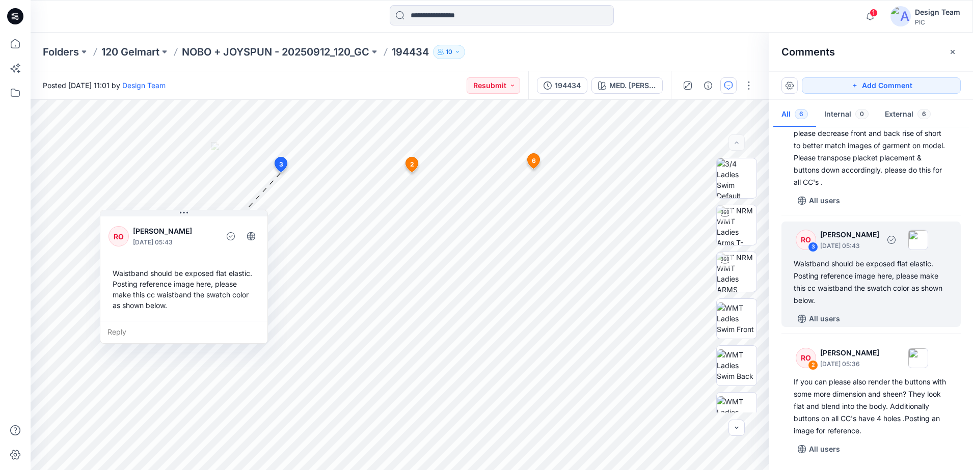
scroll to position [364, 0]
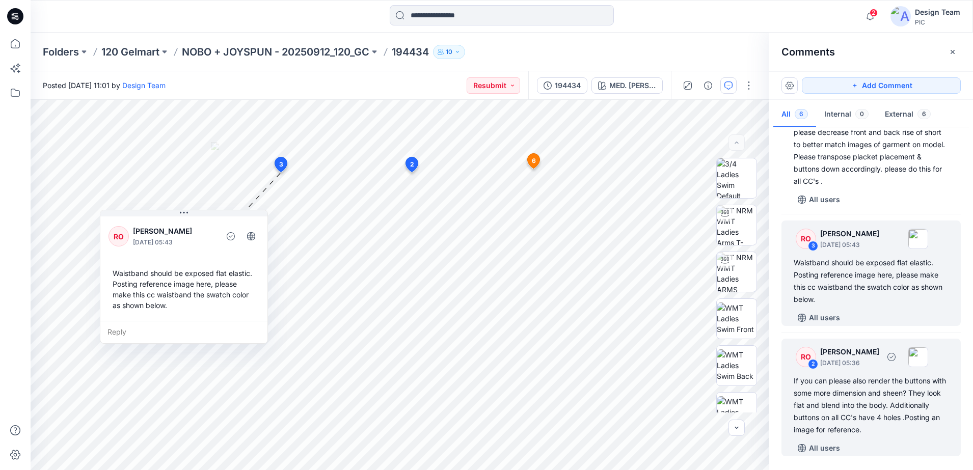
click at [818, 356] on div "RO 2 Raquel Ortiz September 25, 2025 05:36" at bounding box center [858, 357] width 141 height 28
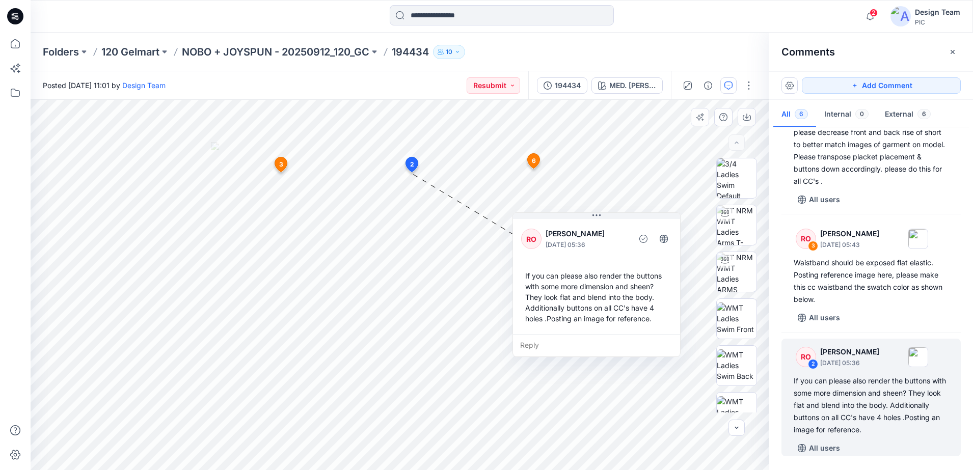
drag, startPoint x: 478, startPoint y: 231, endPoint x: 589, endPoint y: 266, distance: 116.5
click at [589, 266] on div "If you can please also render the buttons with some more dimension and sheen? T…" at bounding box center [596, 297] width 151 height 62
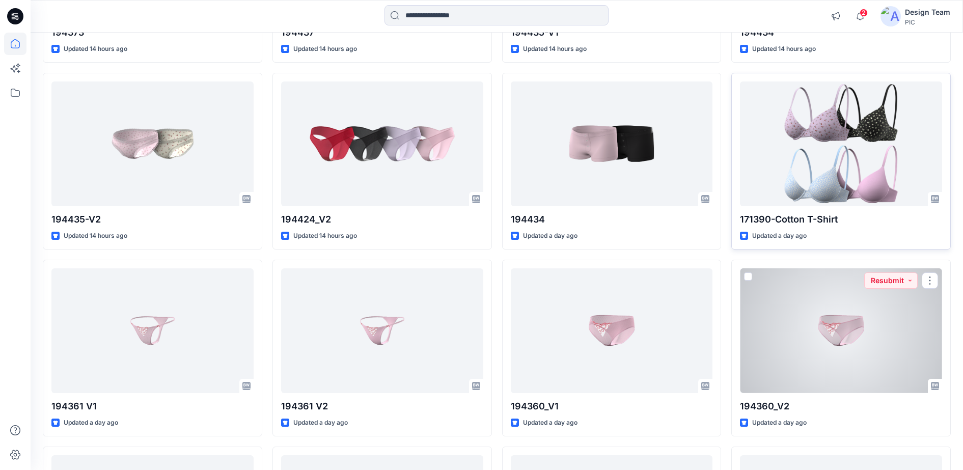
scroll to position [1401, 0]
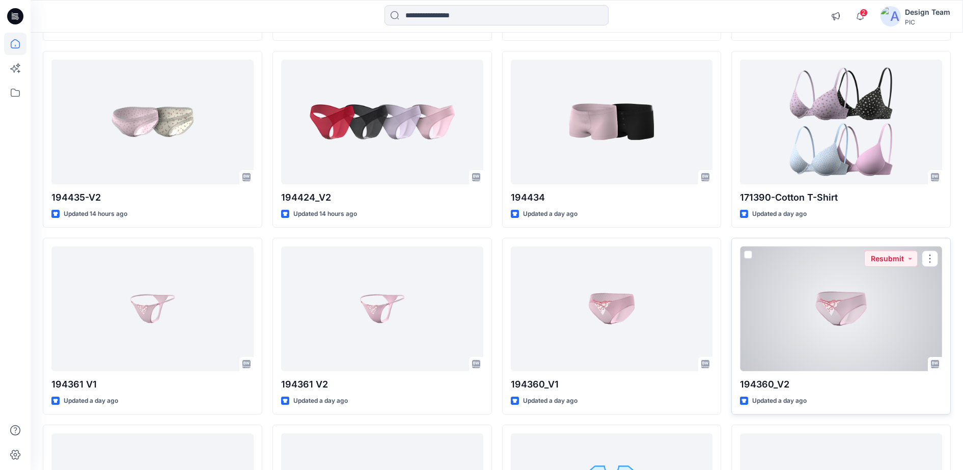
click at [858, 335] on div at bounding box center [841, 309] width 202 height 125
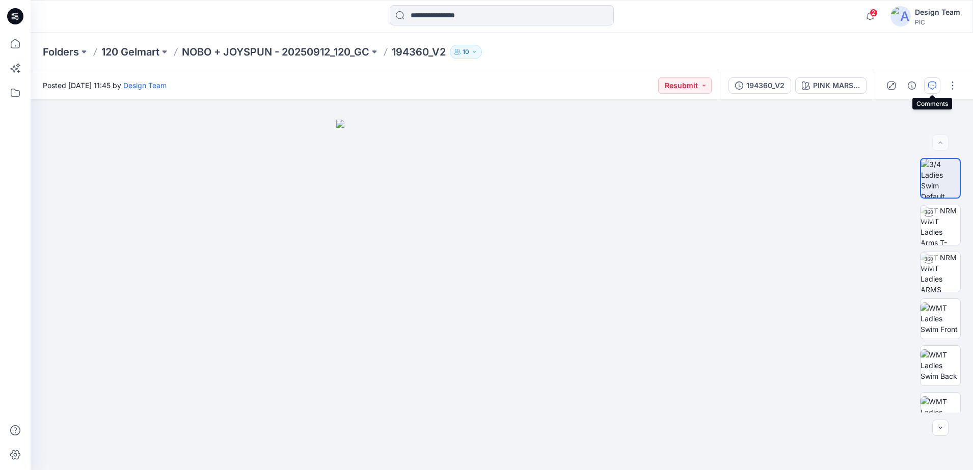
click at [929, 87] on icon "button" at bounding box center [932, 86] width 8 height 8
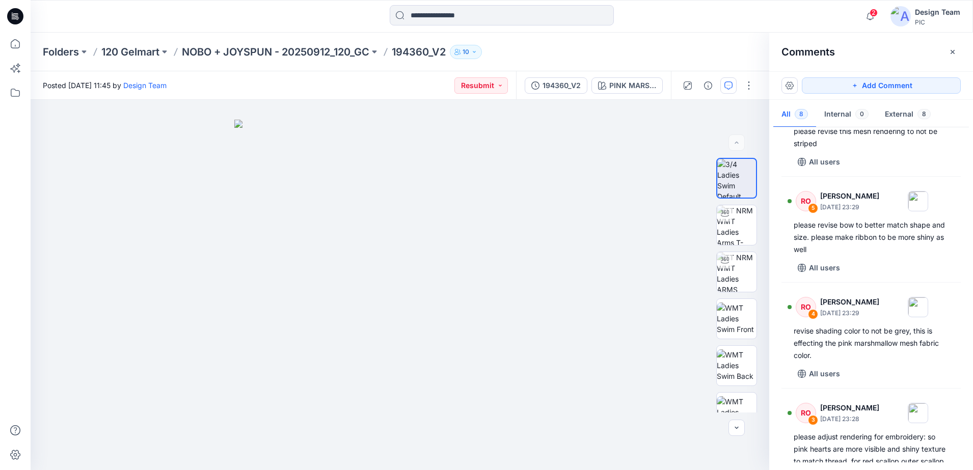
scroll to position [318, 0]
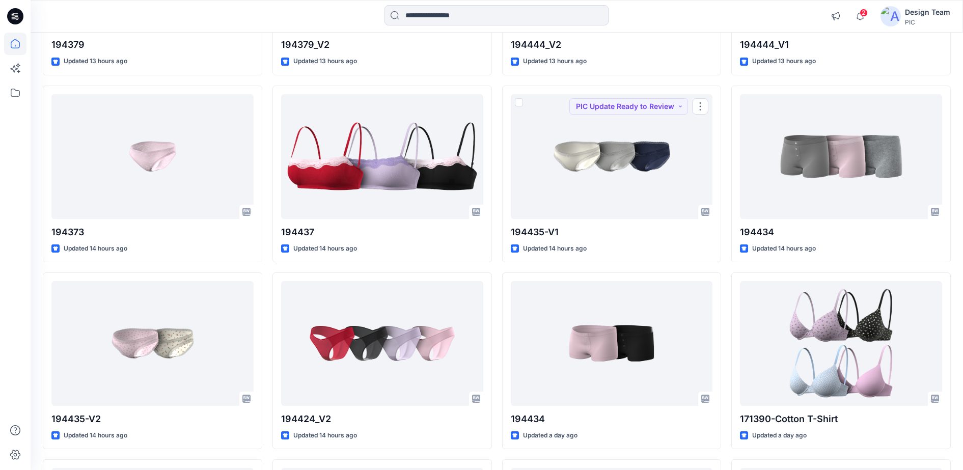
scroll to position [1370, 0]
